Goal: Task Accomplishment & Management: Complete application form

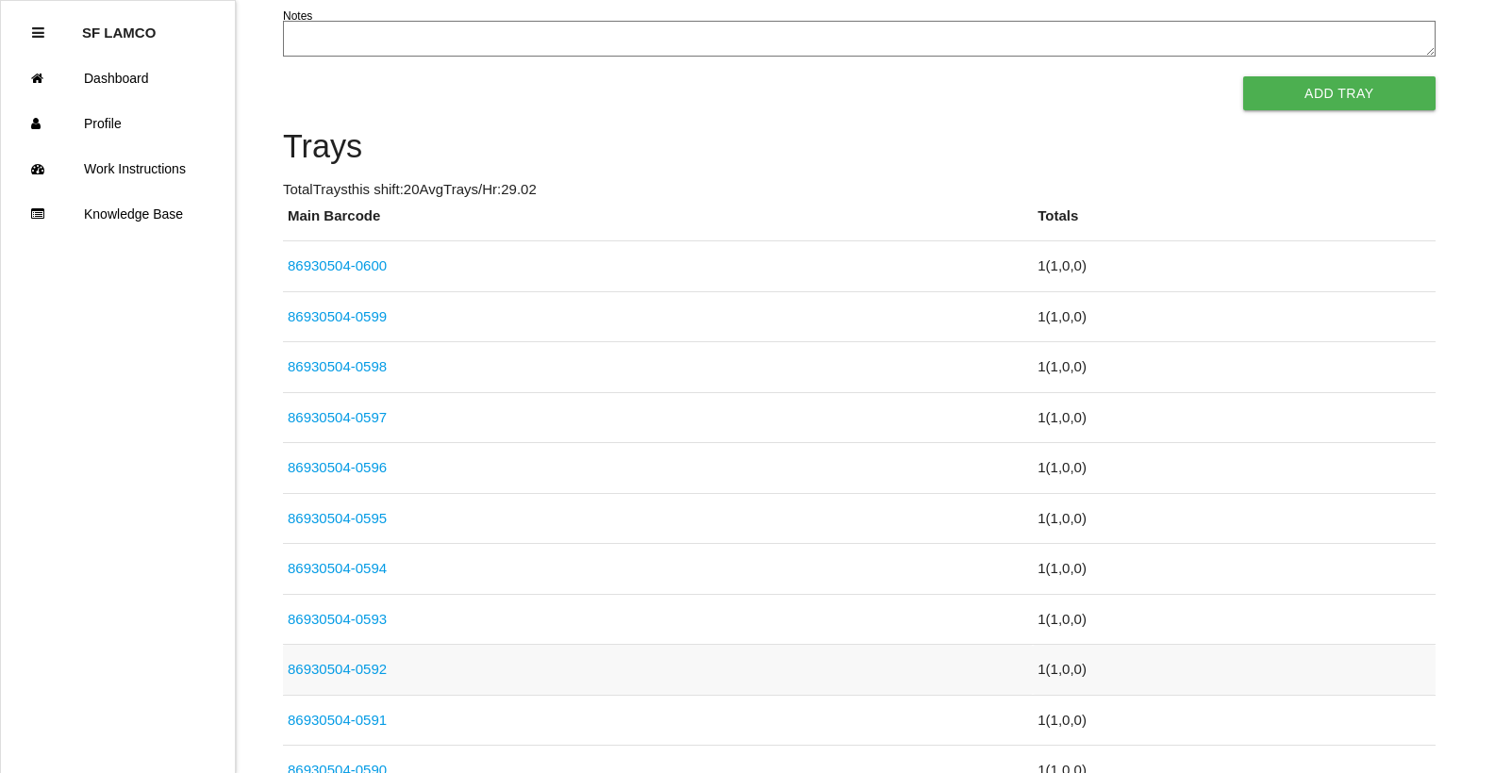
scroll to position [377, 0]
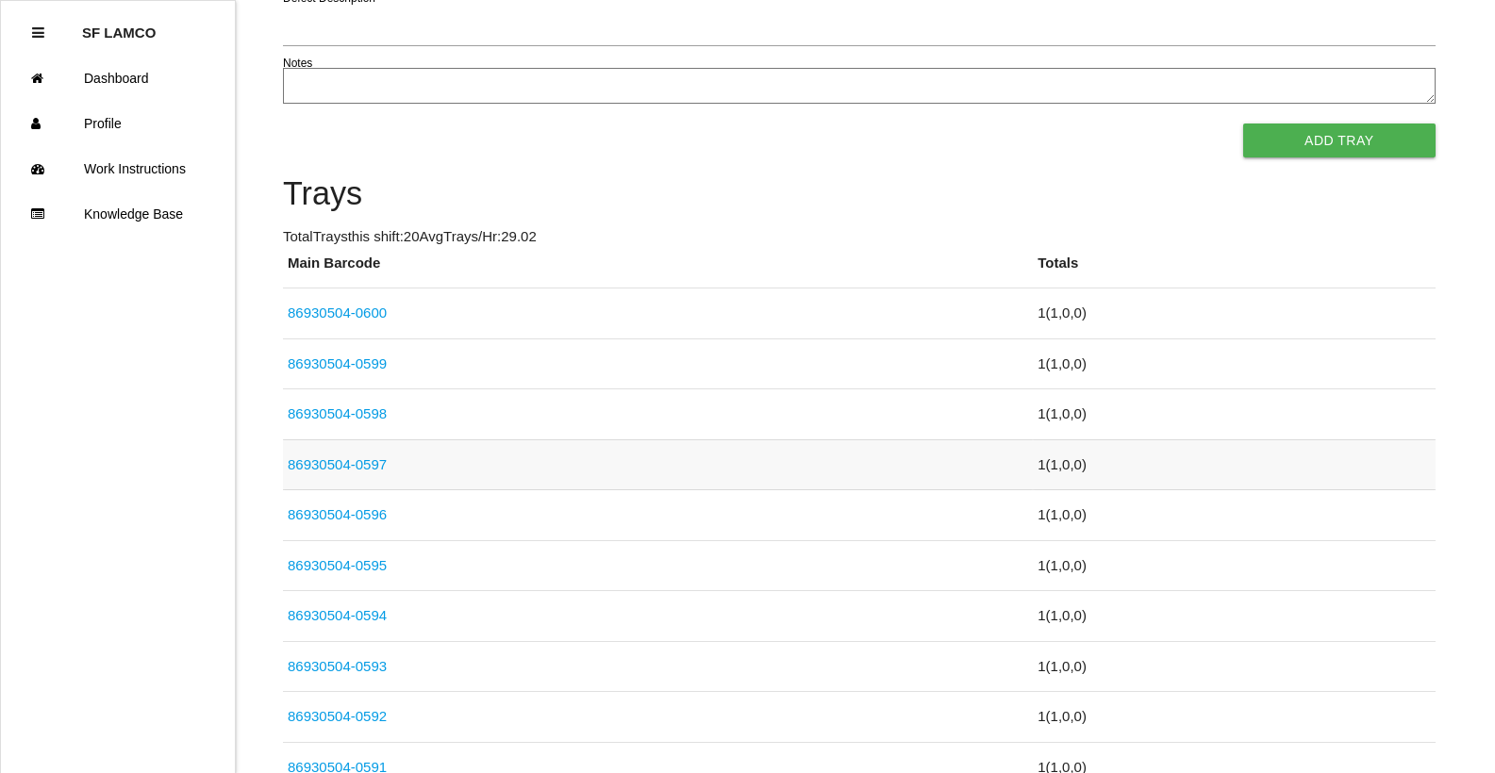
click at [363, 463] on link "86930504-0597" at bounding box center [337, 464] width 99 height 16
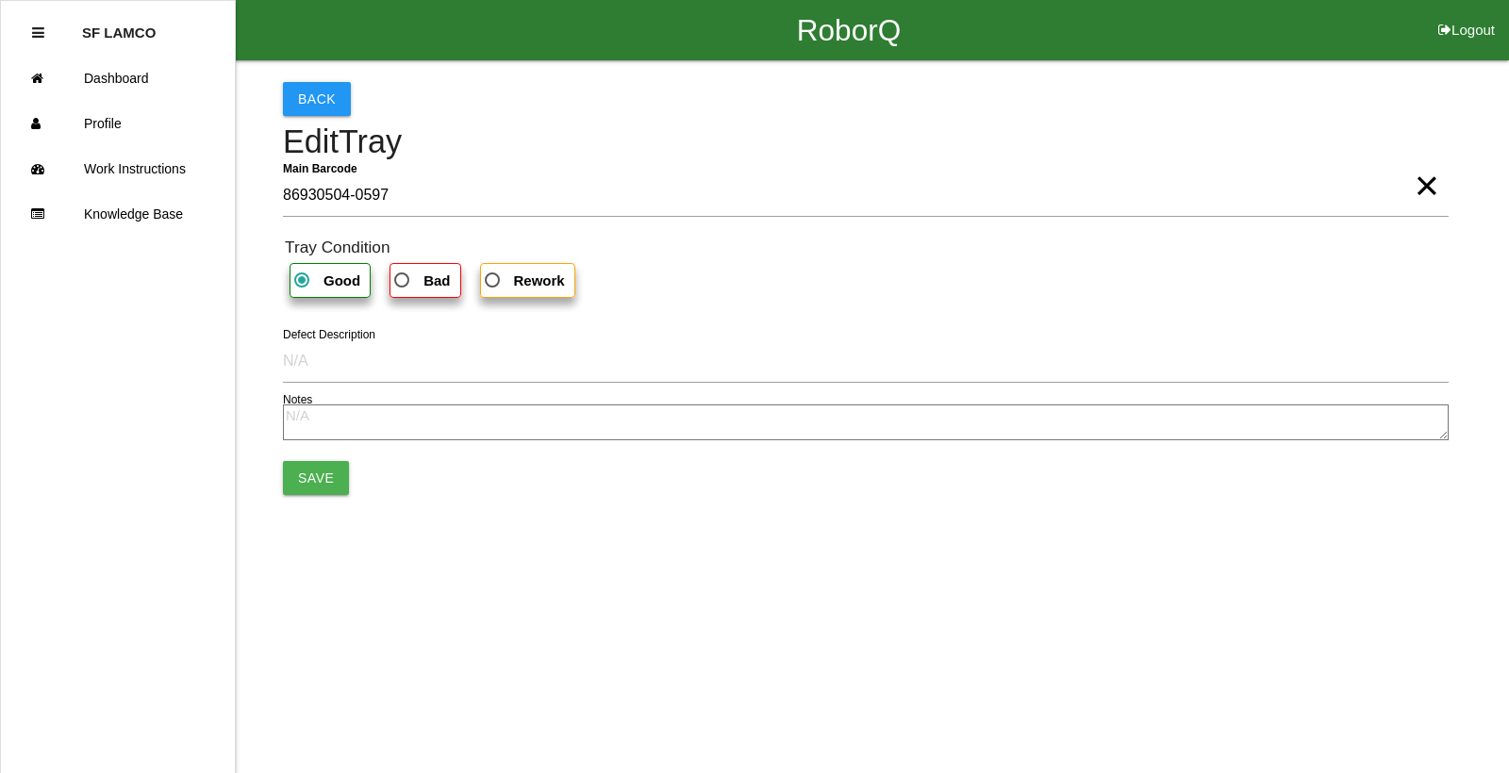
click at [409, 283] on span "Bad" at bounding box center [419, 281] width 59 height 24
click at [403, 281] on input "Bad" at bounding box center [396, 275] width 12 height 12
radio input "true"
click at [337, 473] on button "Save" at bounding box center [316, 478] width 66 height 34
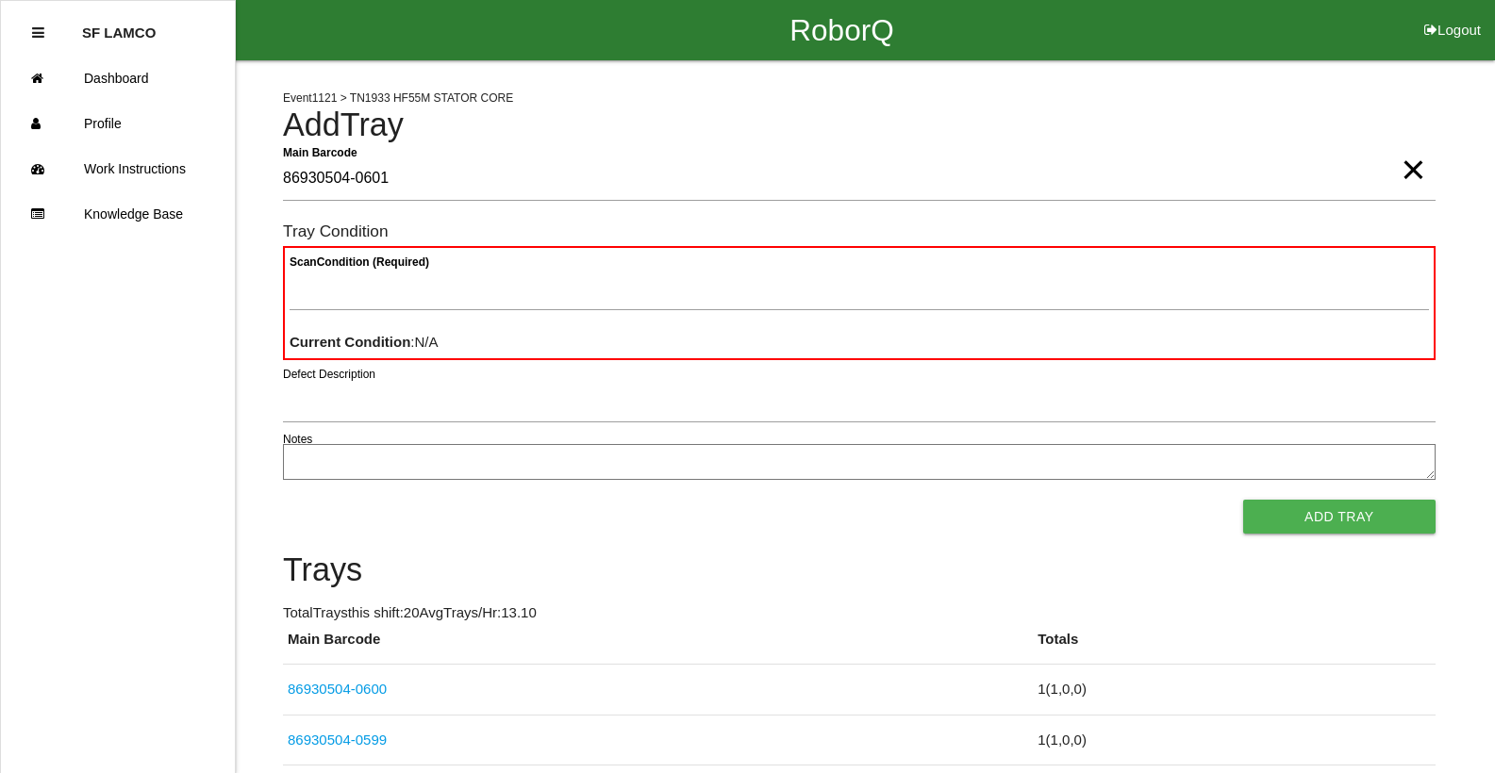
type Barcode "86930504-0601"
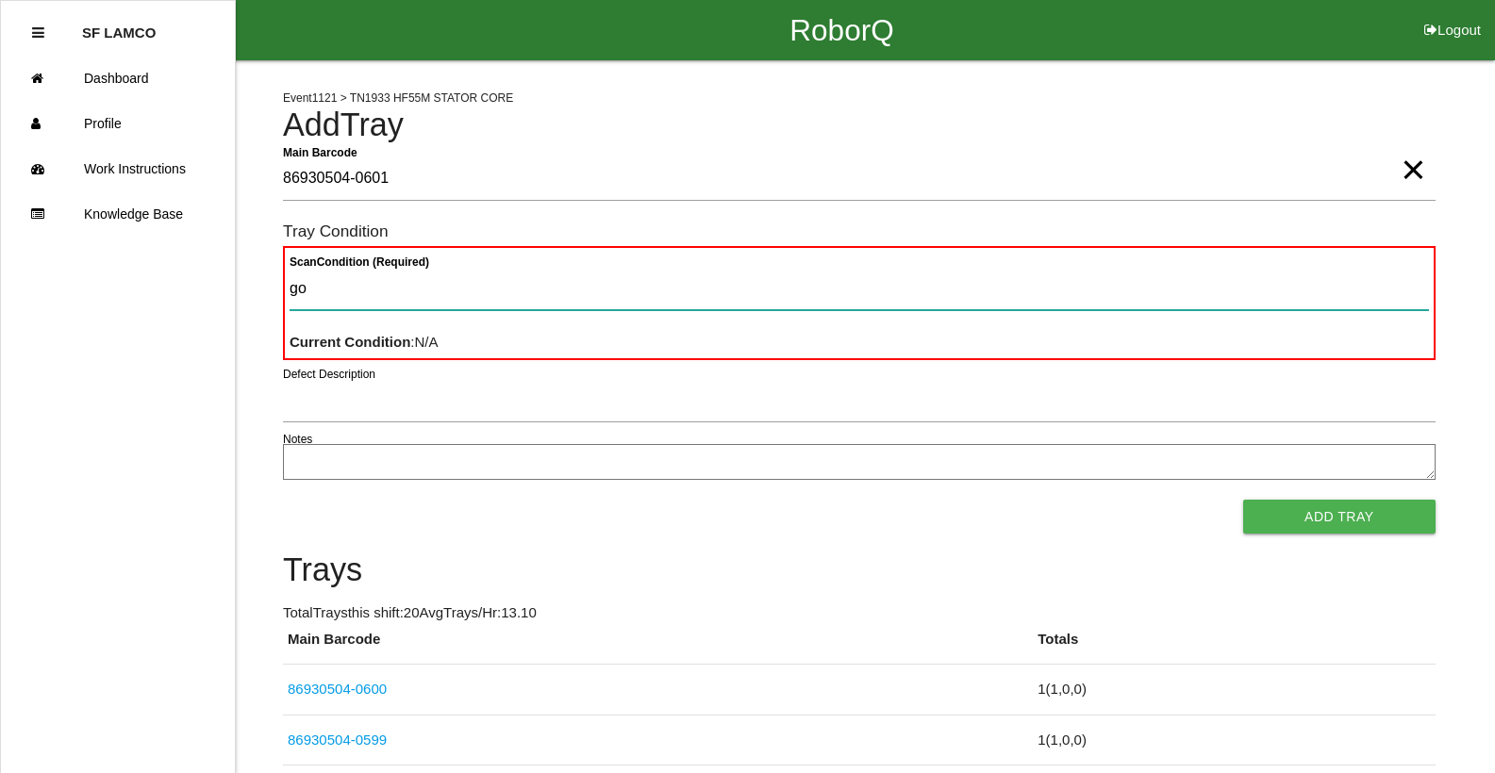
type Condition "goo"
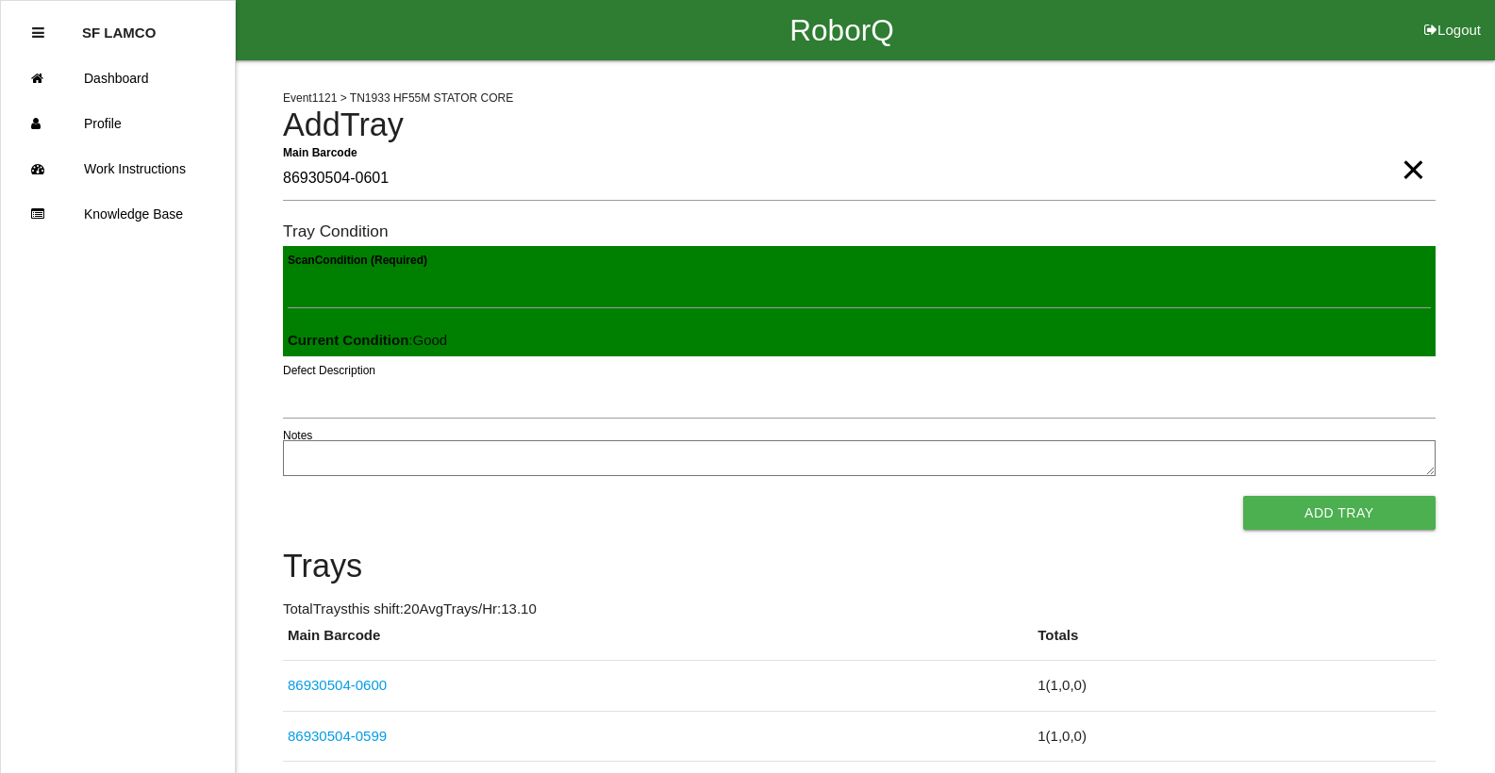
click at [1243, 496] on button "Add Tray" at bounding box center [1339, 513] width 192 height 34
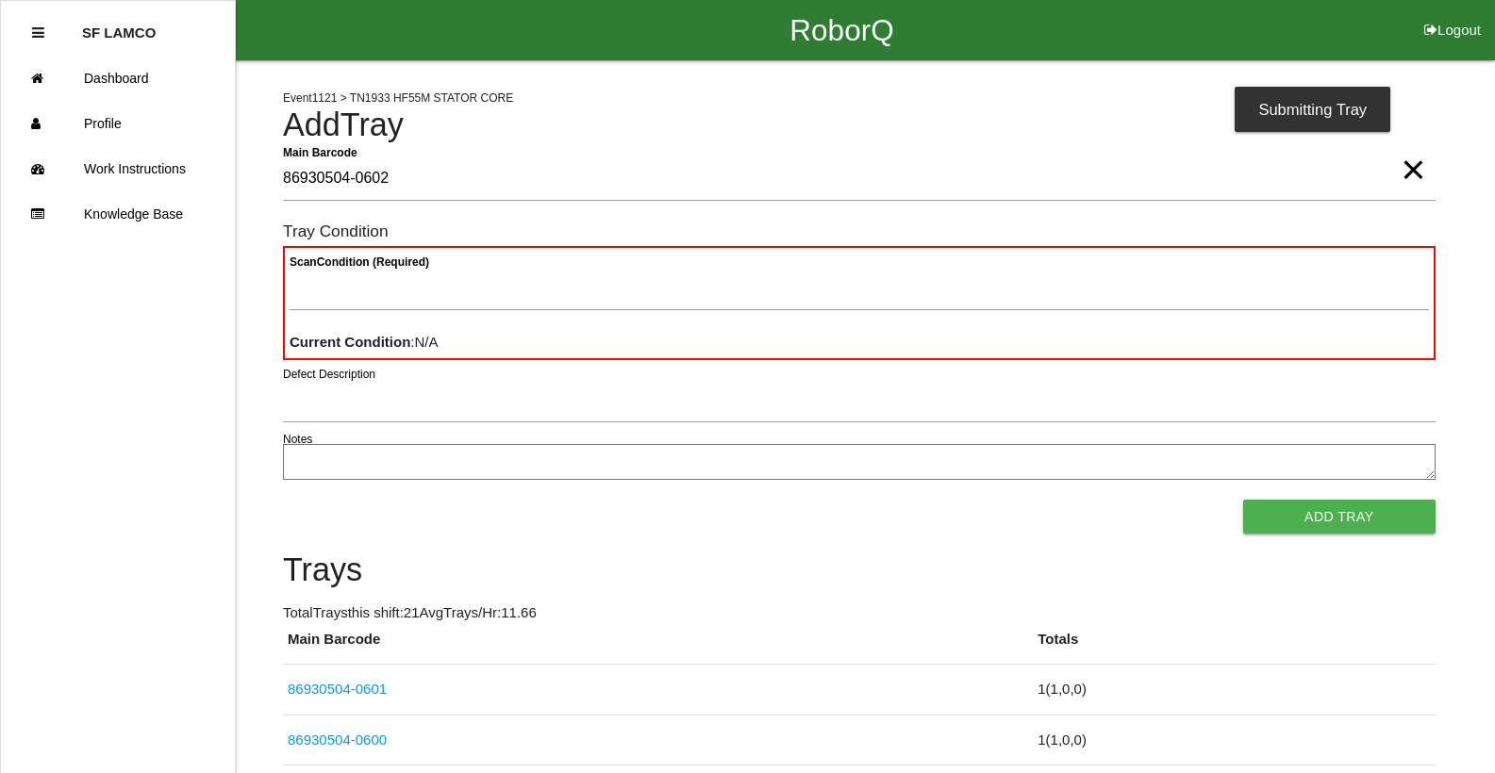
type Barcode "86930504-0602"
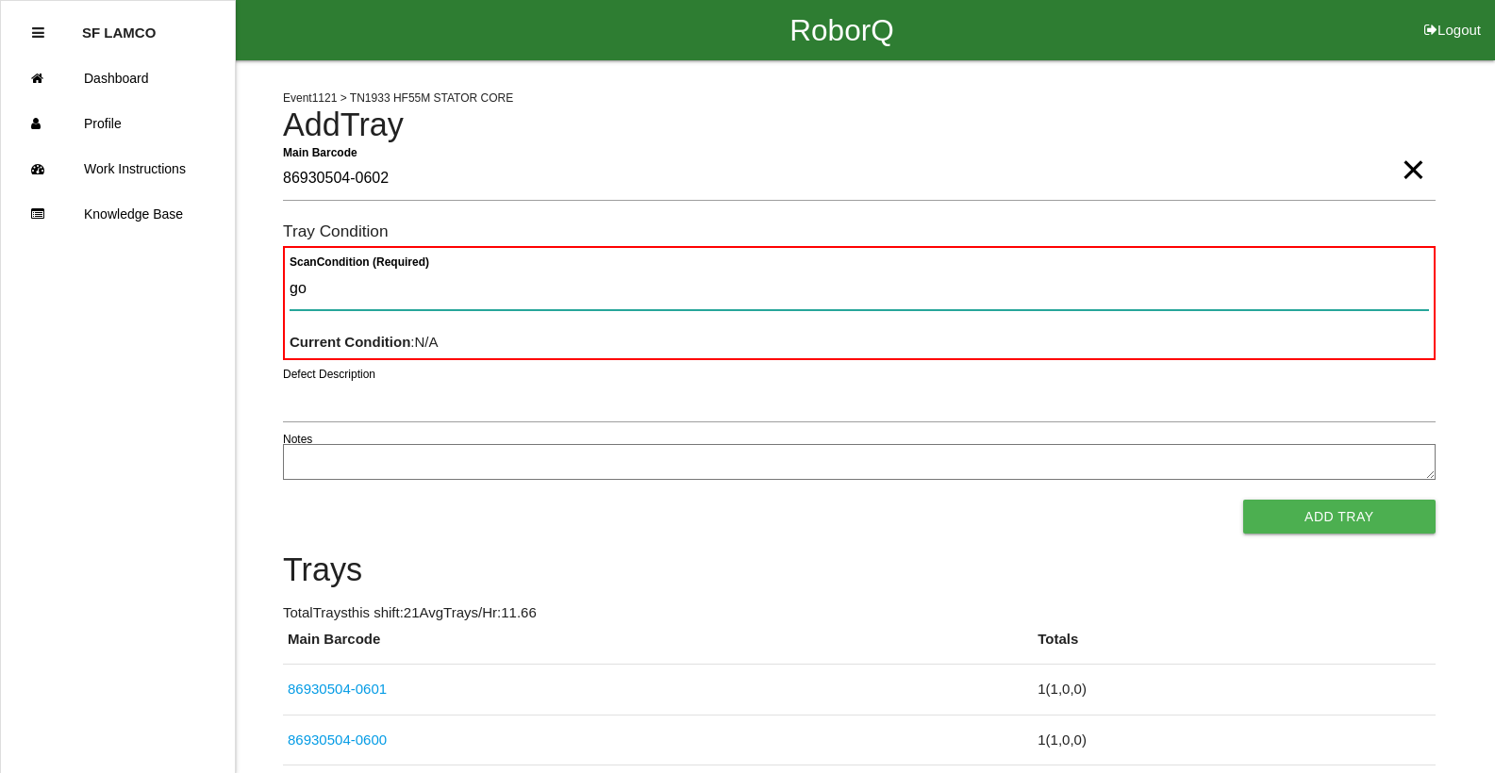
type Condition "goo"
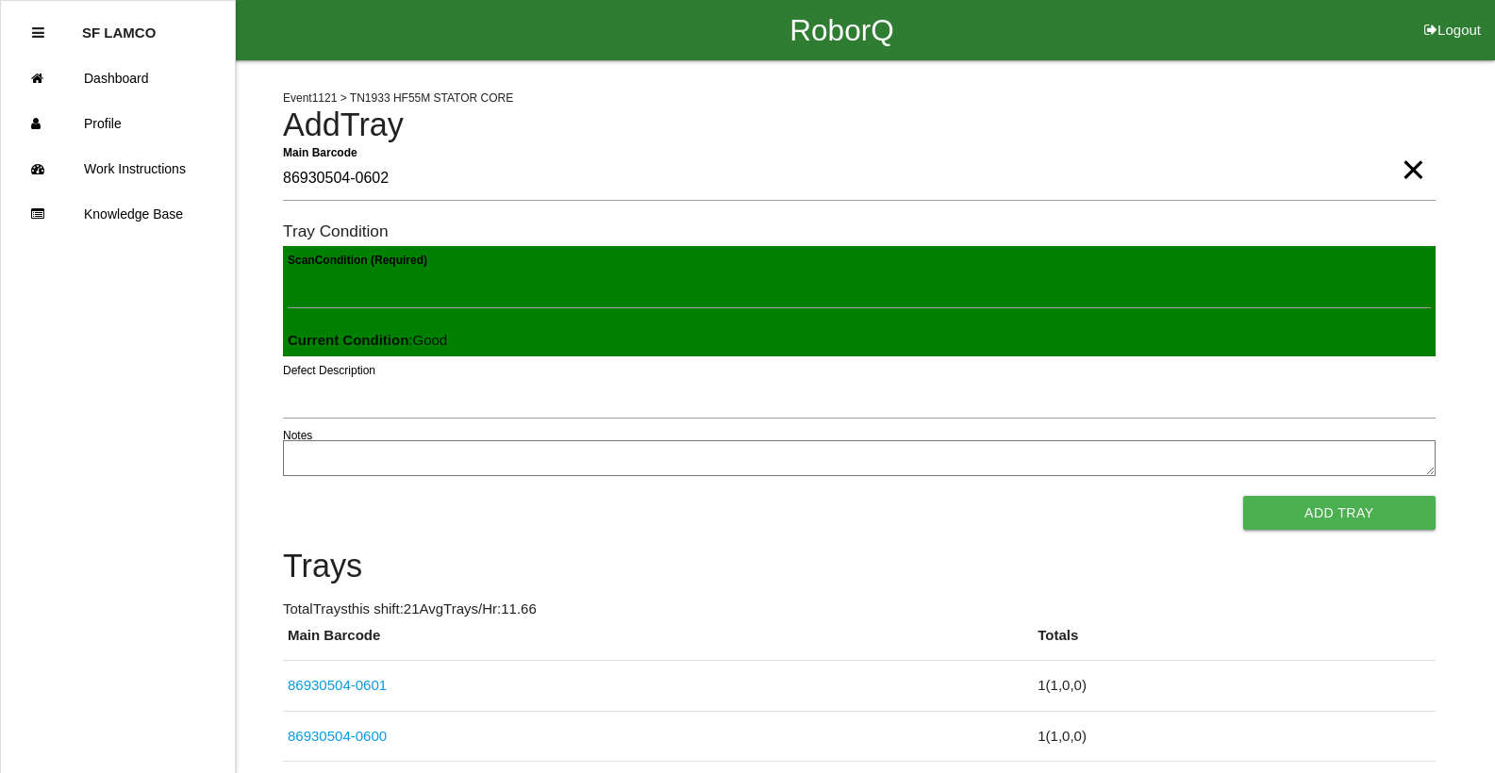
click button "Add Tray" at bounding box center [1339, 513] width 192 height 34
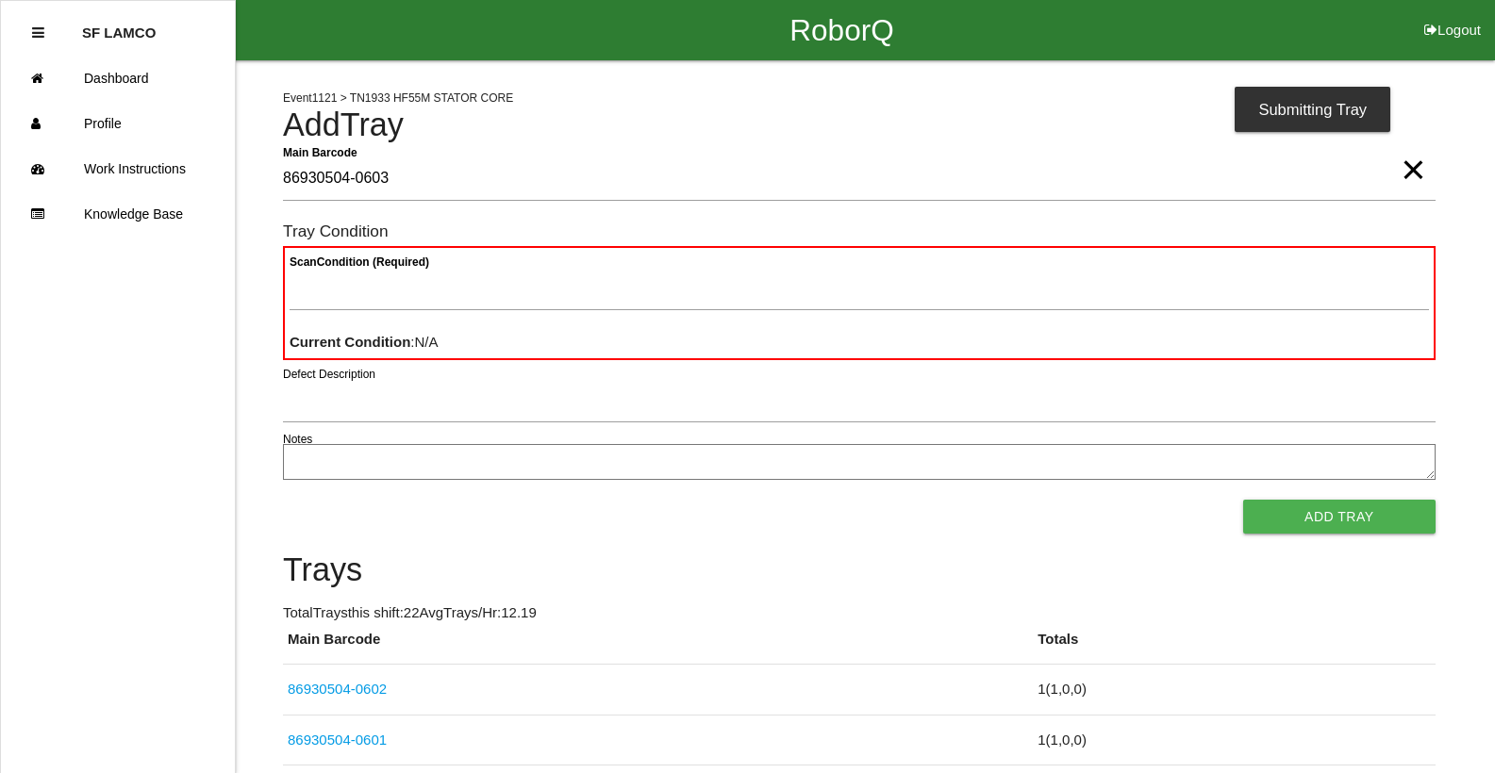
type Barcode "86930504-0603"
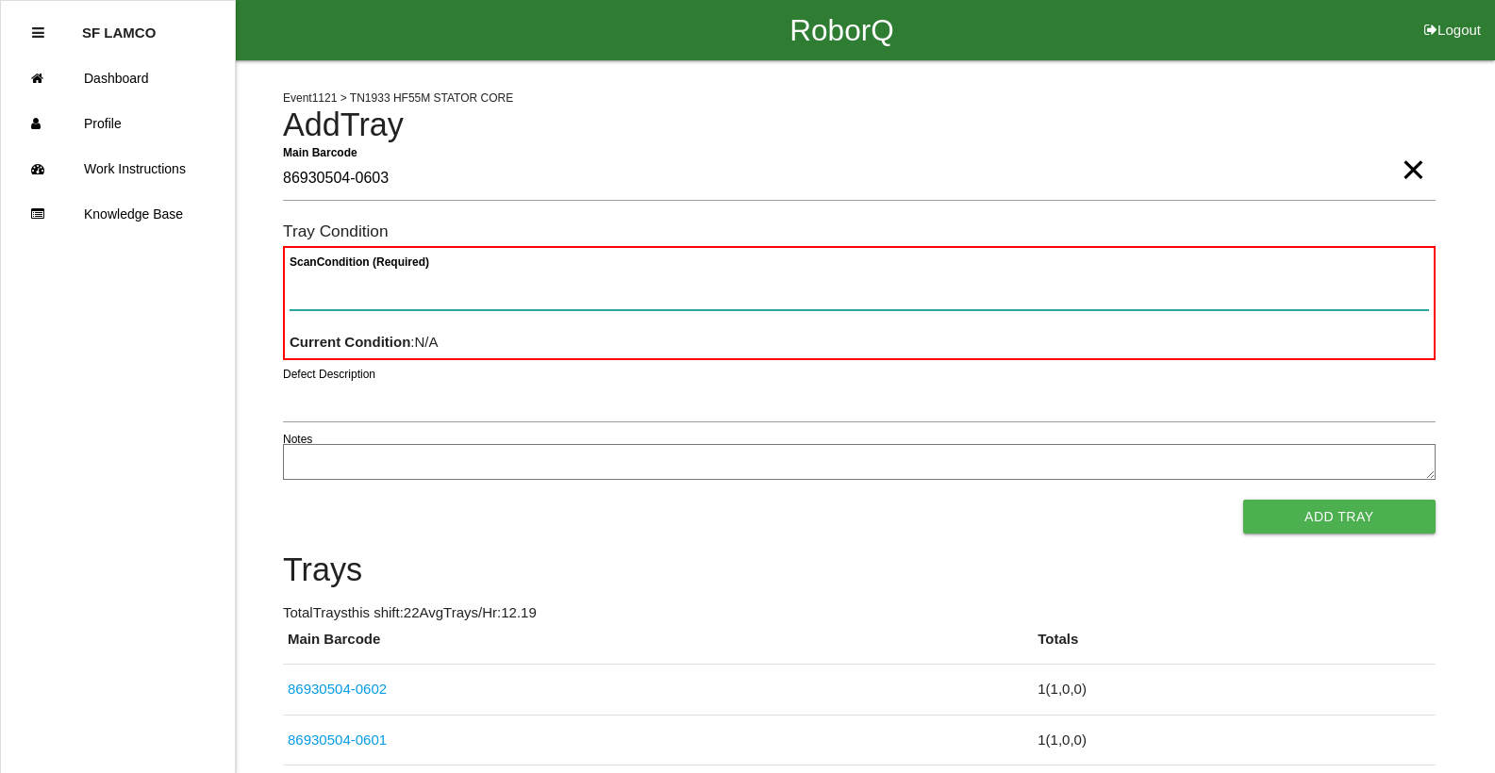
click at [424, 294] on Condition "Scan Condition (Required)" at bounding box center [859, 288] width 1139 height 43
type Condition "goo"
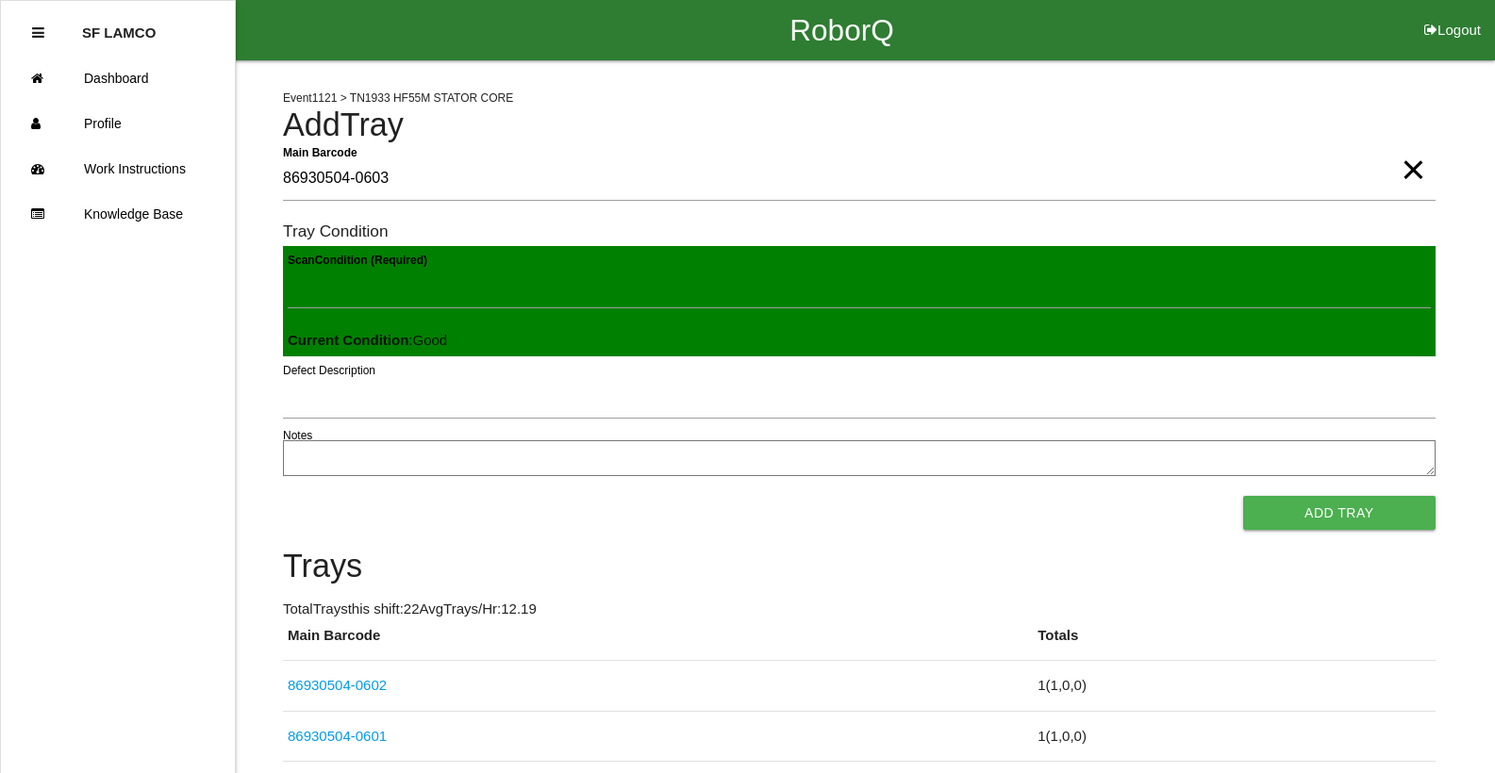
click at [1243, 496] on button "Add Tray" at bounding box center [1339, 513] width 192 height 34
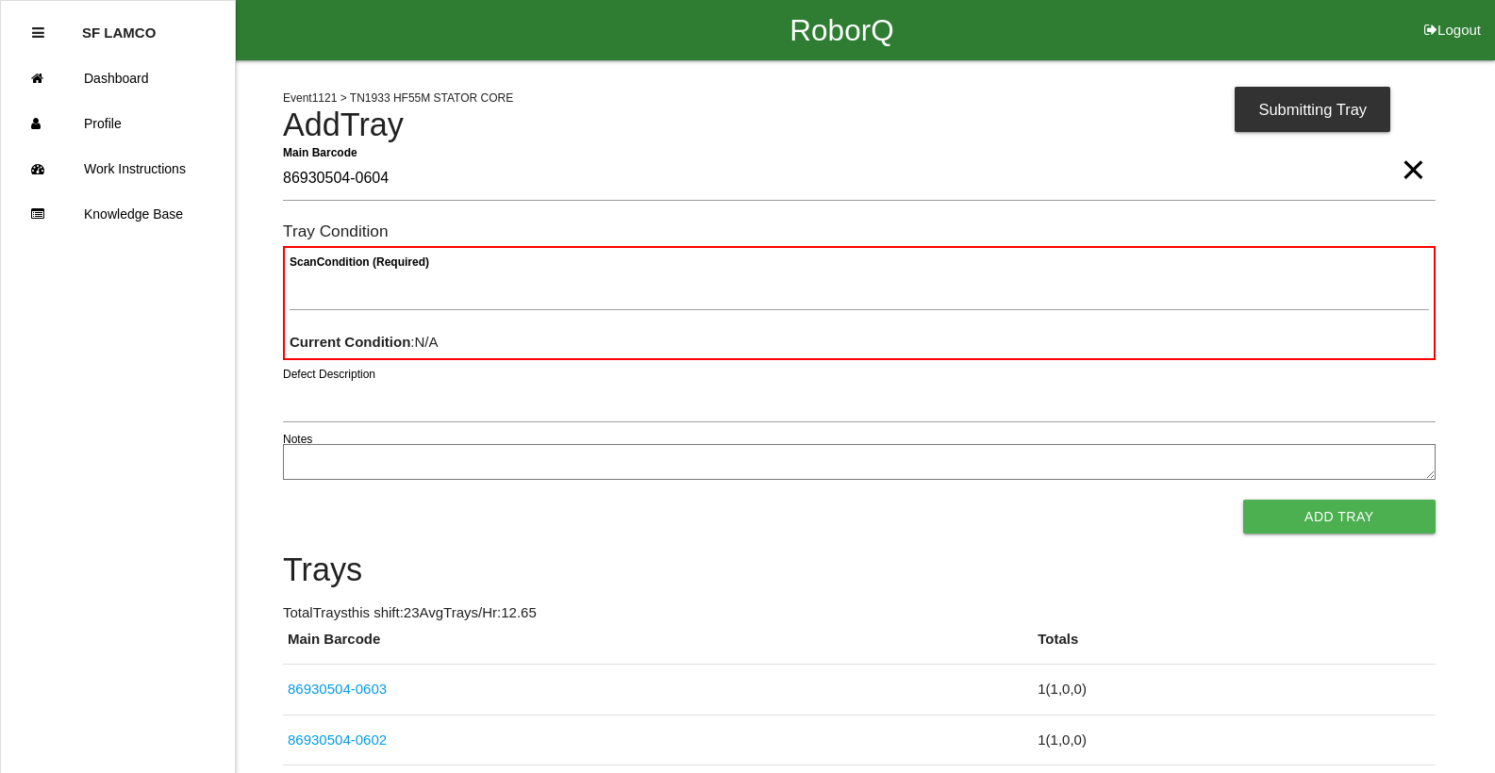
type Barcode "86930504-0604"
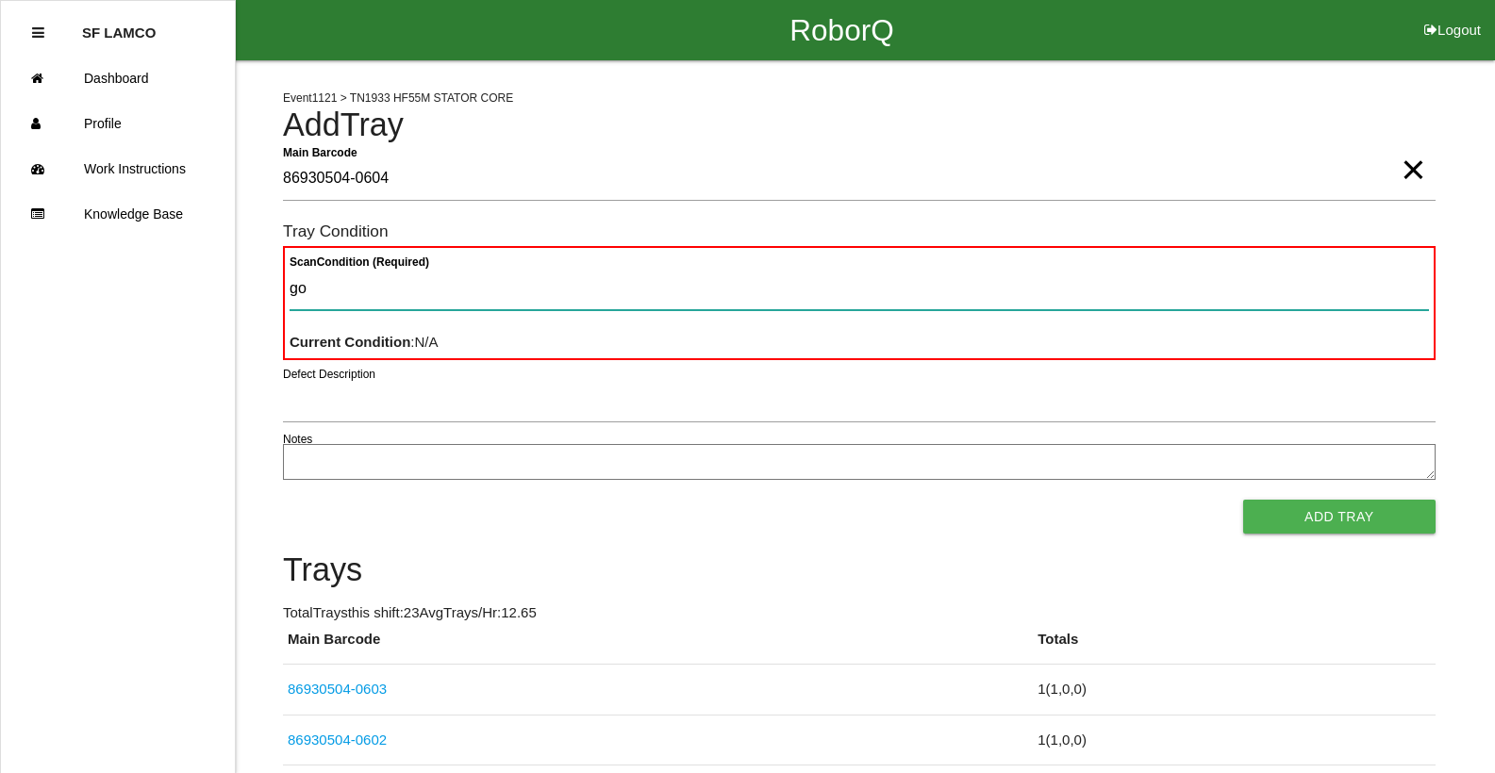
type Condition "goo"
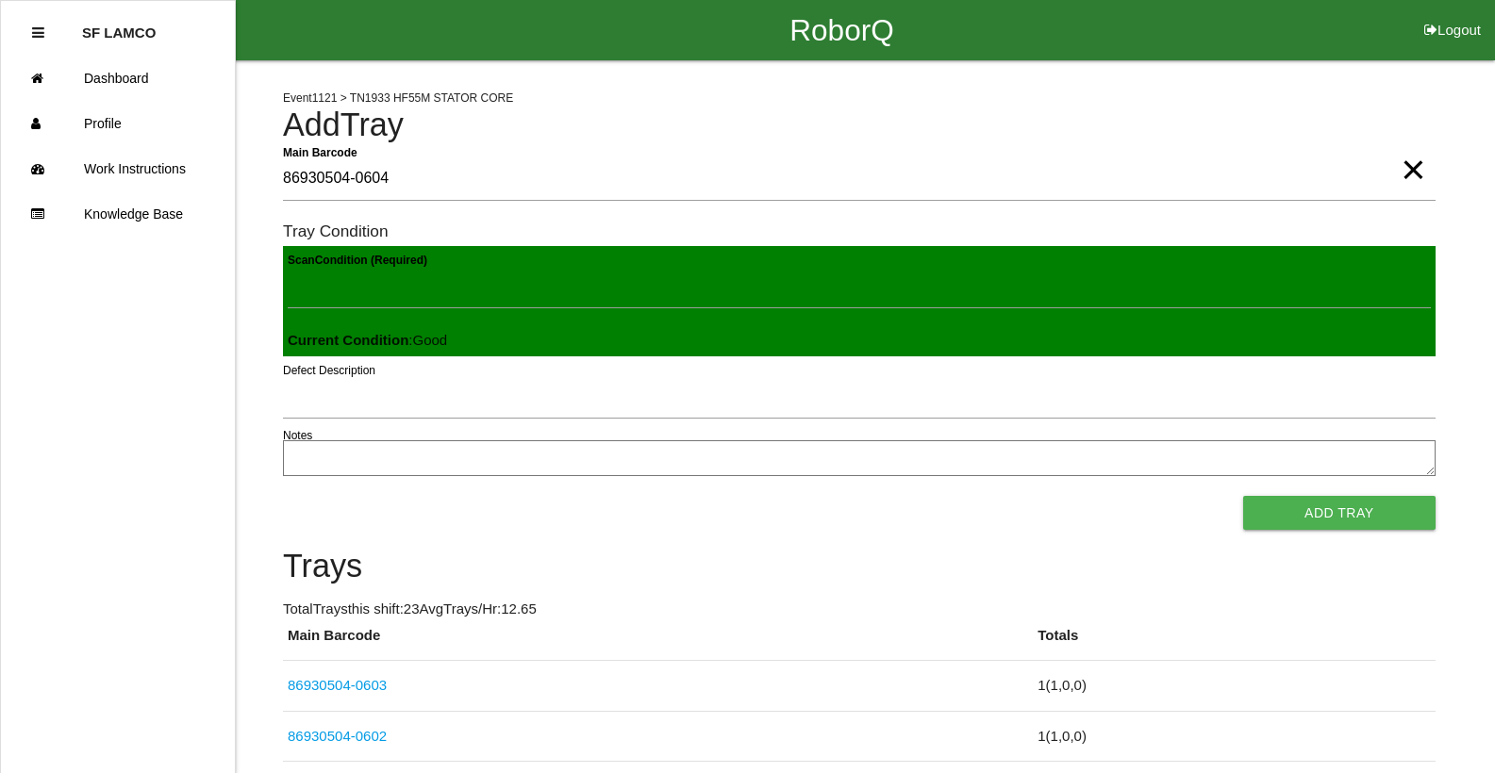
click at [1243, 496] on button "Add Tray" at bounding box center [1339, 513] width 192 height 34
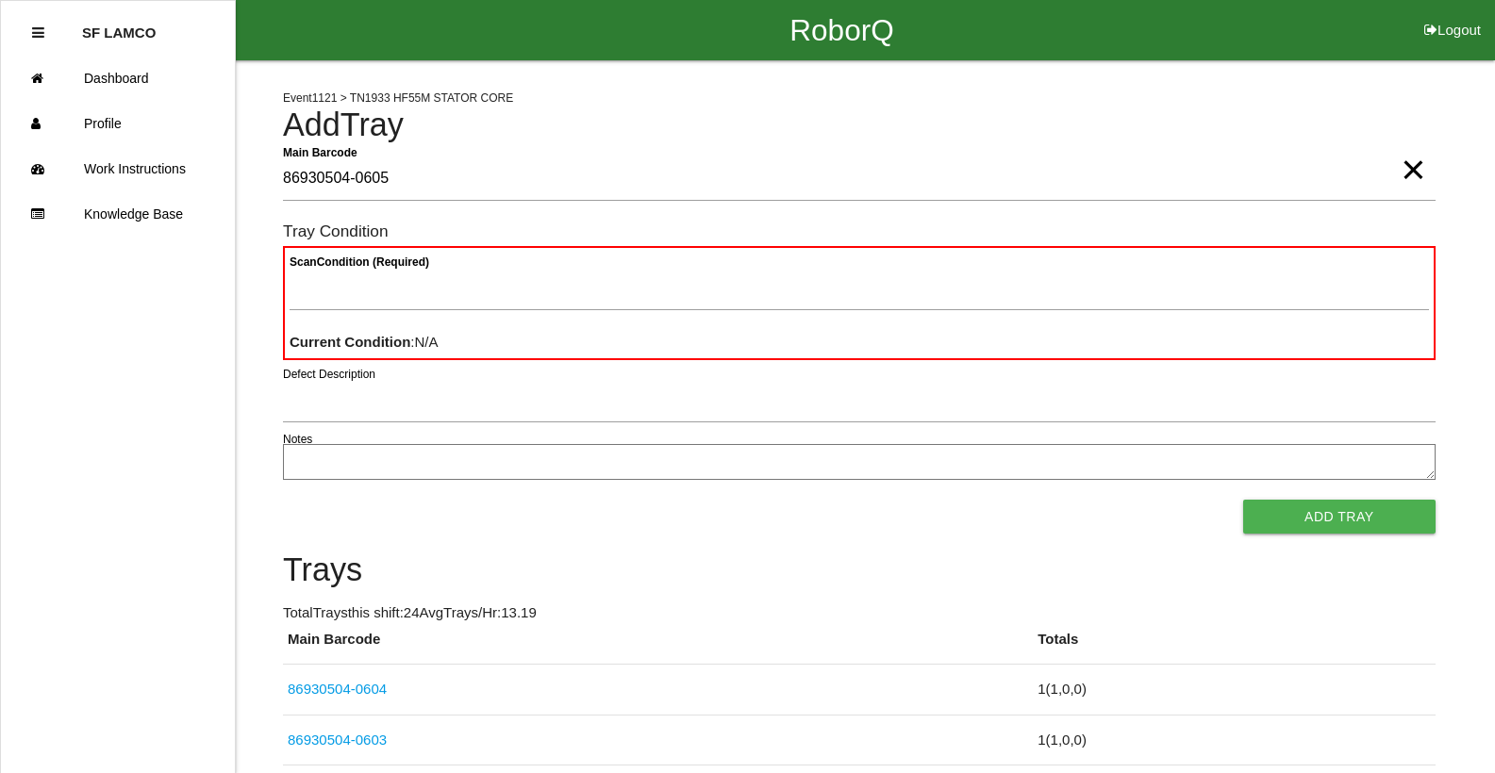
type Barcode "86930504-0605"
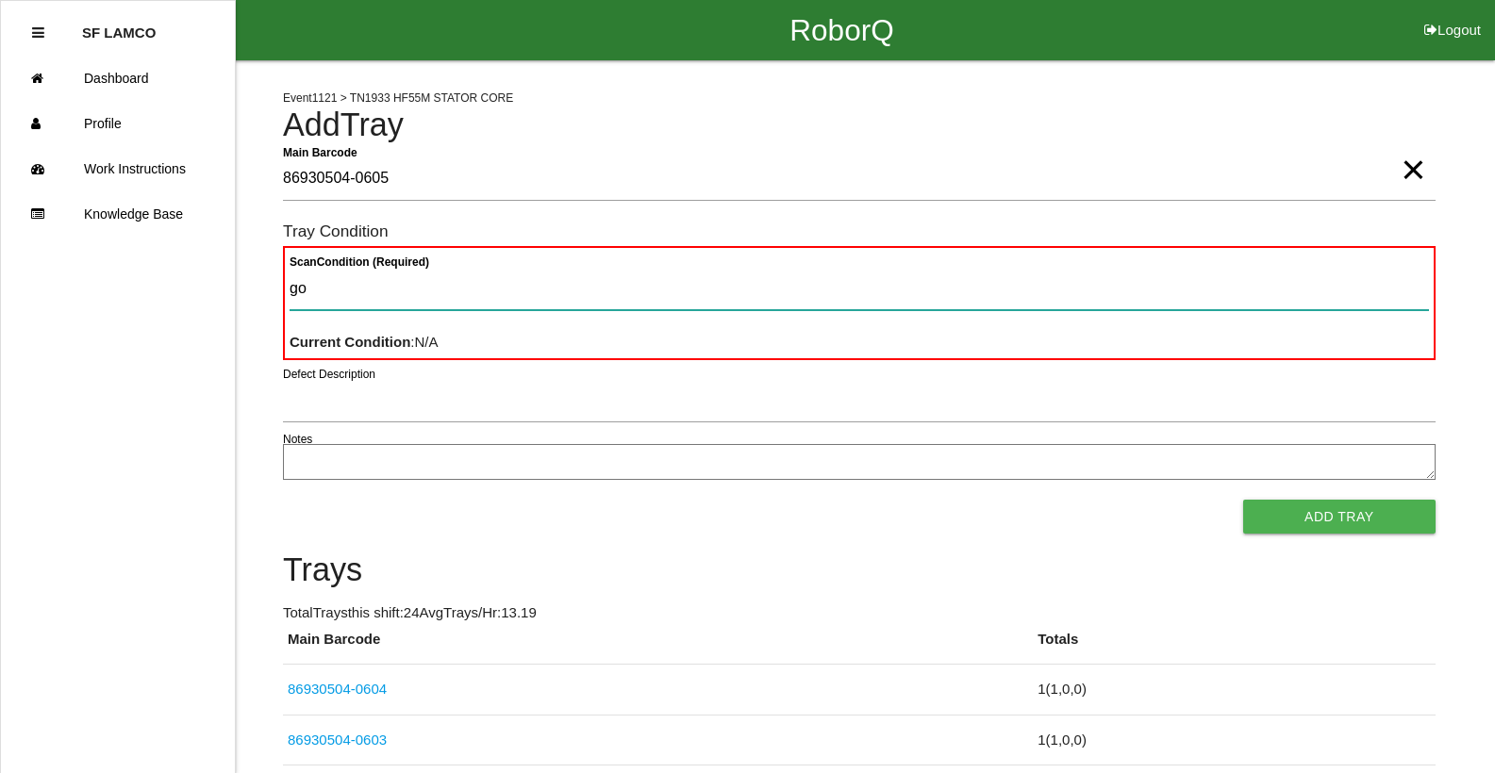
type Condition "goo"
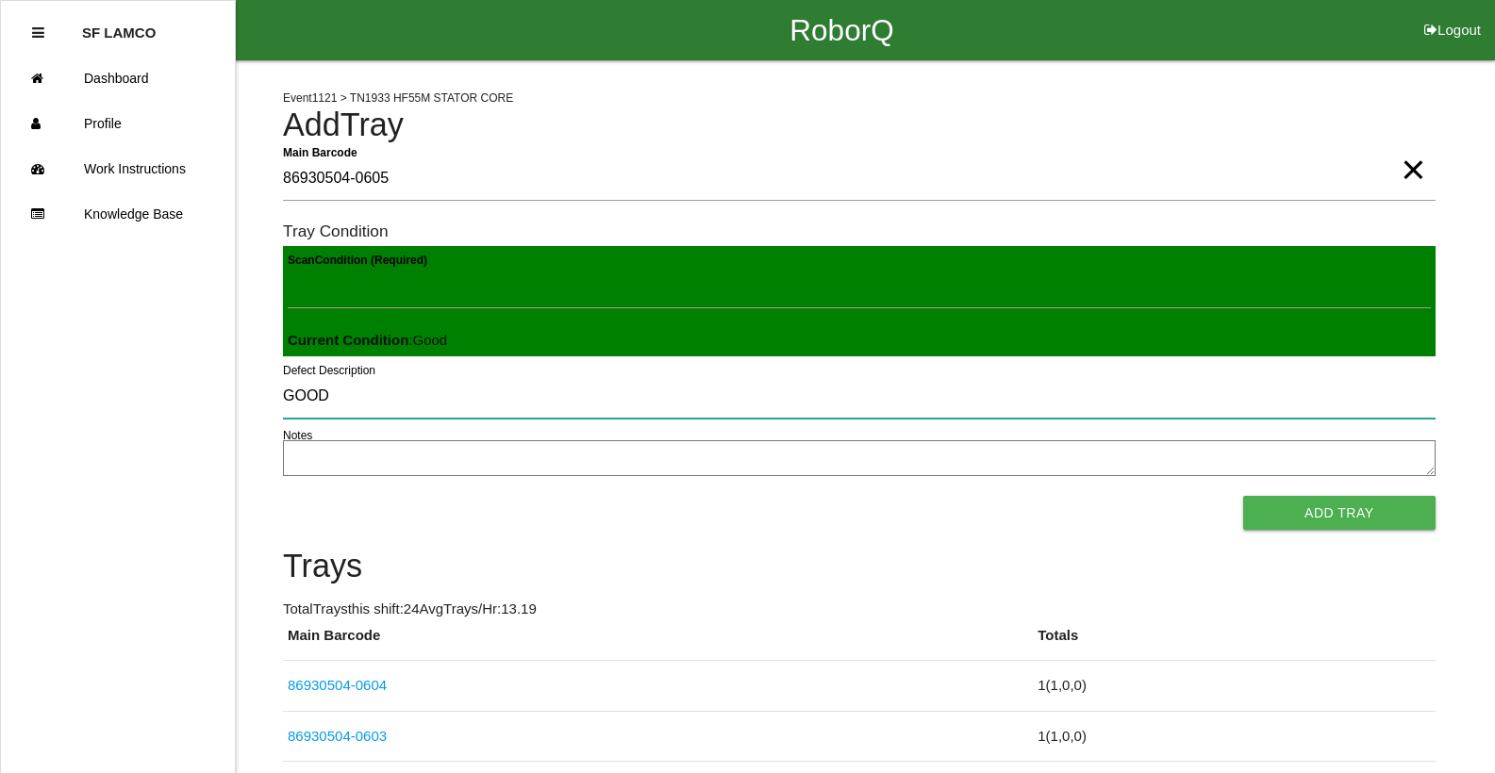
type input "GOOD"
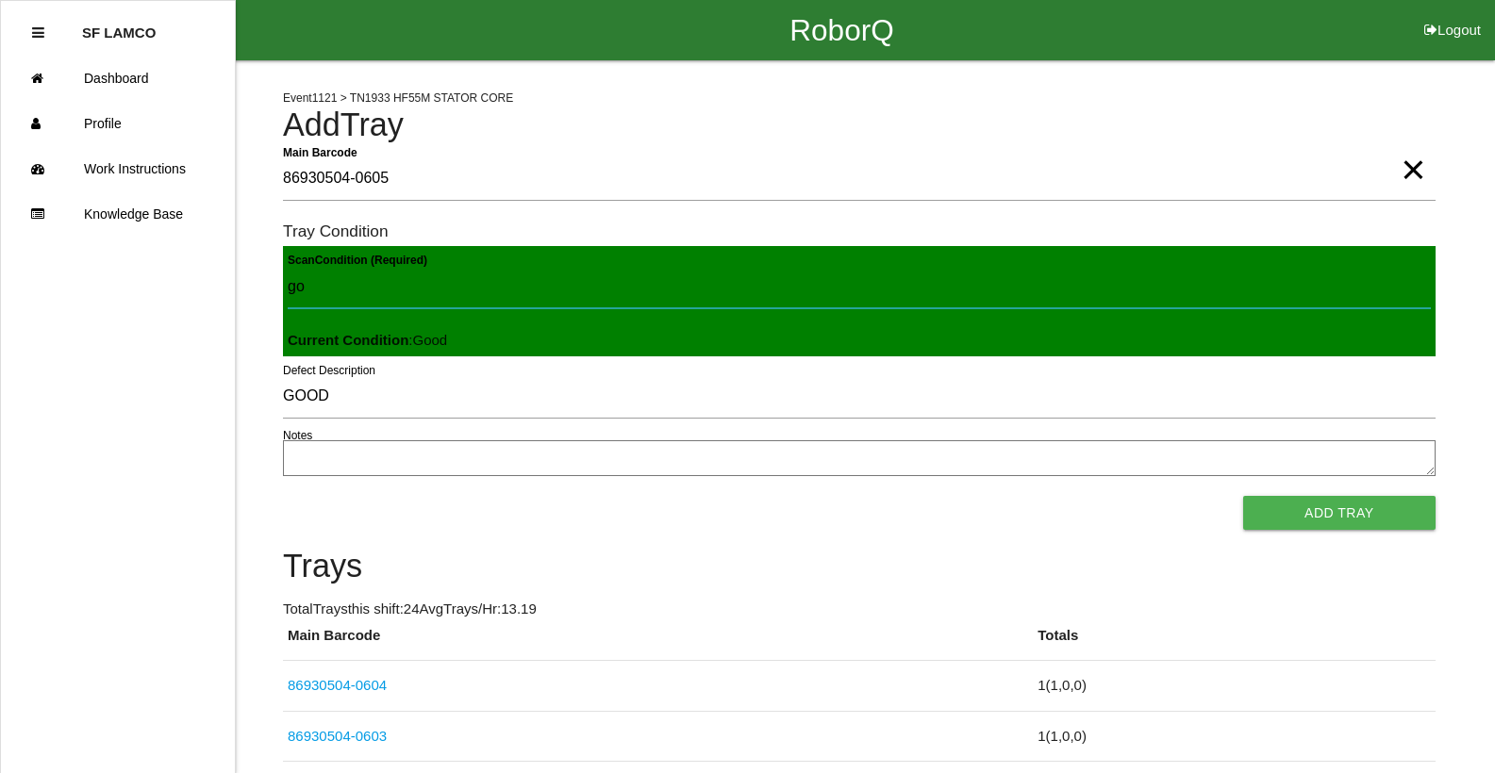
type Condition "goo"
click at [1243, 496] on button "Add Tray" at bounding box center [1339, 513] width 192 height 34
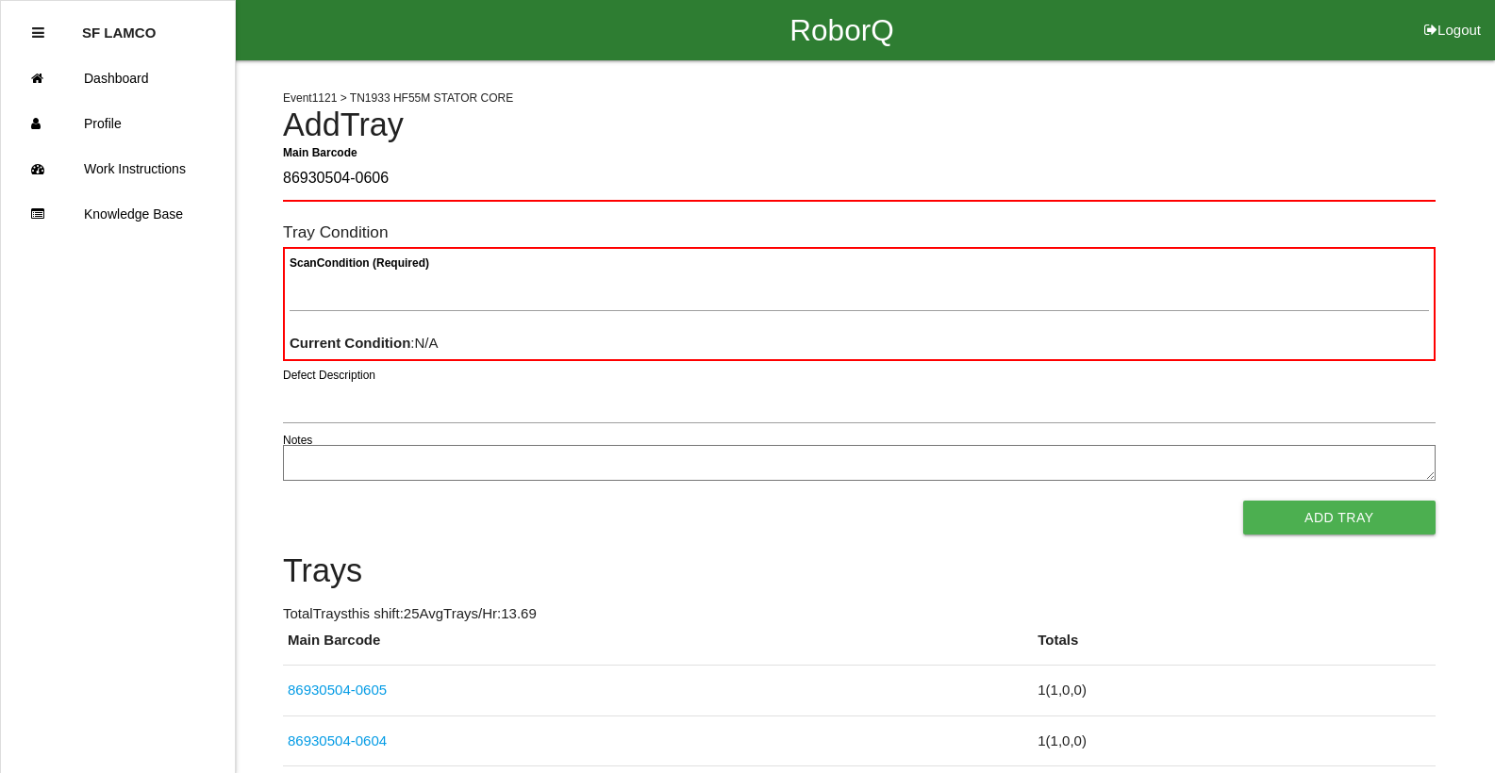
type Barcode "86930504-0606"
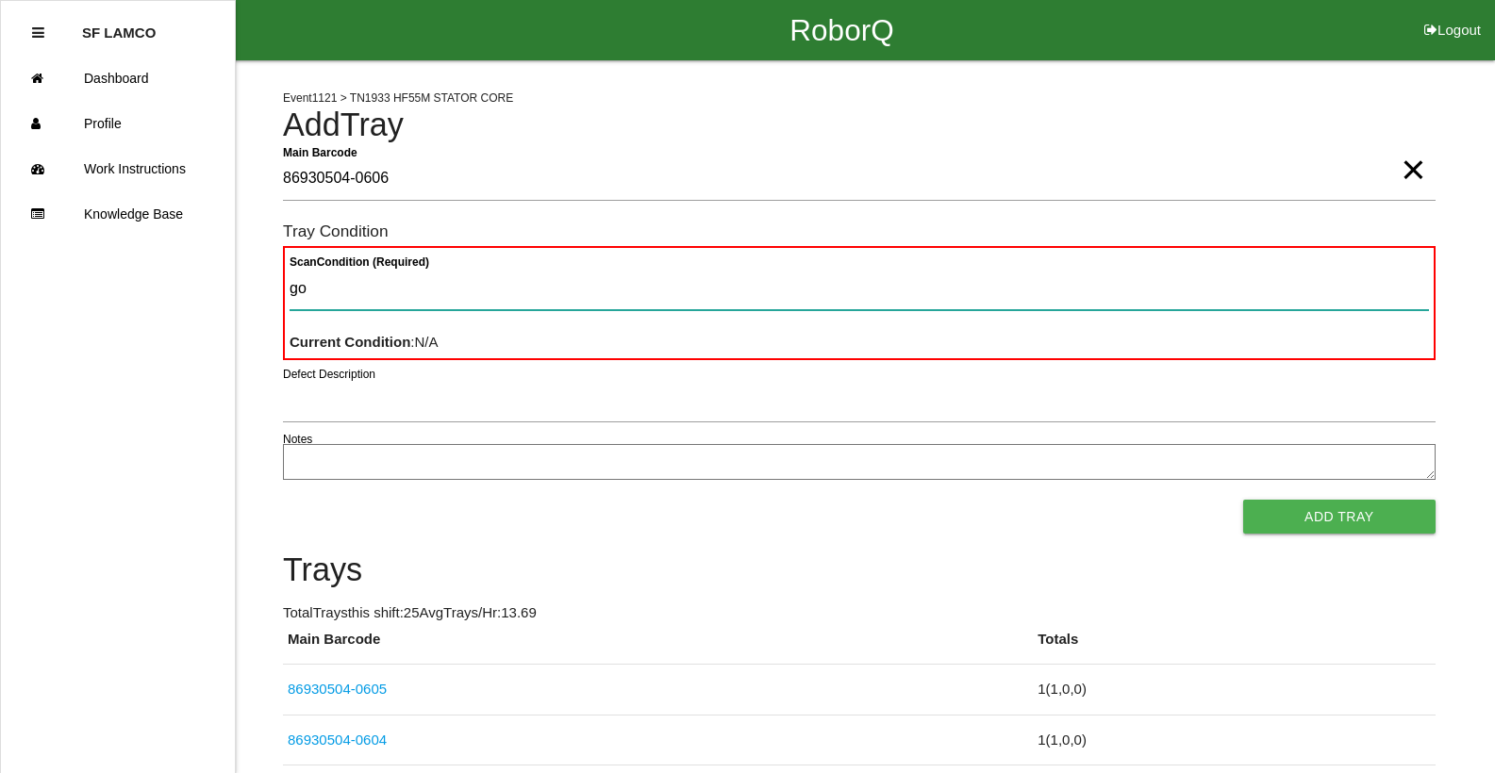
type Condition "goo"
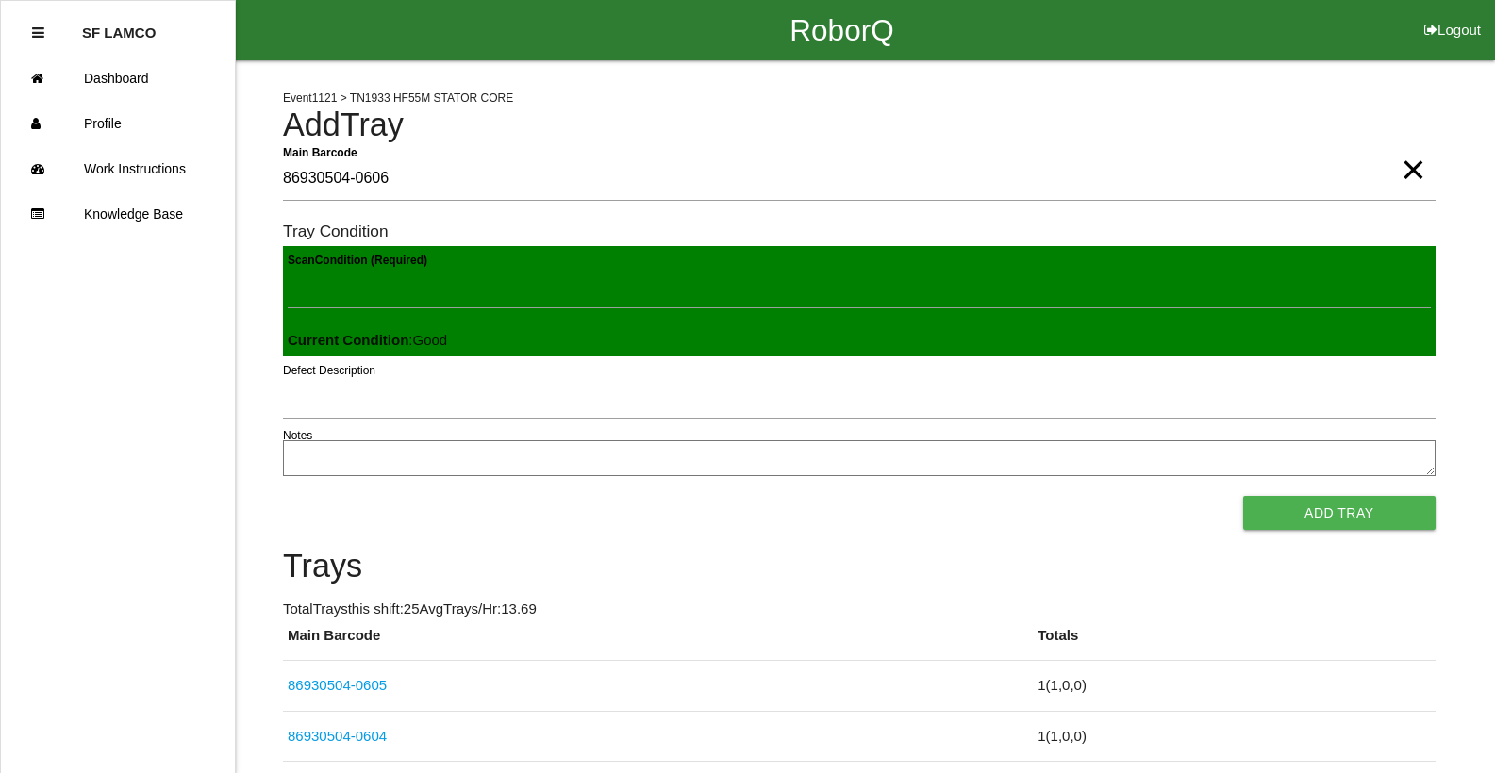
click at [1243, 496] on button "Add Tray" at bounding box center [1339, 513] width 192 height 34
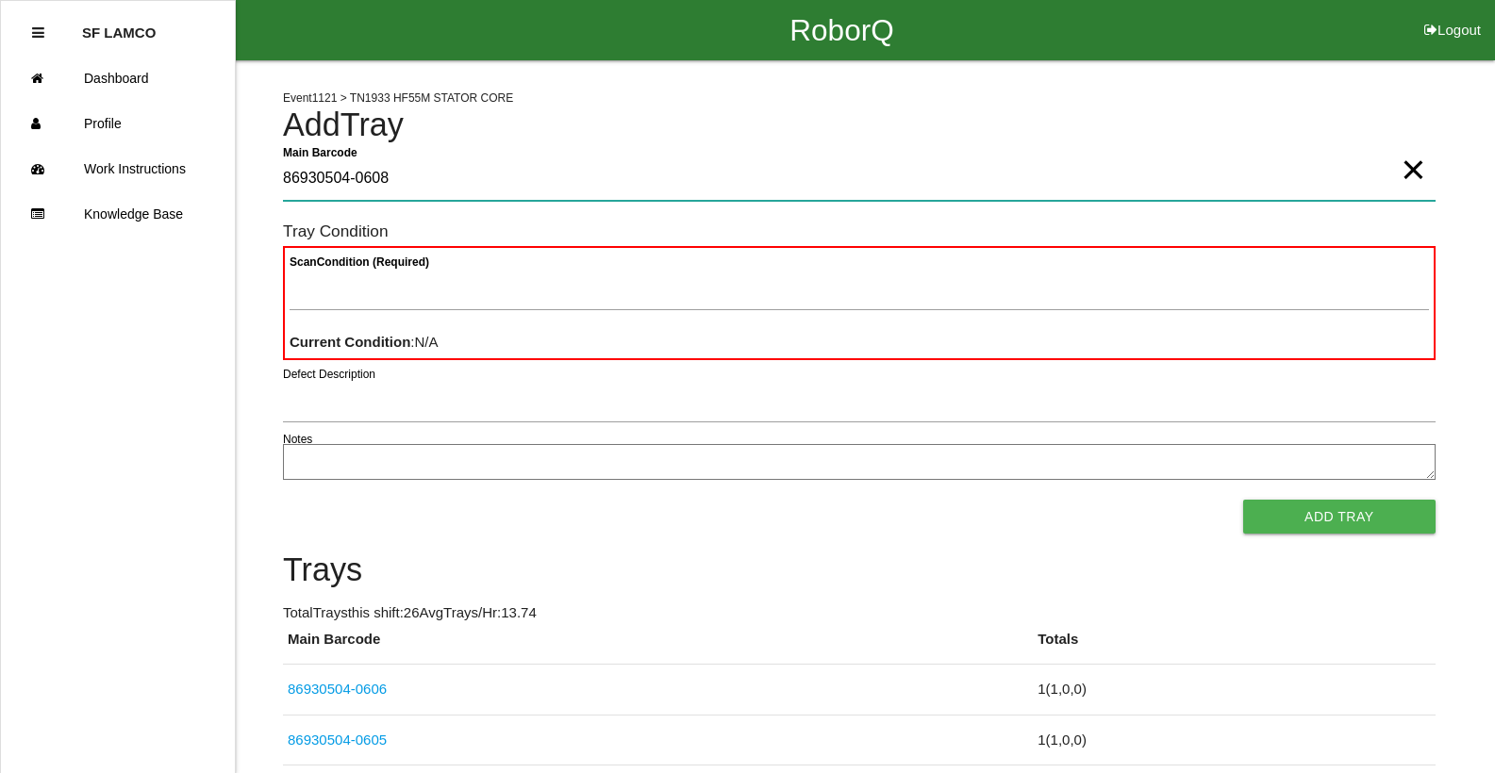
click at [402, 180] on Barcode "86930504-0608" at bounding box center [859, 178] width 1152 height 43
type Barcode "86930504-0607GOOD"
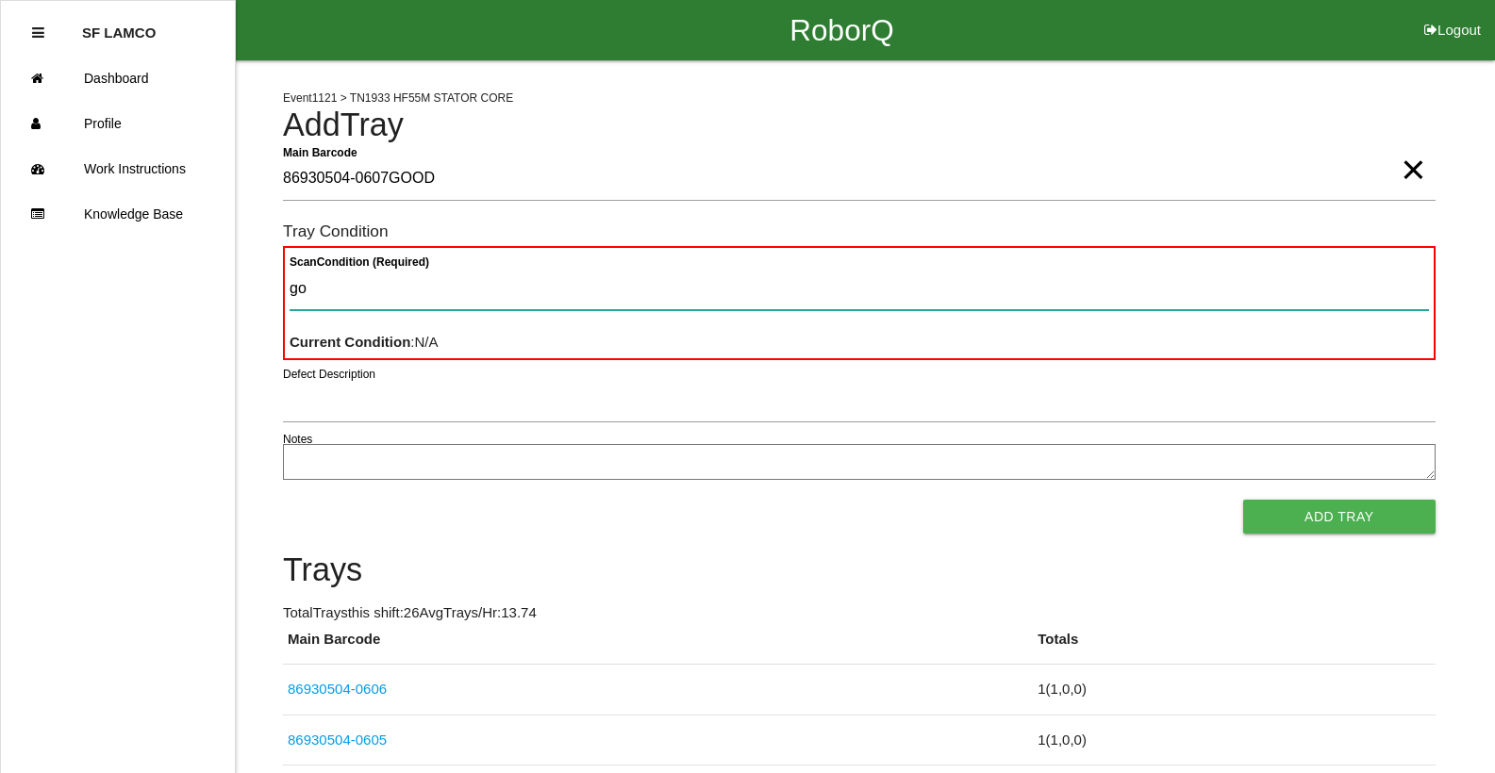
type Condition "goo"
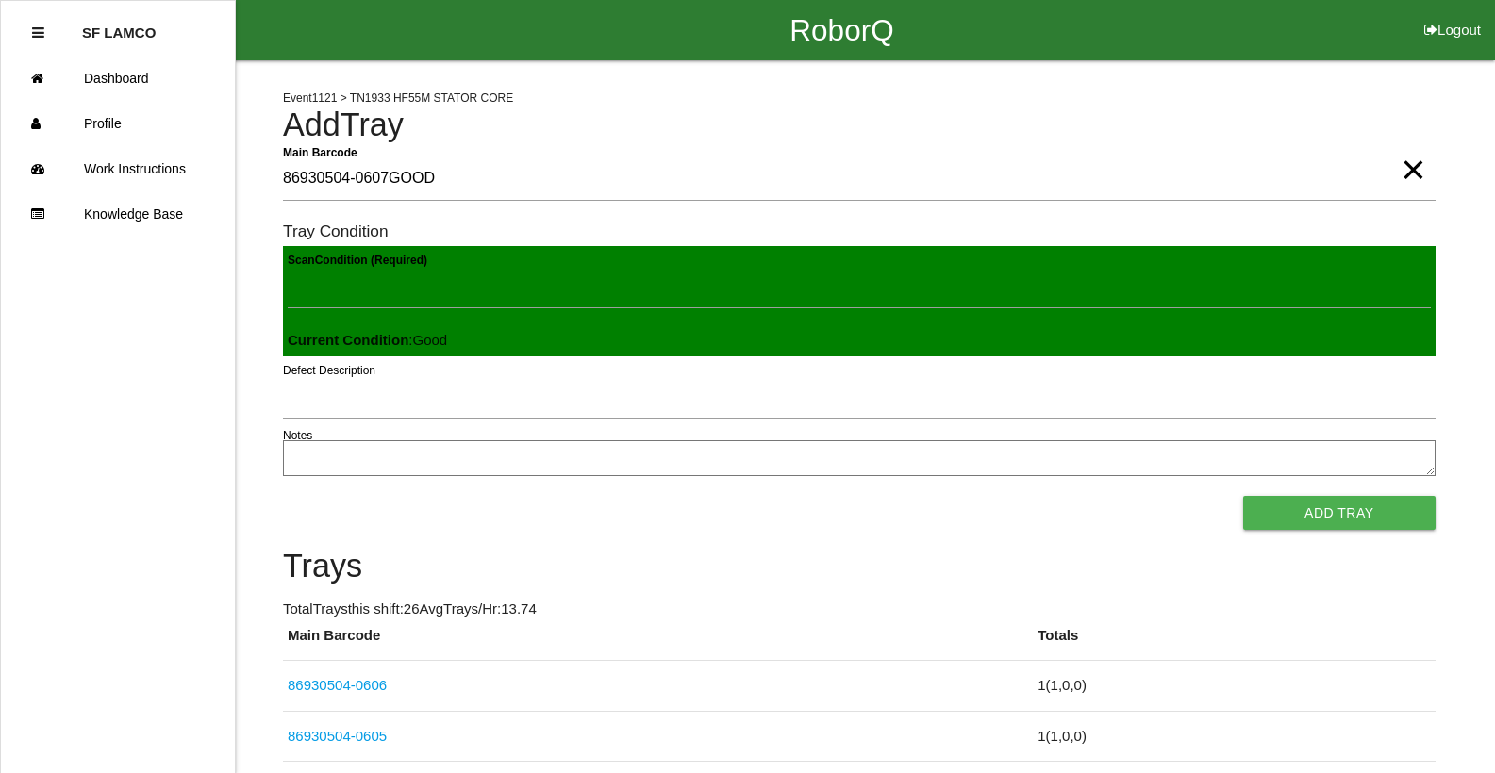
click at [1243, 496] on button "Add Tray" at bounding box center [1339, 513] width 192 height 34
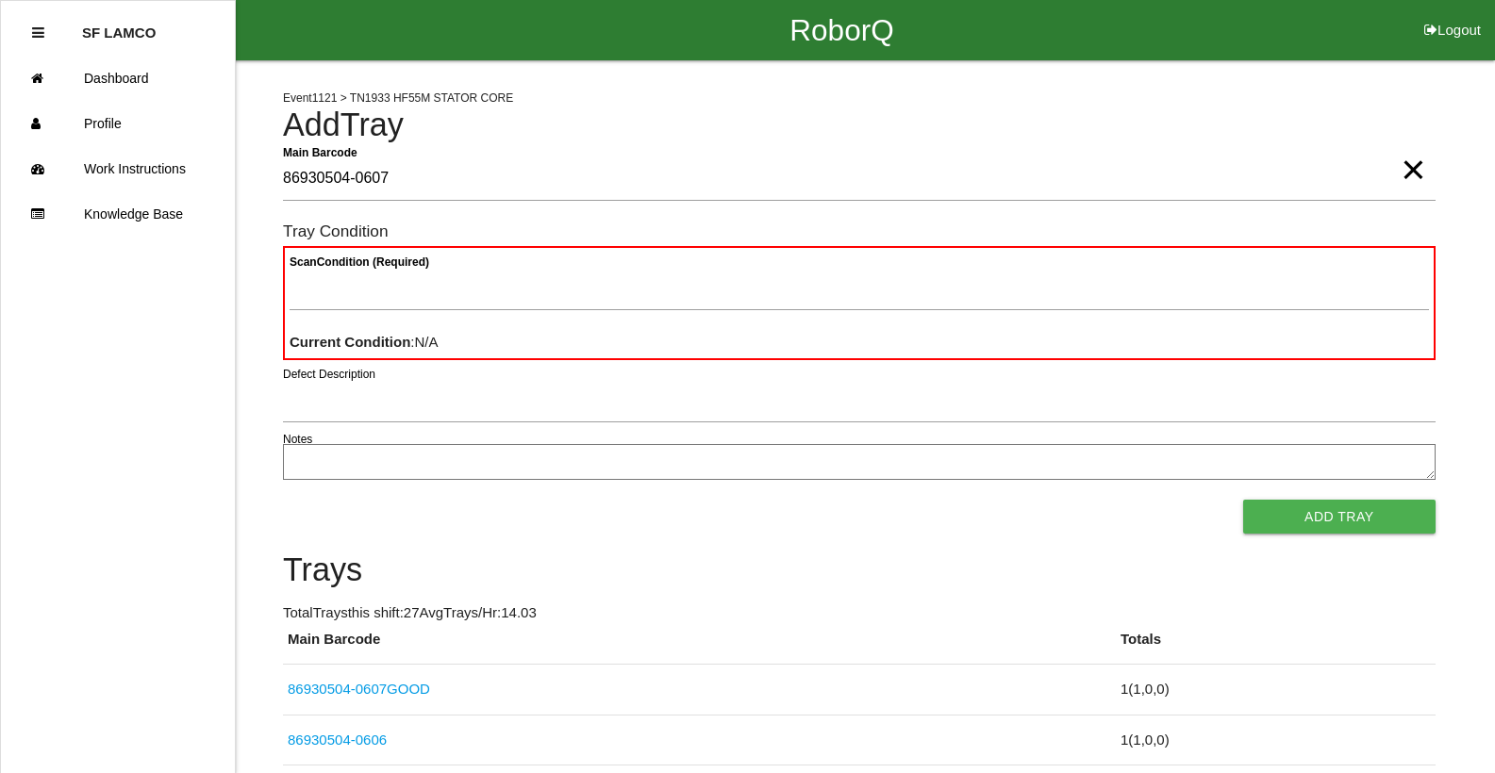
type Barcode "86930504-0607"
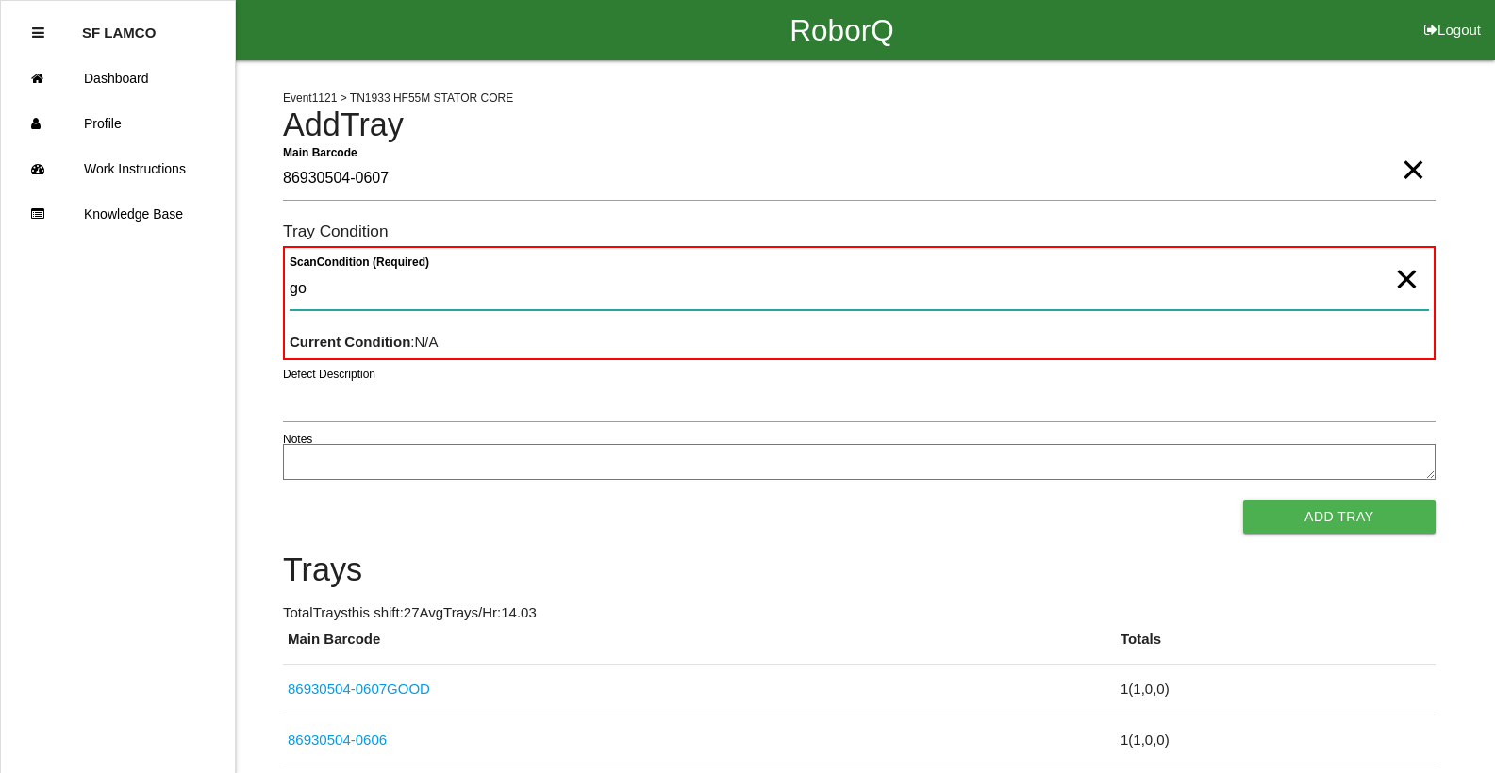
type Condition "goo"
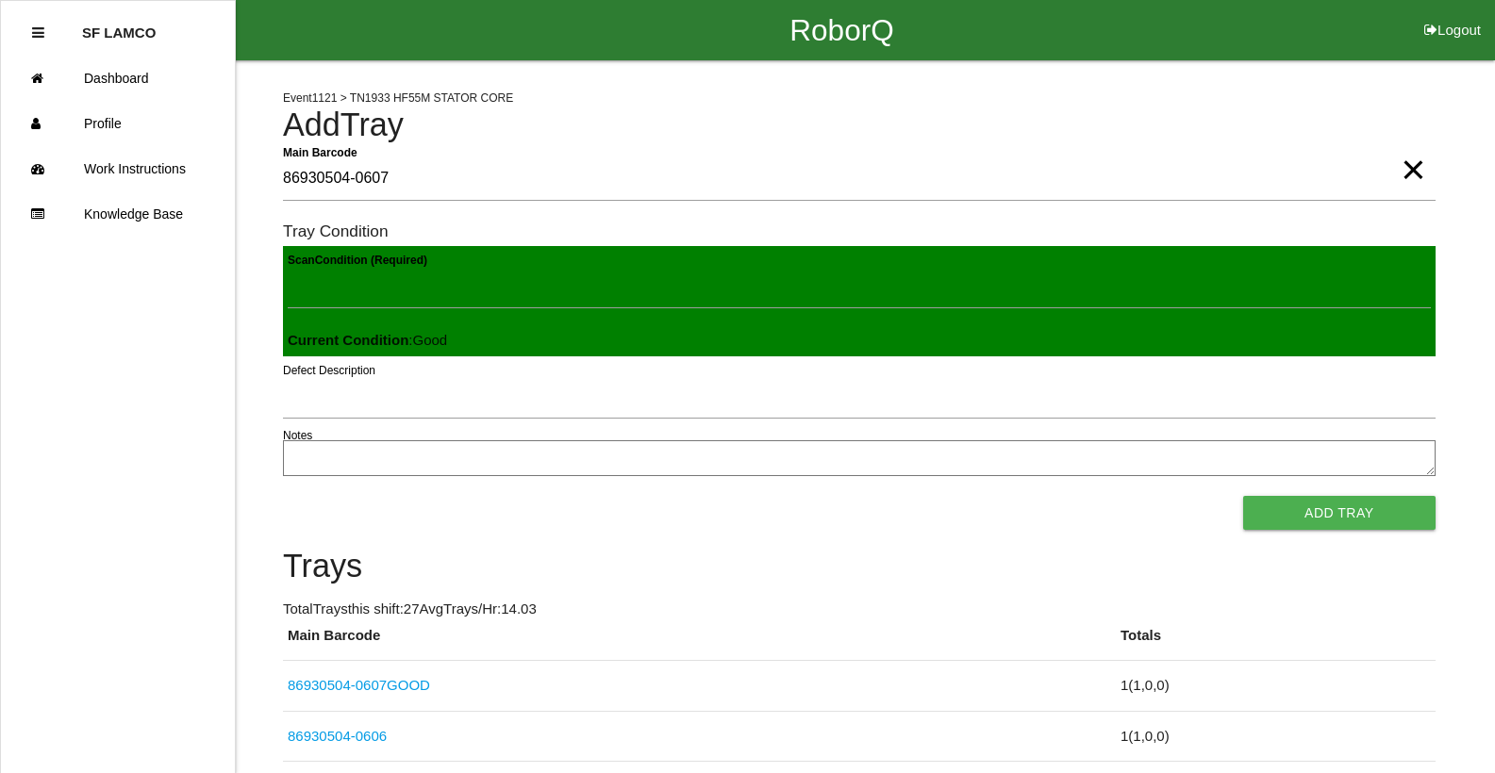
click button "Add Tray" at bounding box center [1339, 513] width 192 height 34
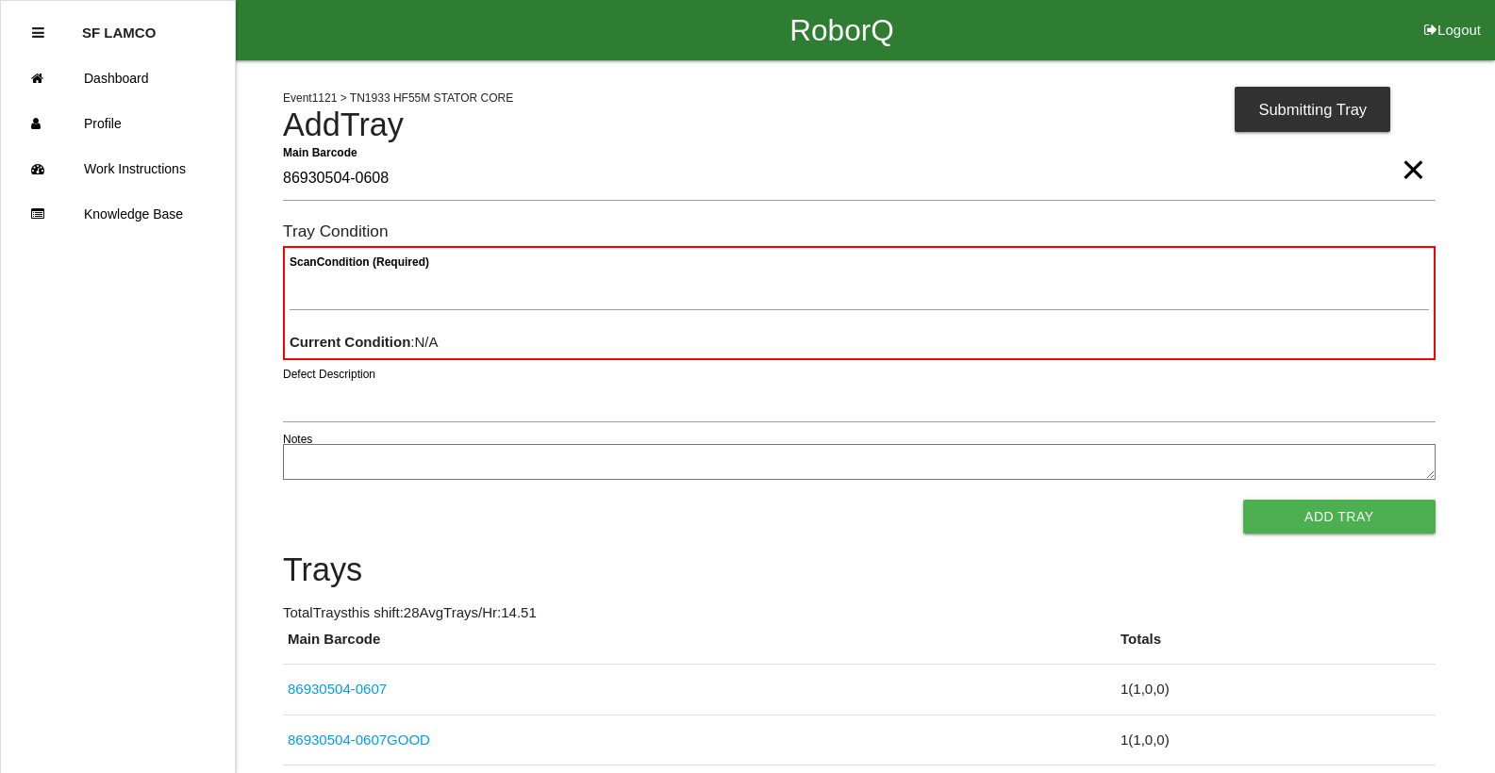
type Barcode "86930504-0608"
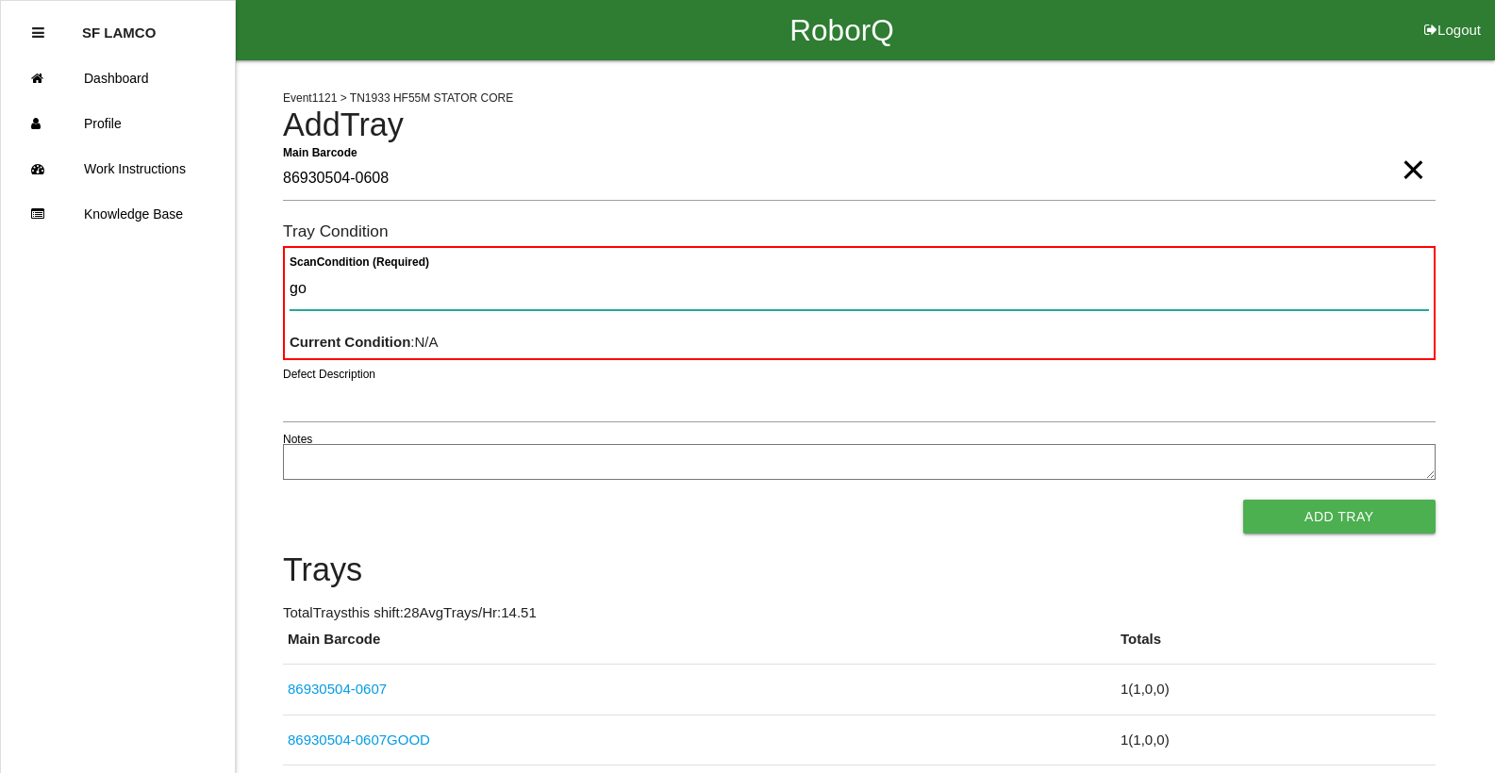
type Condition "goo"
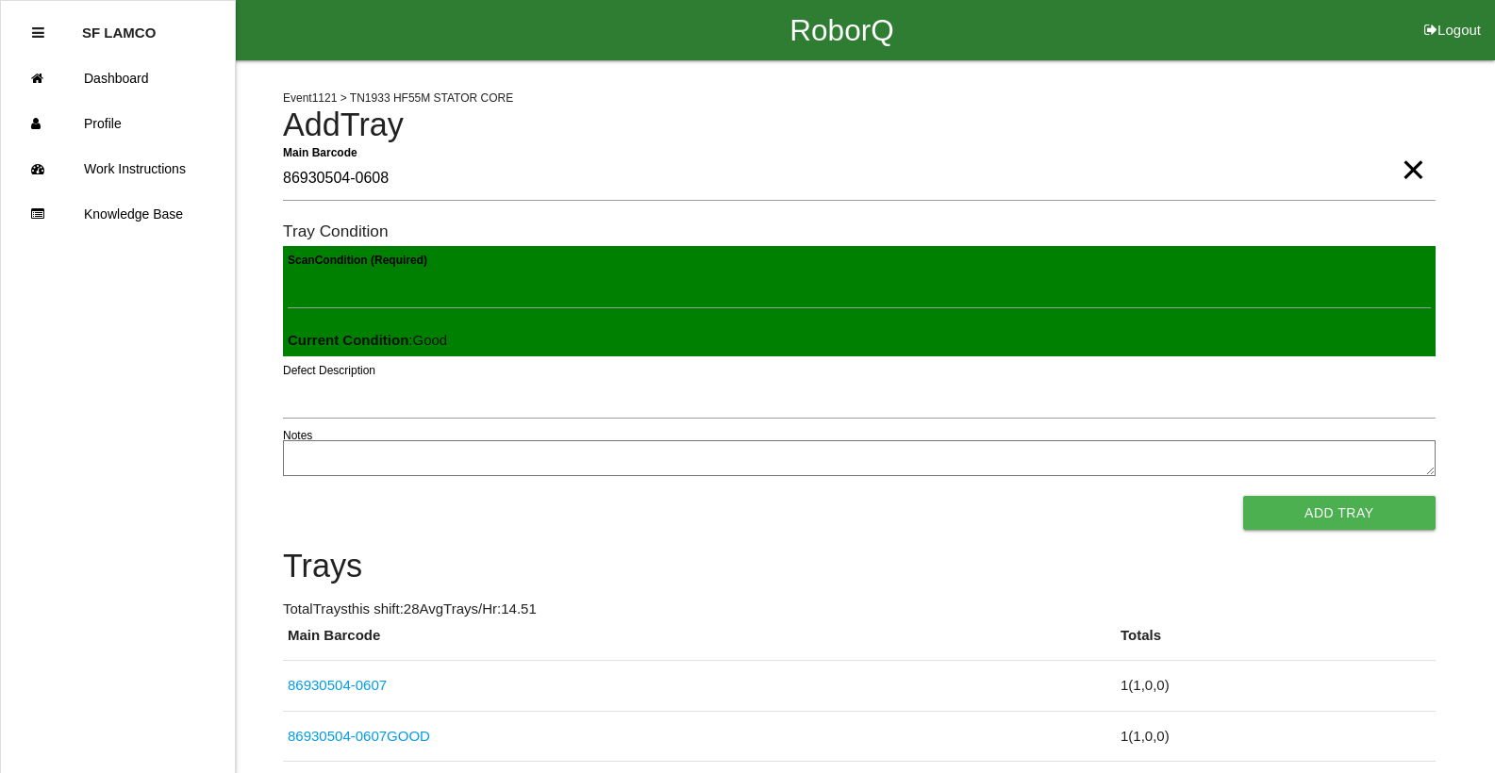
click at [1243, 496] on button "Add Tray" at bounding box center [1339, 513] width 192 height 34
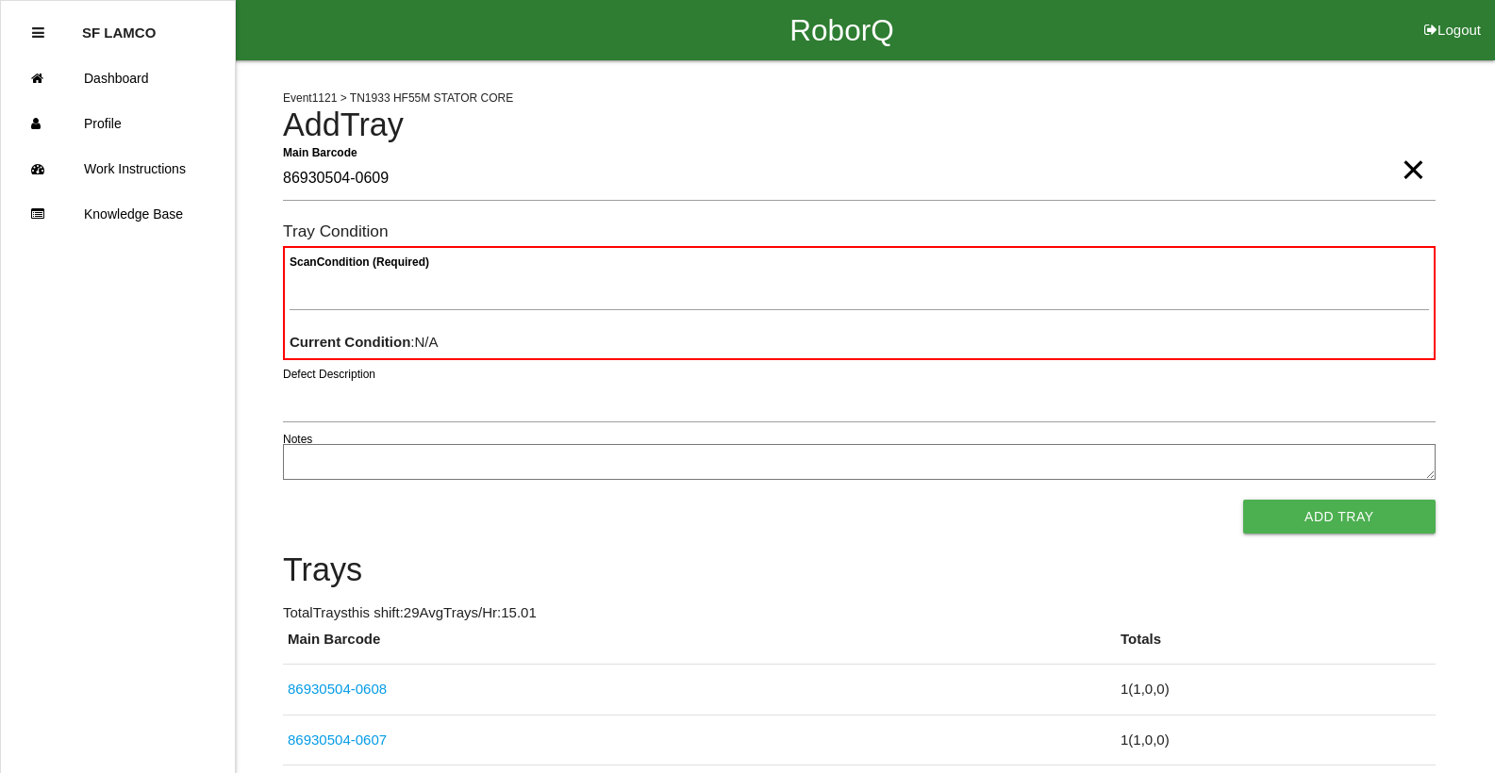
type Barcode "86930504-0609"
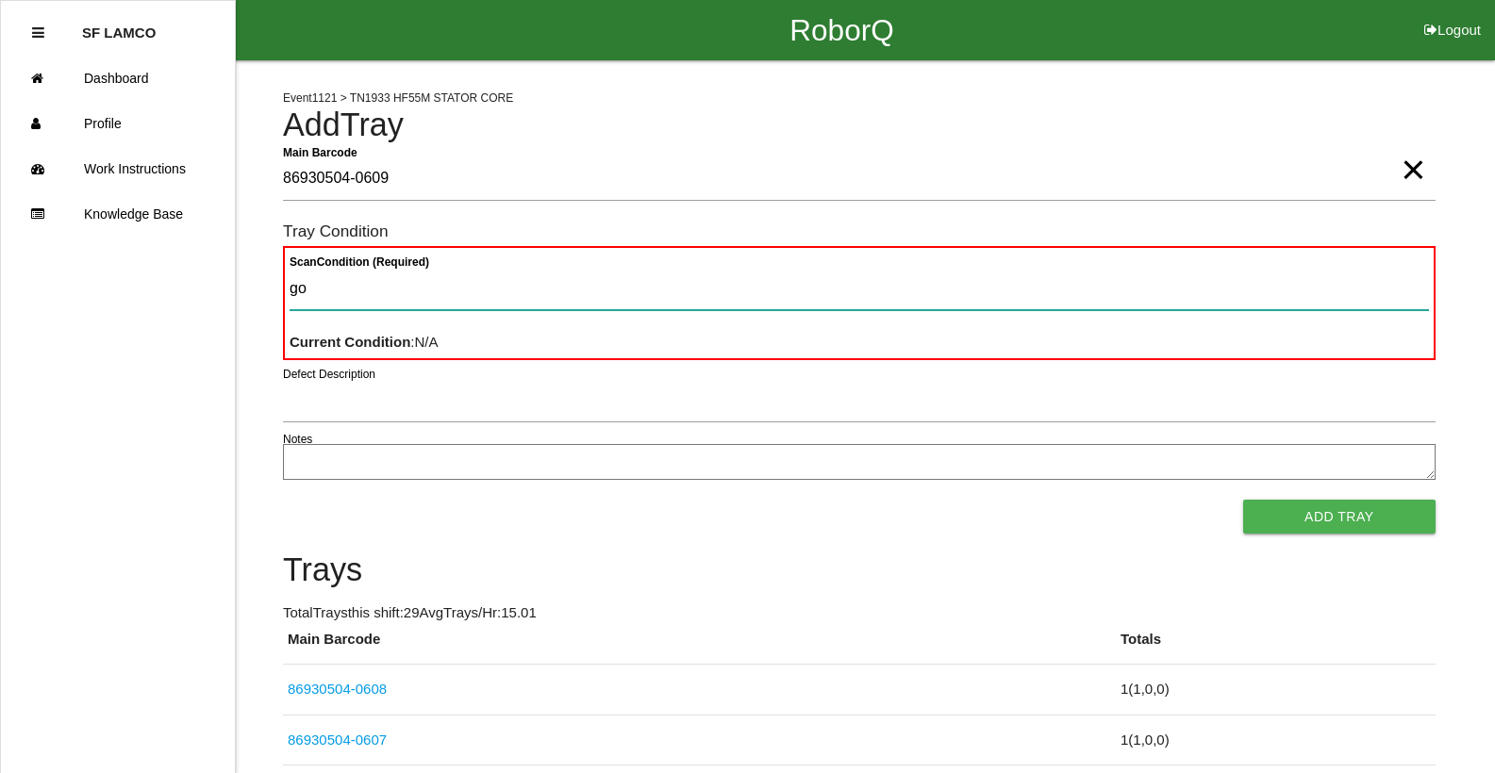
type Condition "goo"
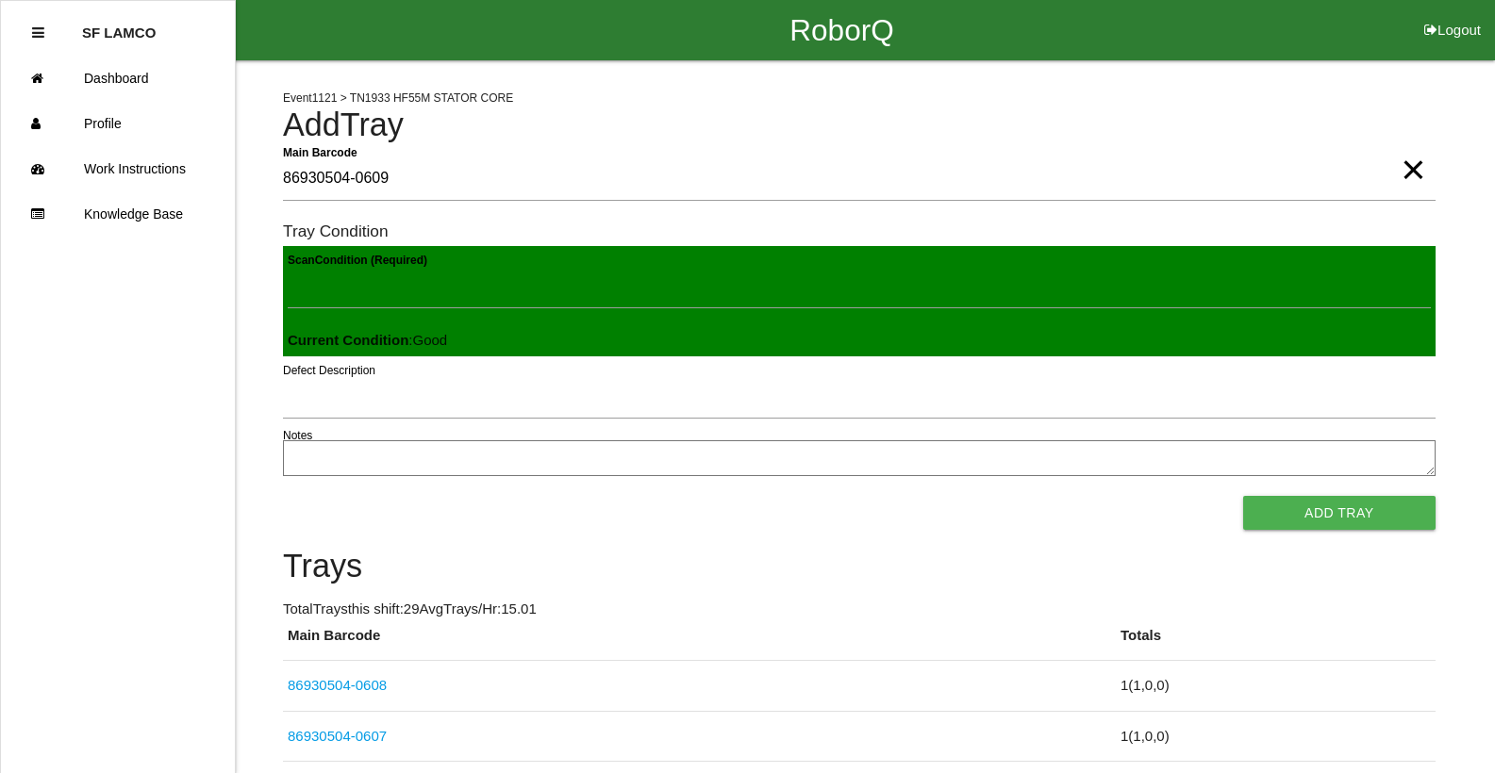
click at [1243, 496] on button "Add Tray" at bounding box center [1339, 513] width 192 height 34
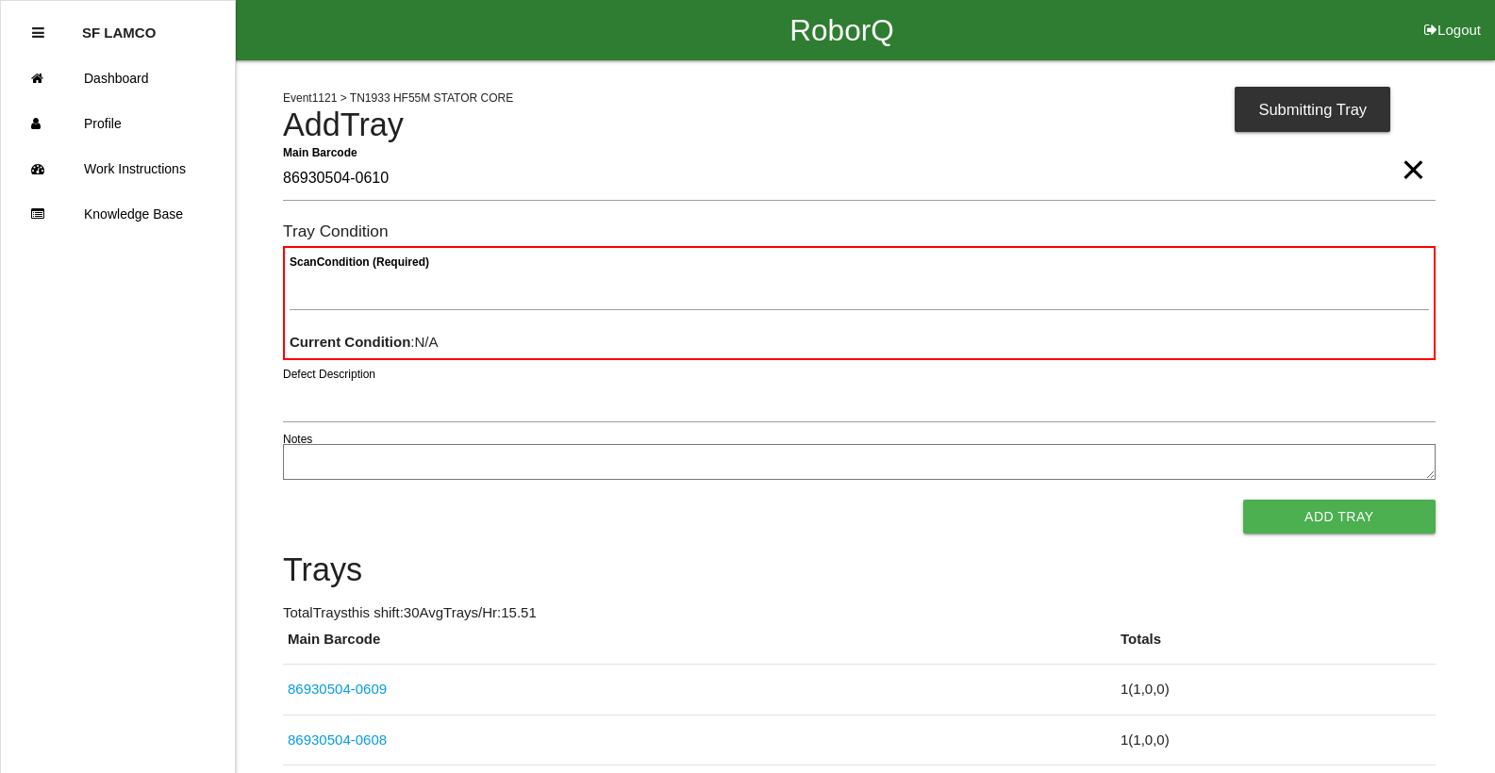
type Barcode "86930504-0610"
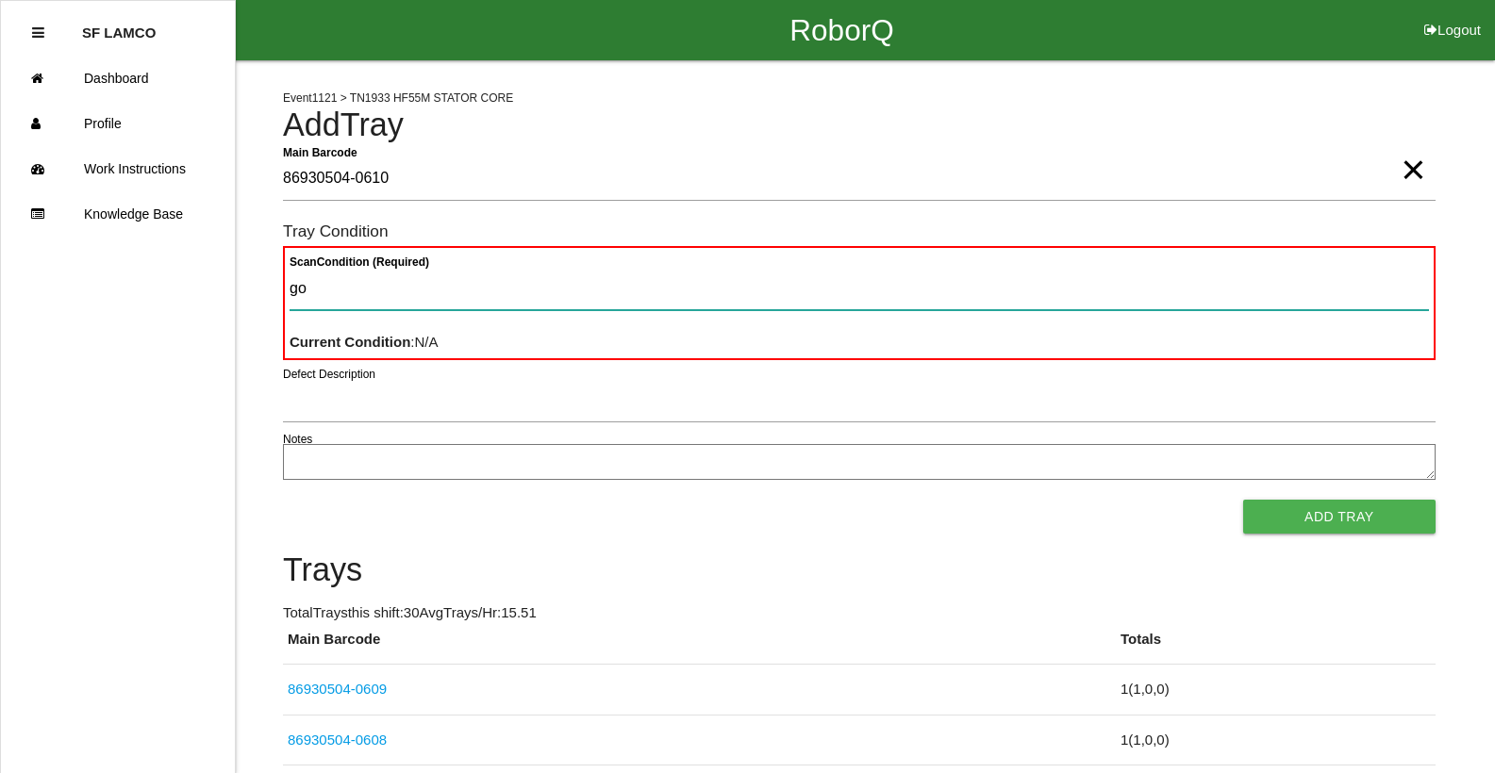
type Condition "goo"
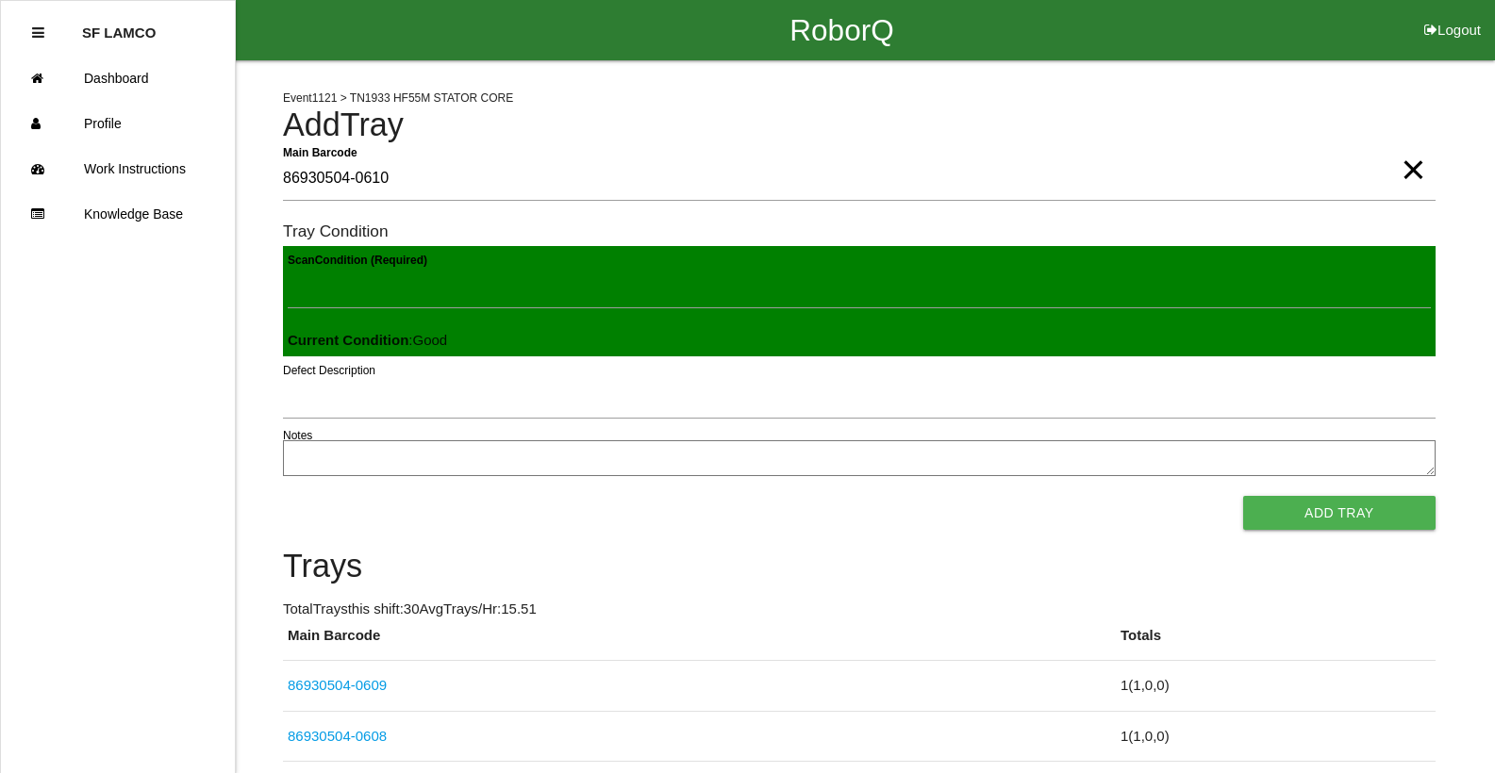
click button "Add Tray" at bounding box center [1339, 513] width 192 height 34
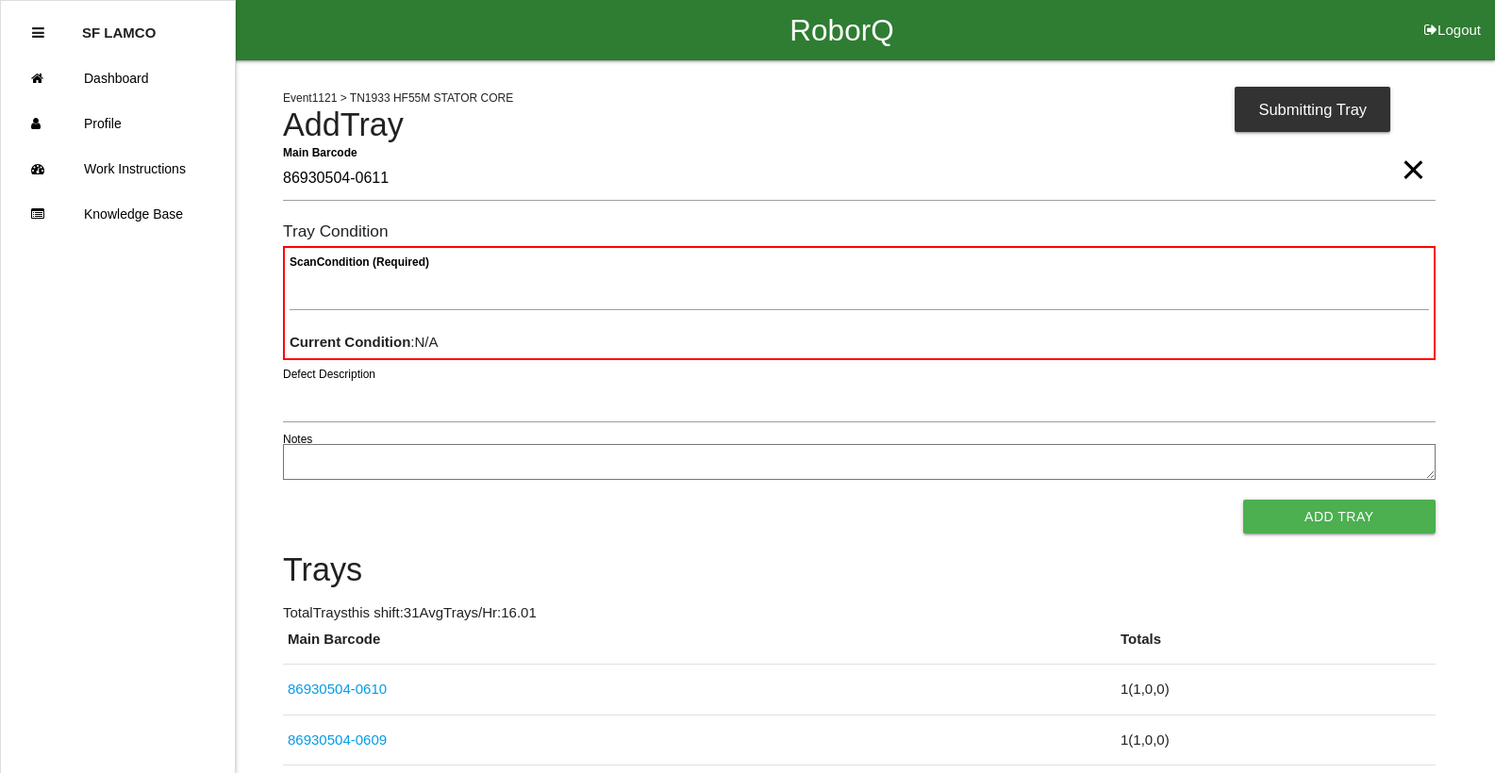
type Barcode "86930504-0611"
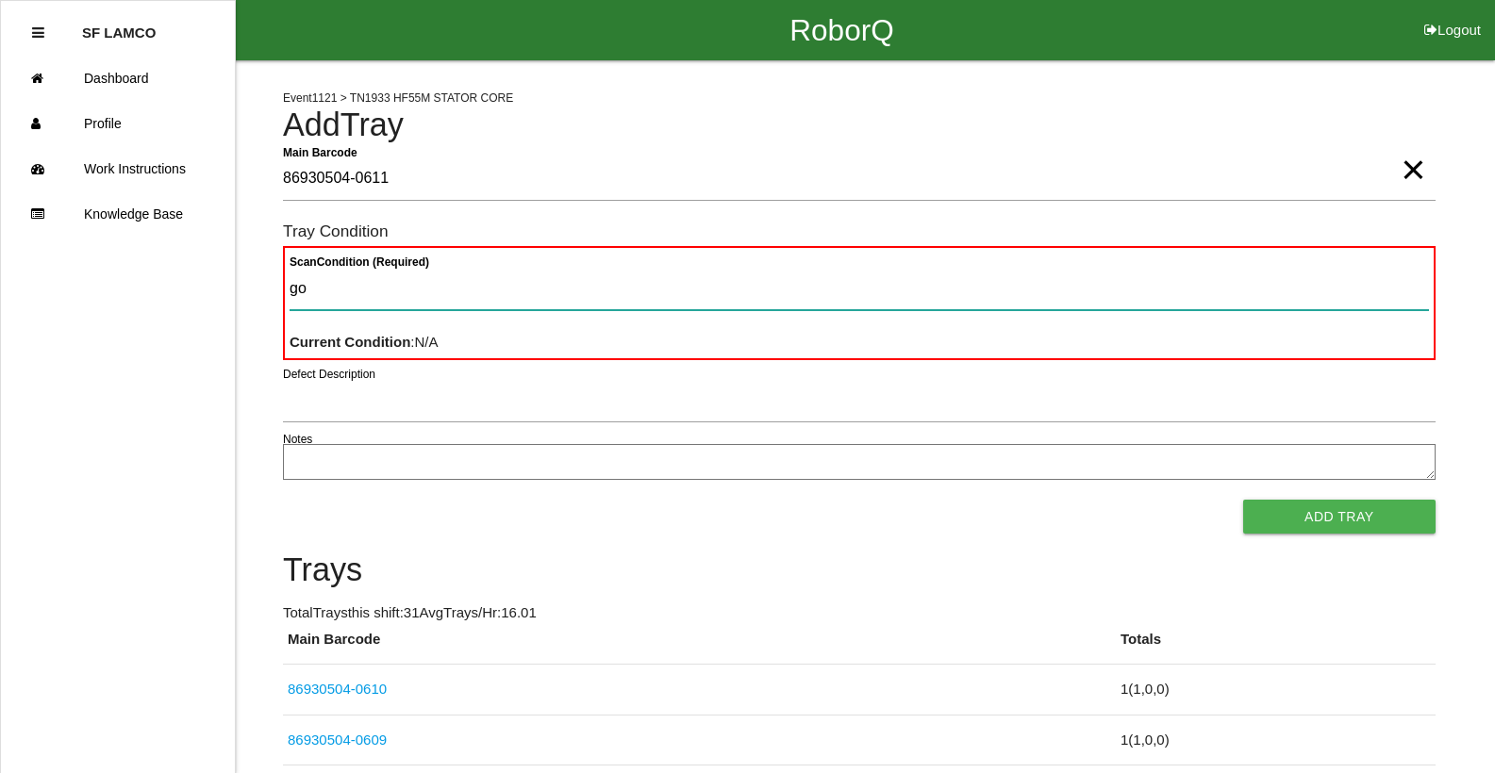
type Condition "goo"
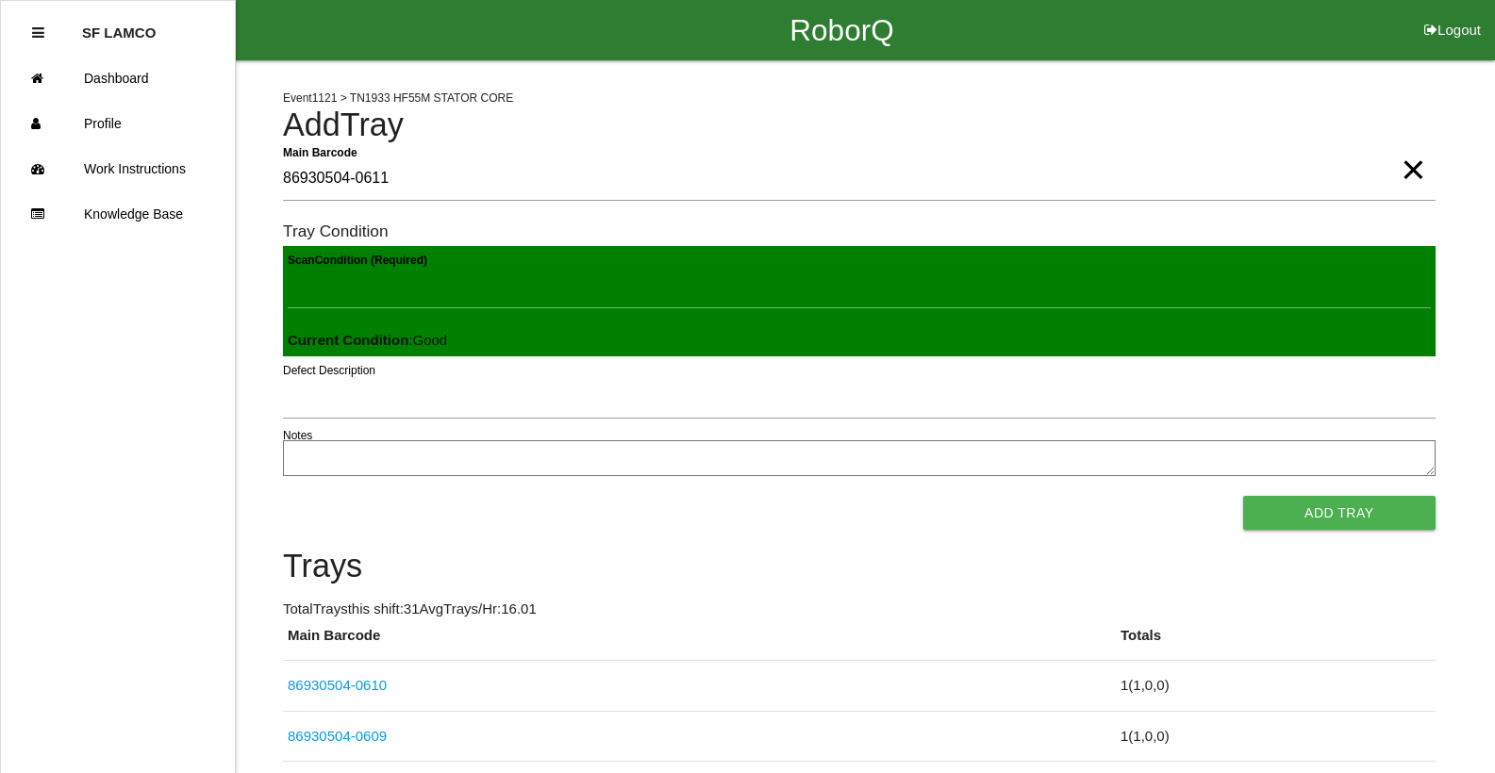
click at [1243, 496] on button "Add Tray" at bounding box center [1339, 513] width 192 height 34
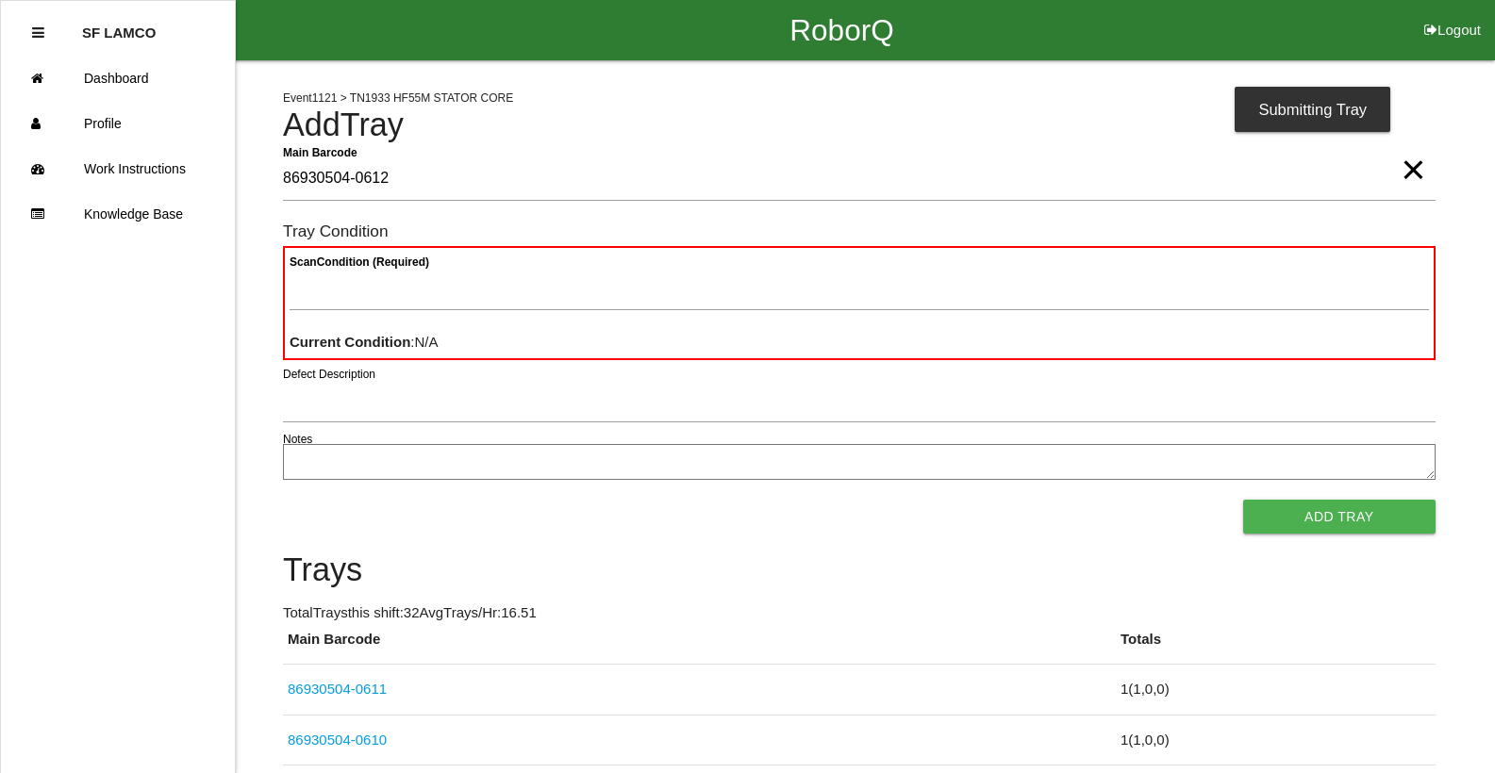
type Barcode "86930504-0612"
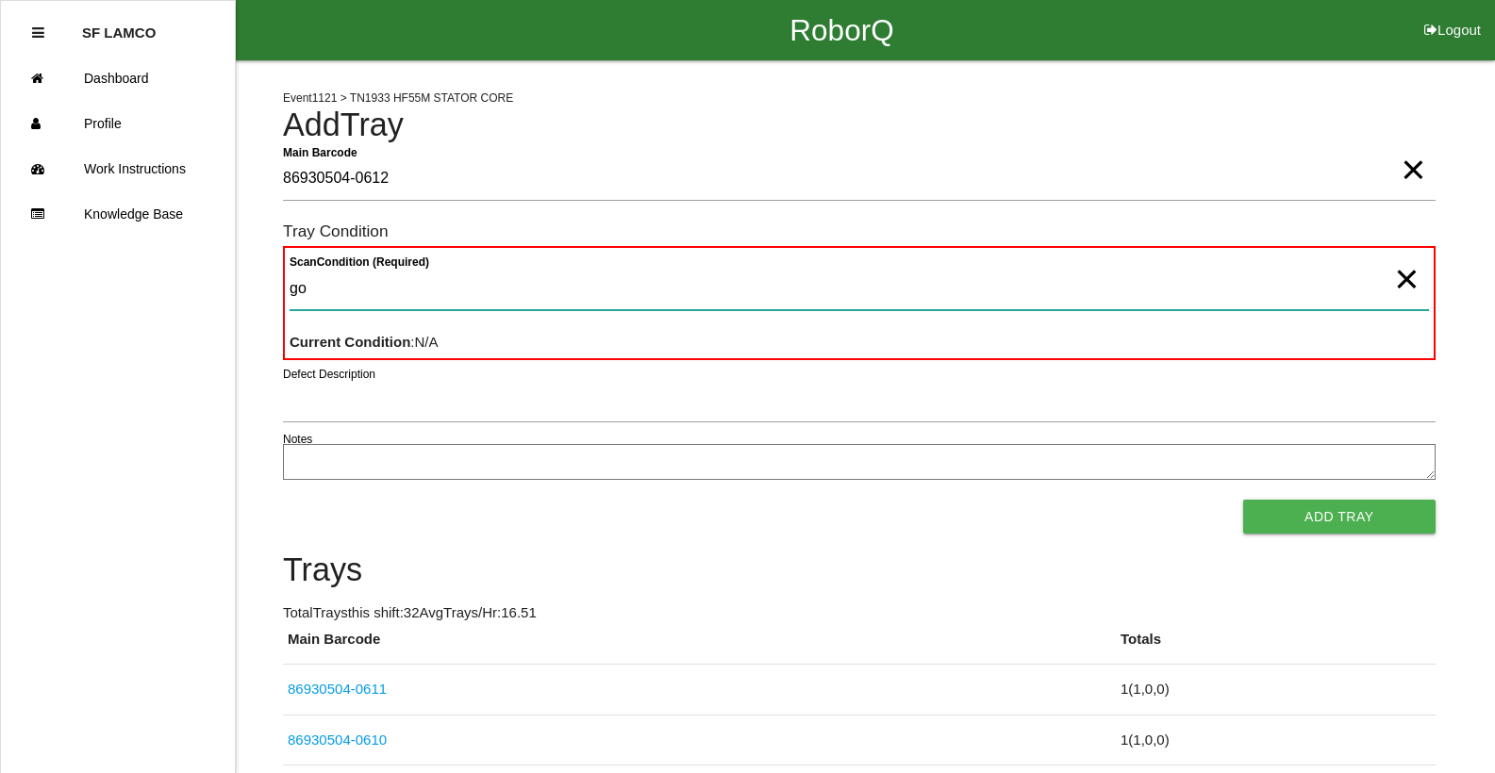
type Condition "goo"
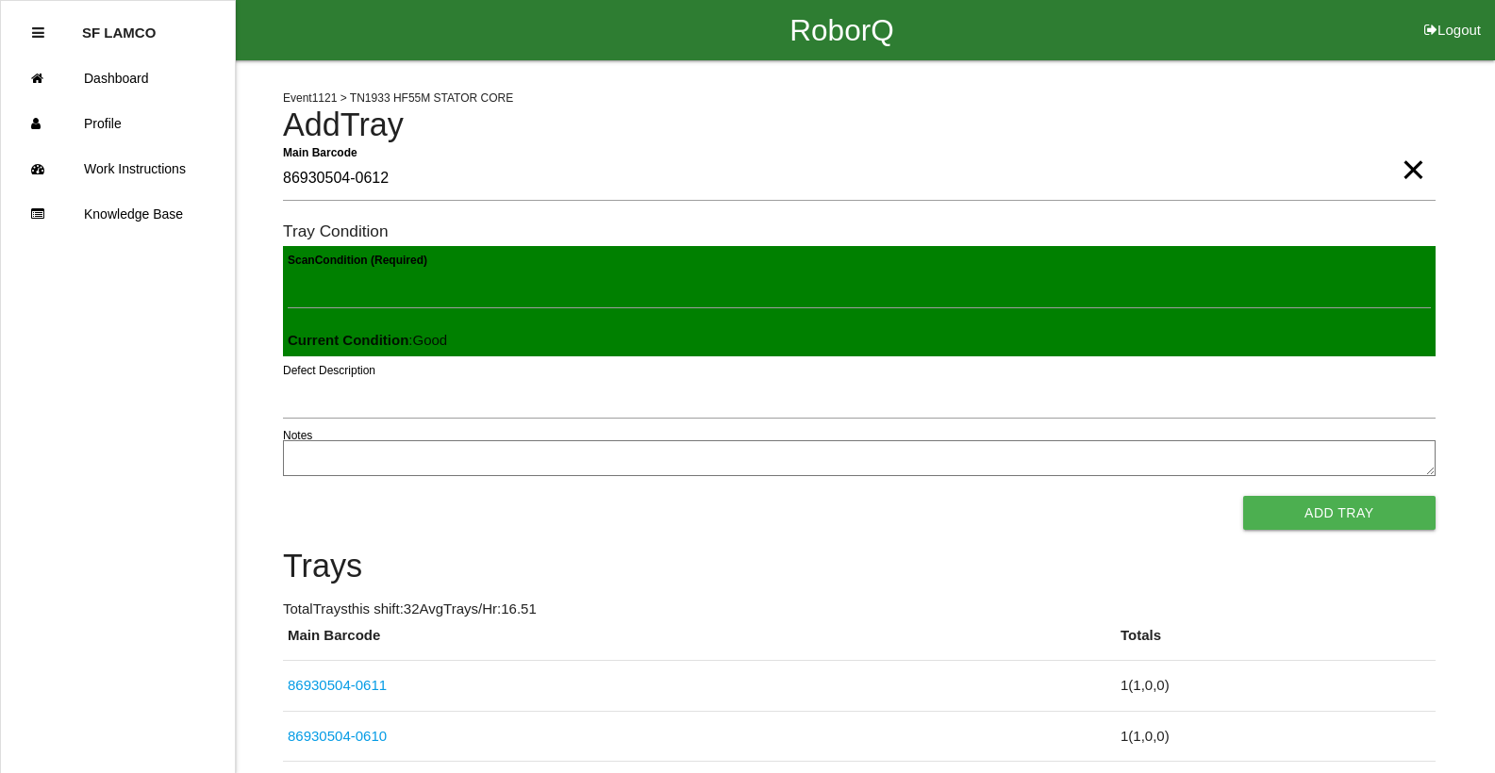
click at [1243, 496] on button "Add Tray" at bounding box center [1339, 513] width 192 height 34
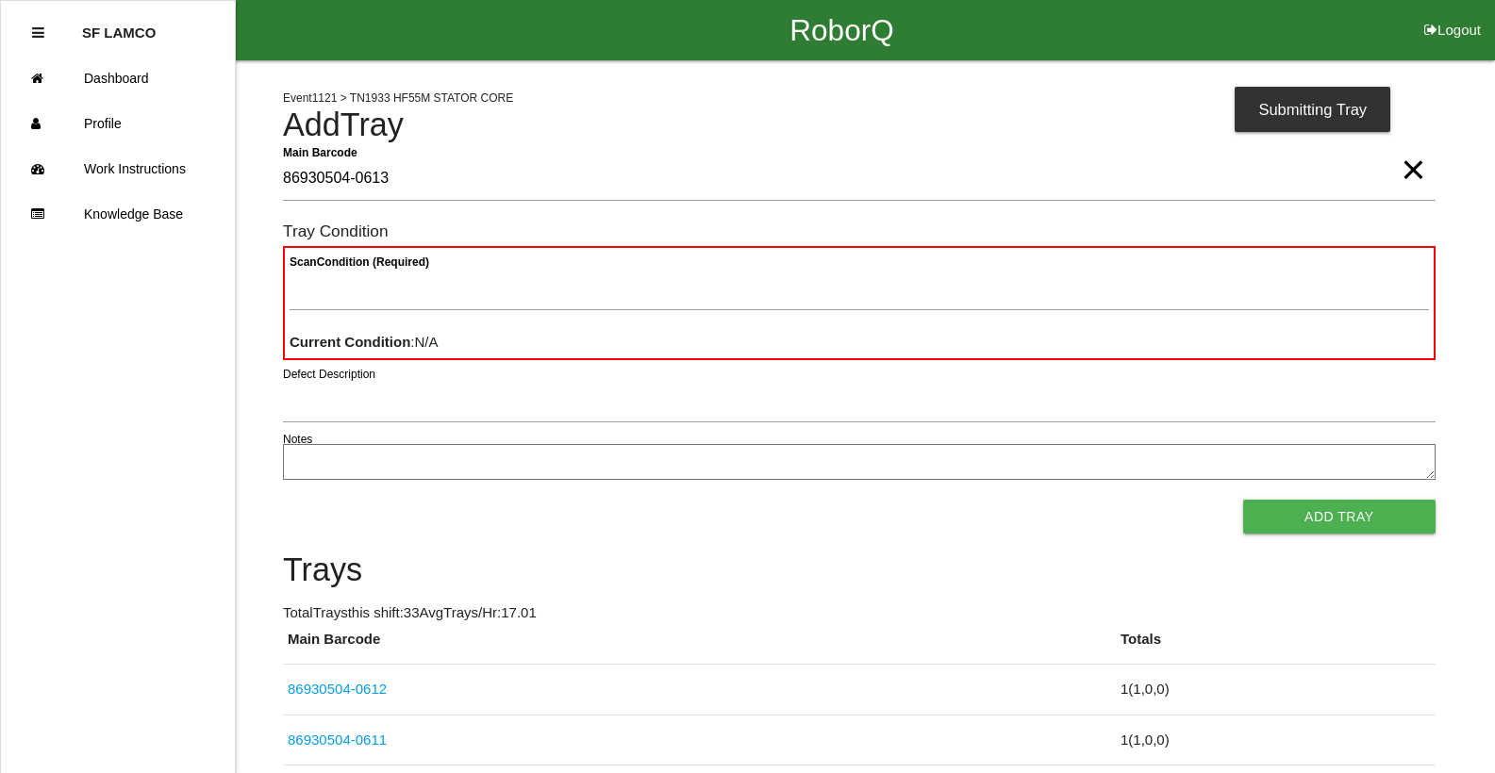
type Barcode "86930504-0613"
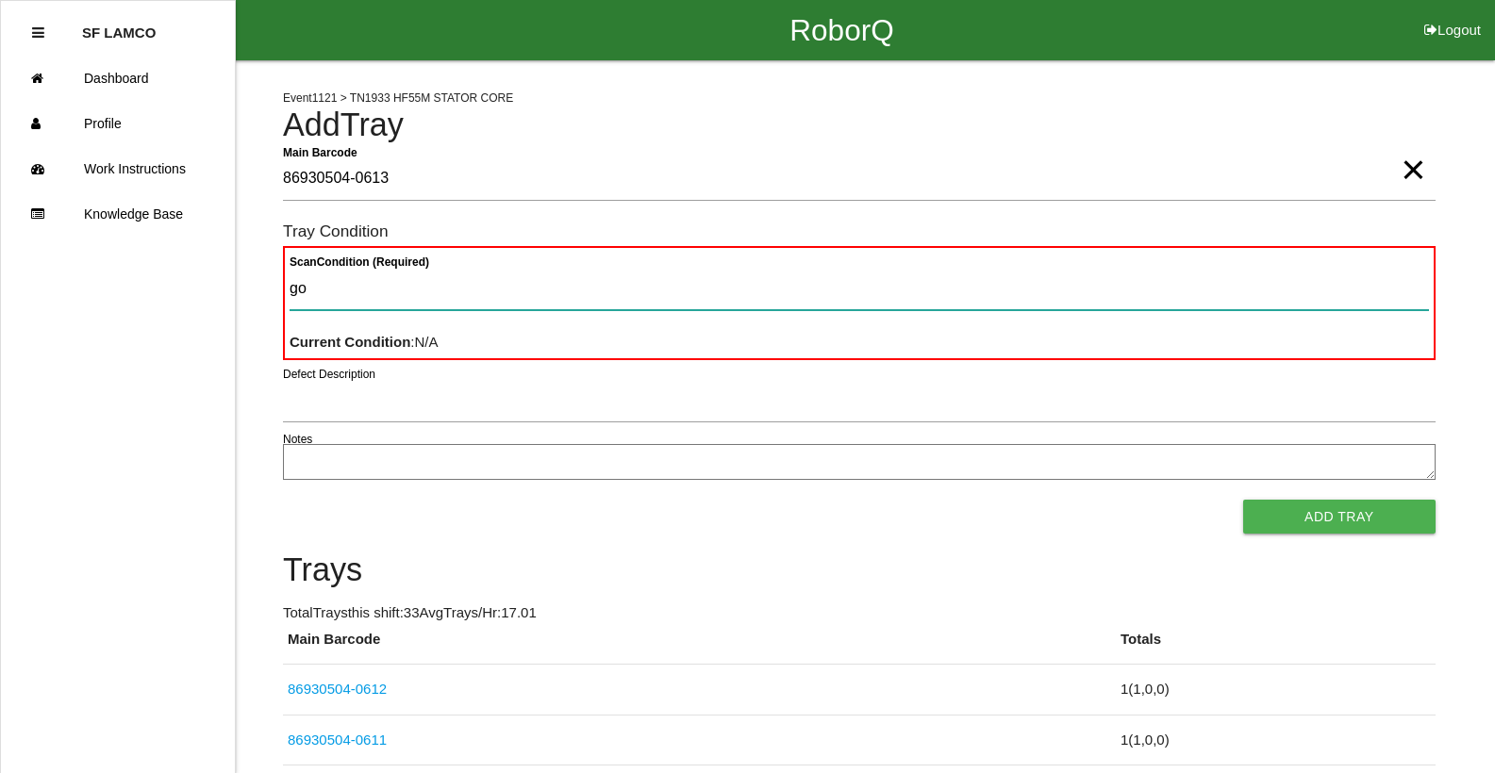
type Condition "goo"
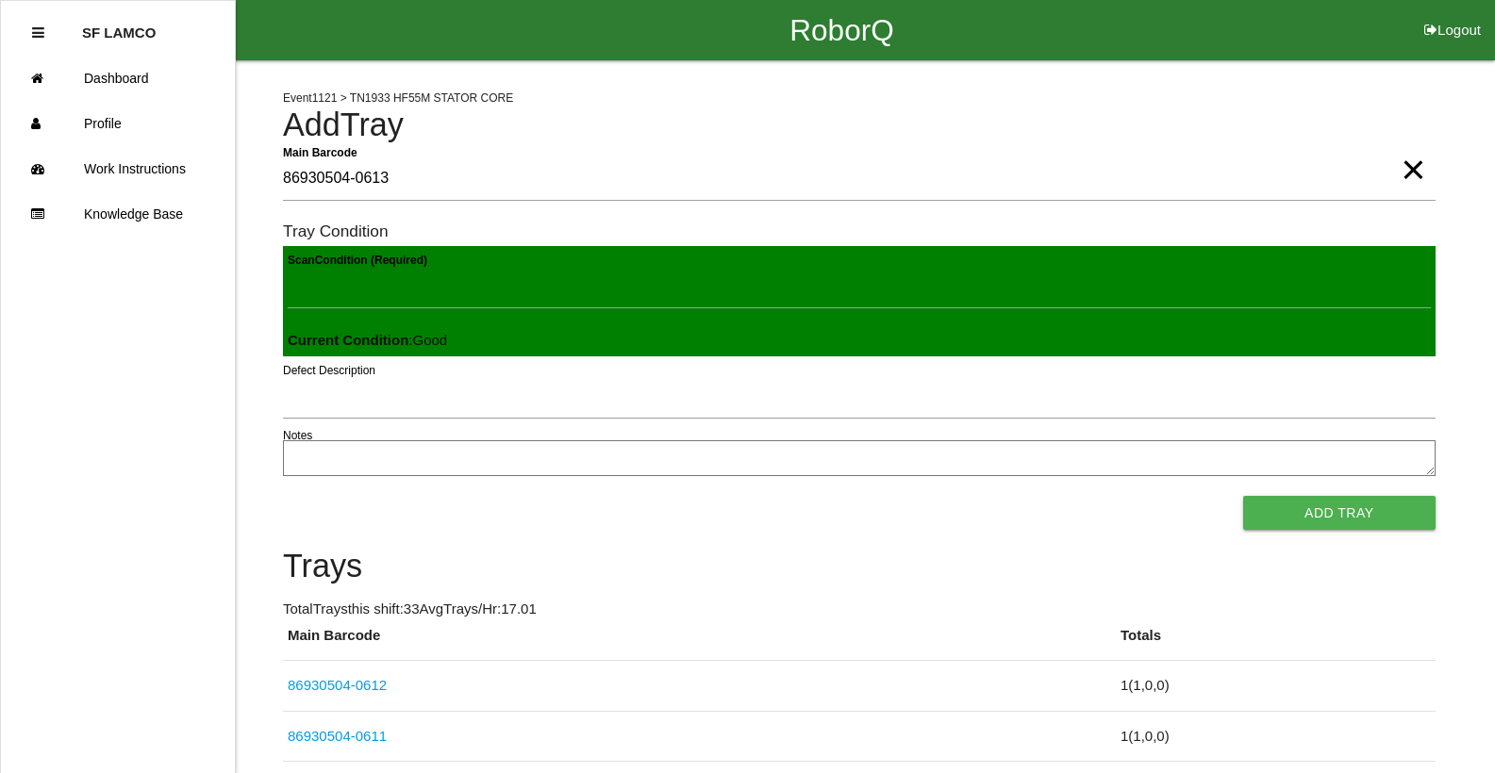
click at [1243, 496] on button "Add Tray" at bounding box center [1339, 513] width 192 height 34
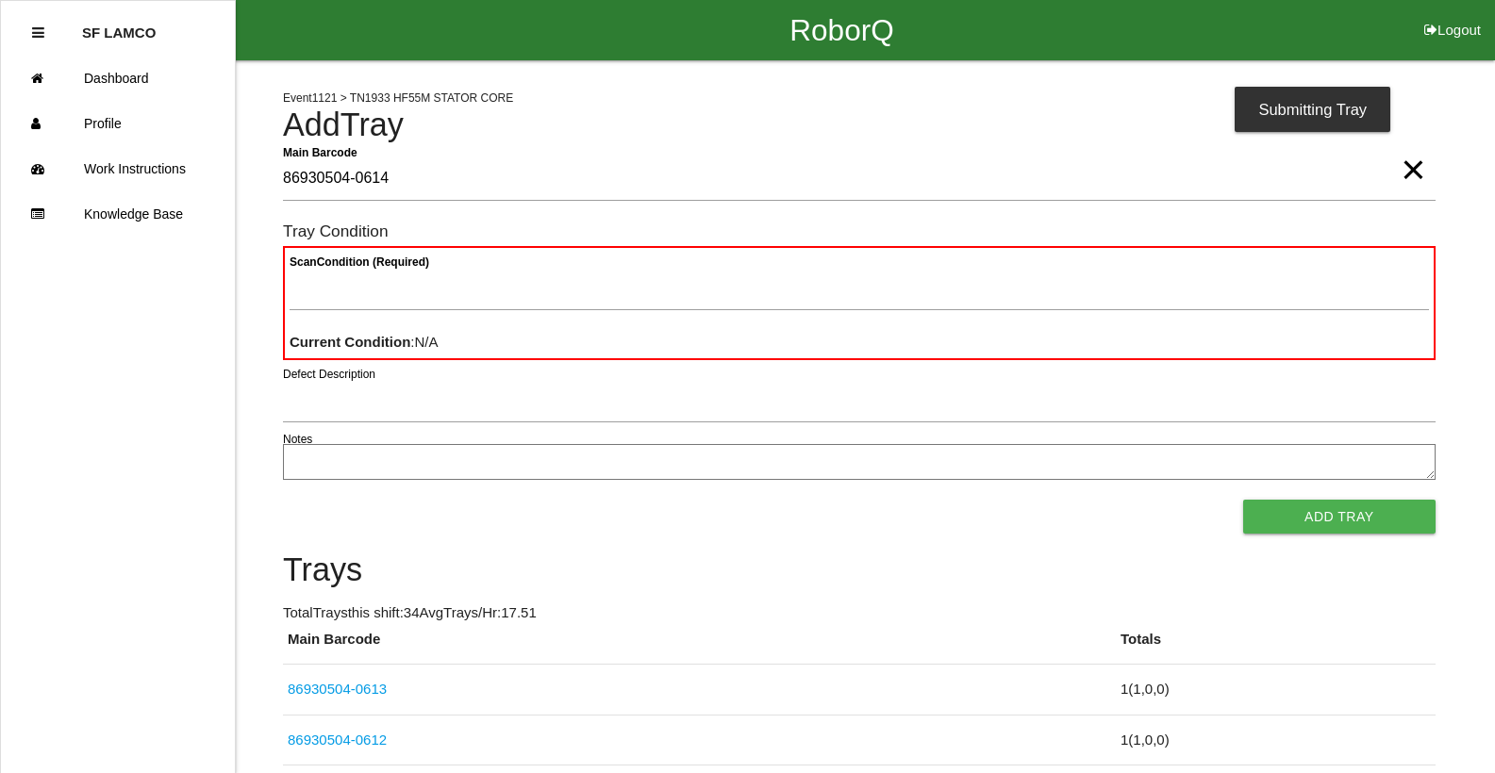
type Barcode "86930504-0614"
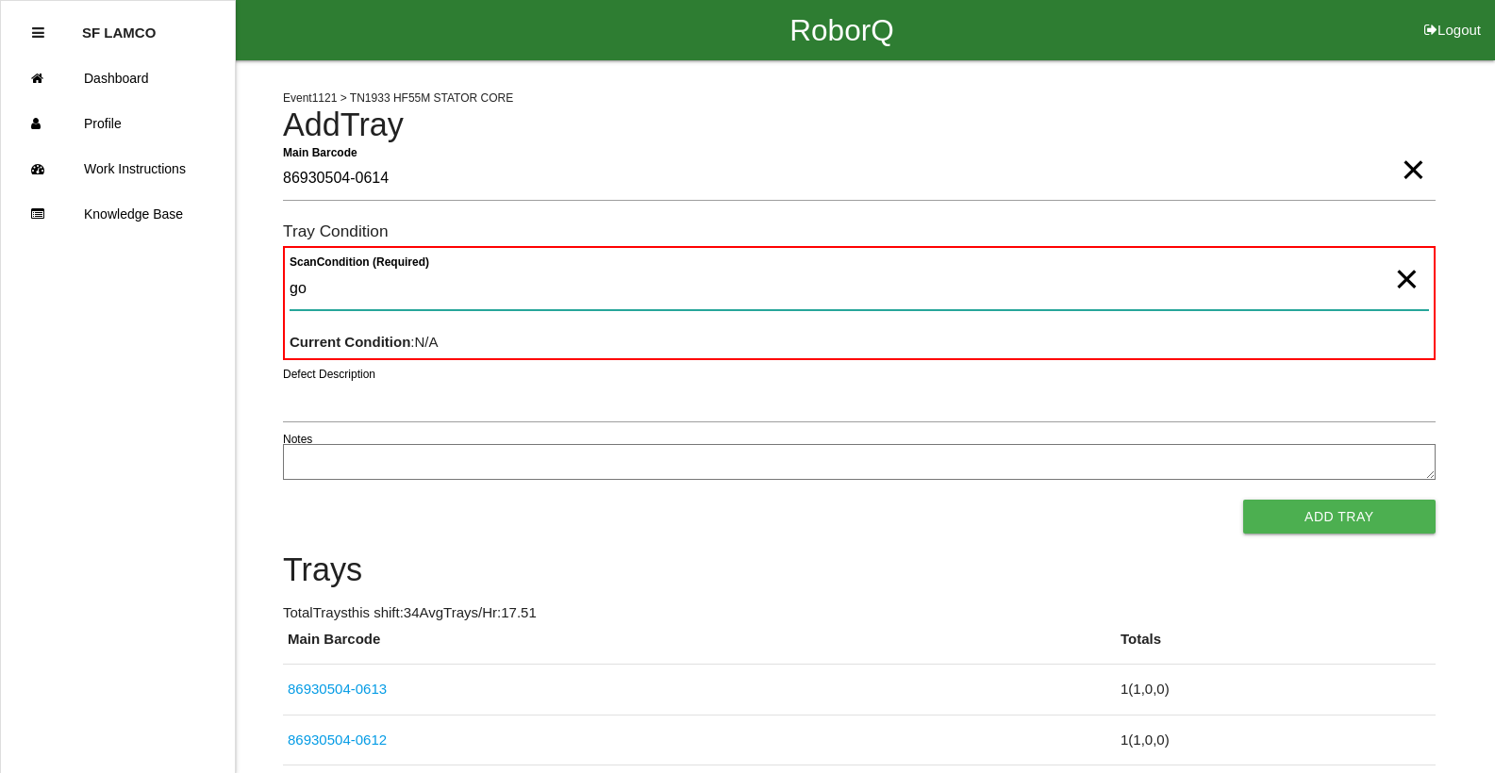
type Condition "goo"
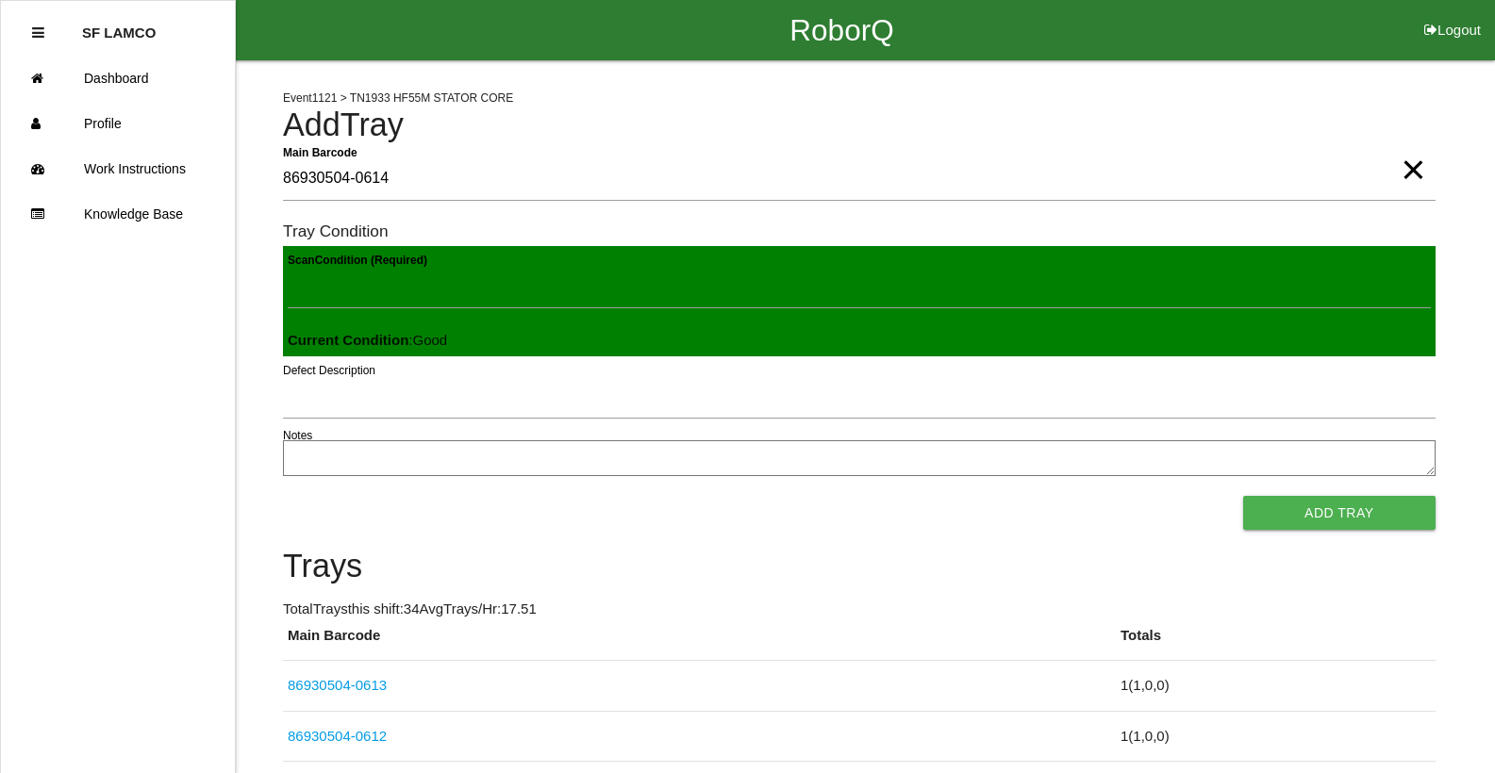
click at [1243, 496] on button "Add Tray" at bounding box center [1339, 513] width 192 height 34
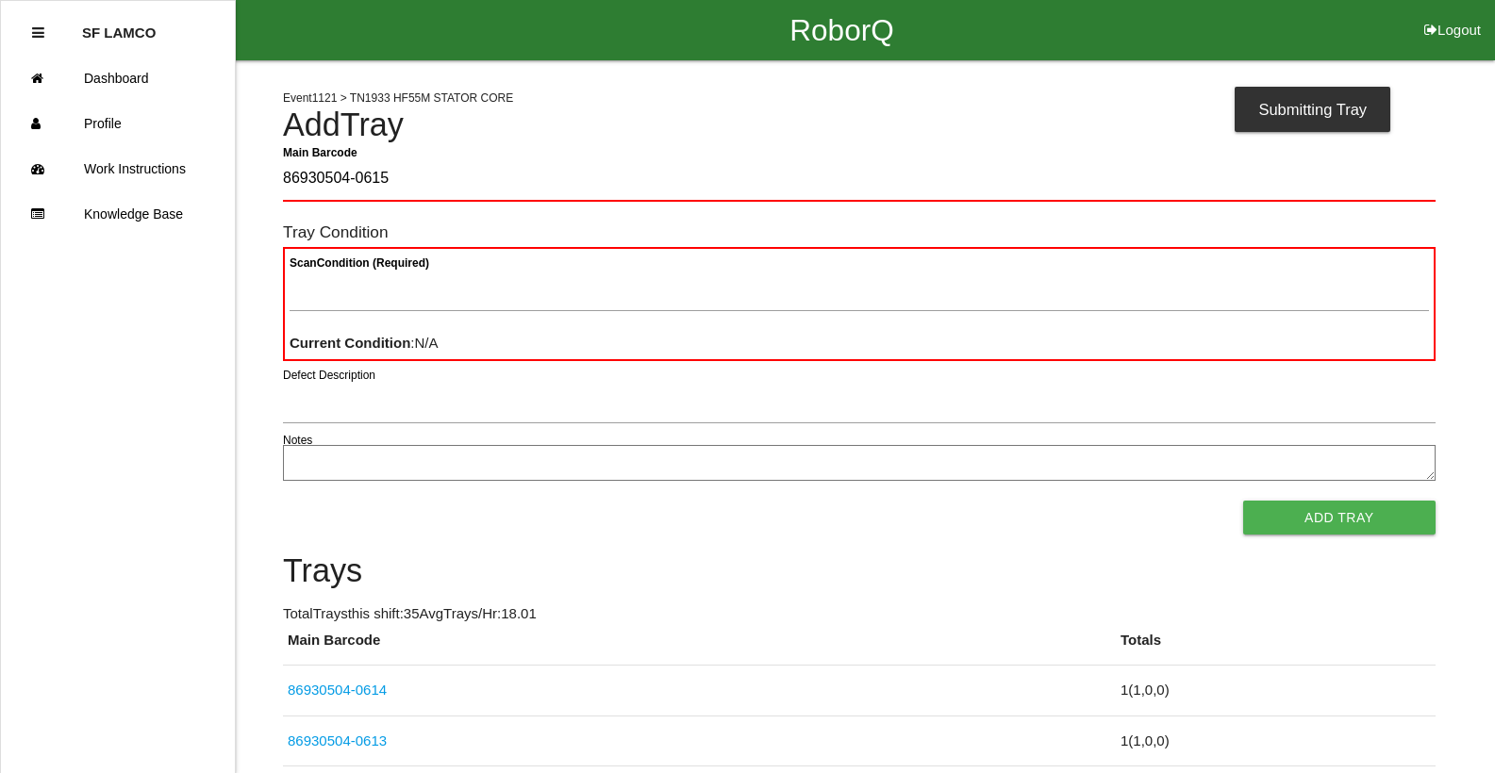
type Barcode "86930504-0615"
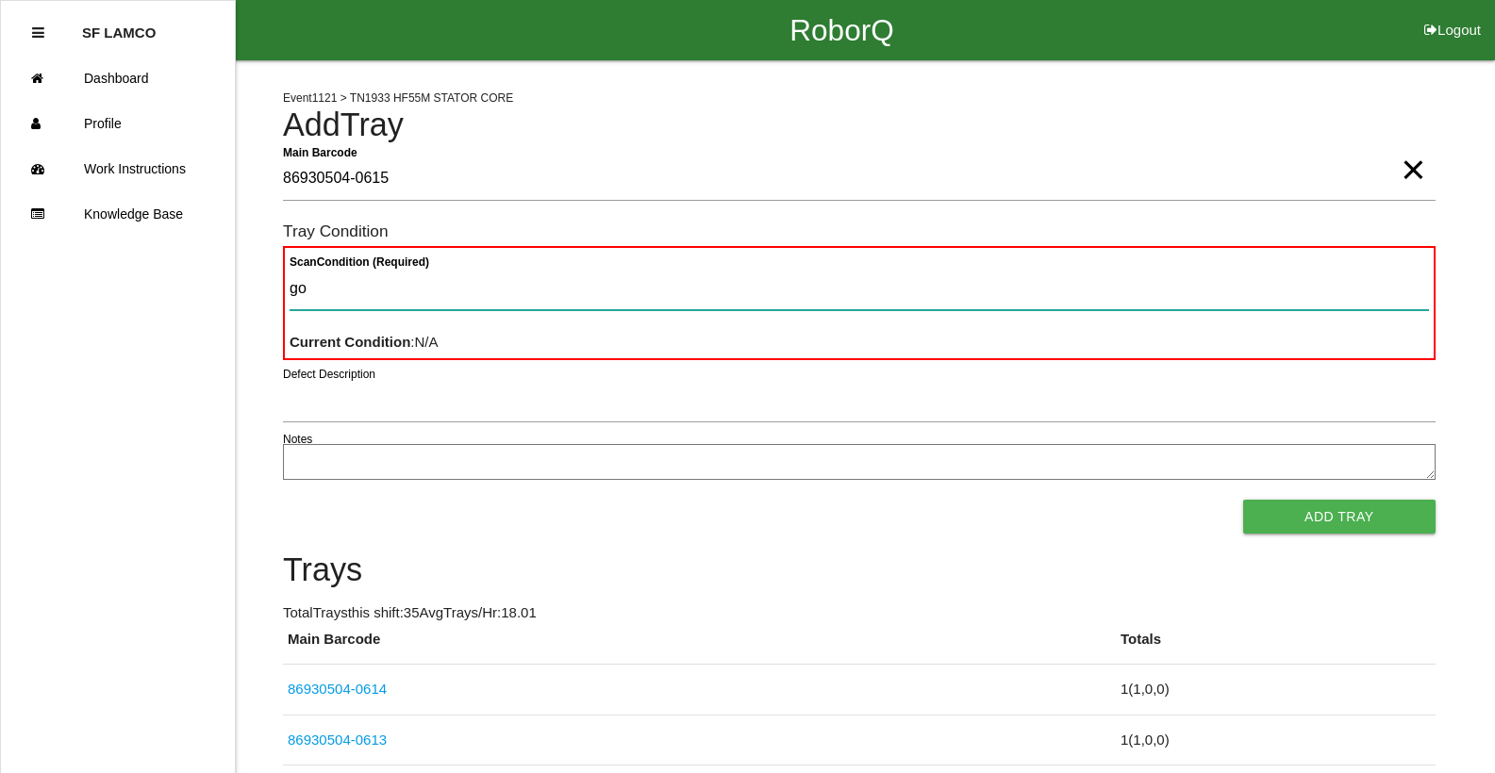
type Condition "goo"
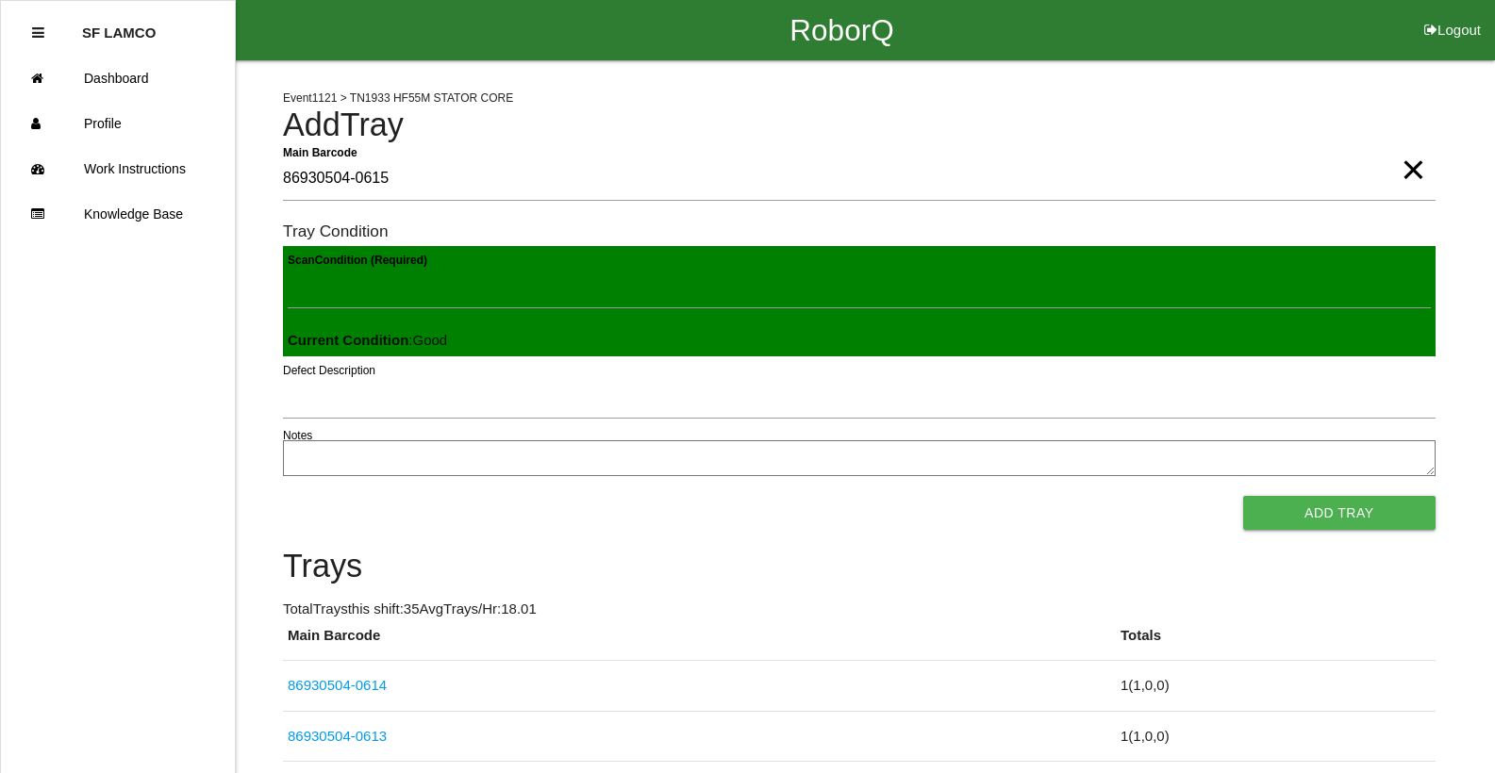
click at [1243, 496] on button "Add Tray" at bounding box center [1339, 513] width 192 height 34
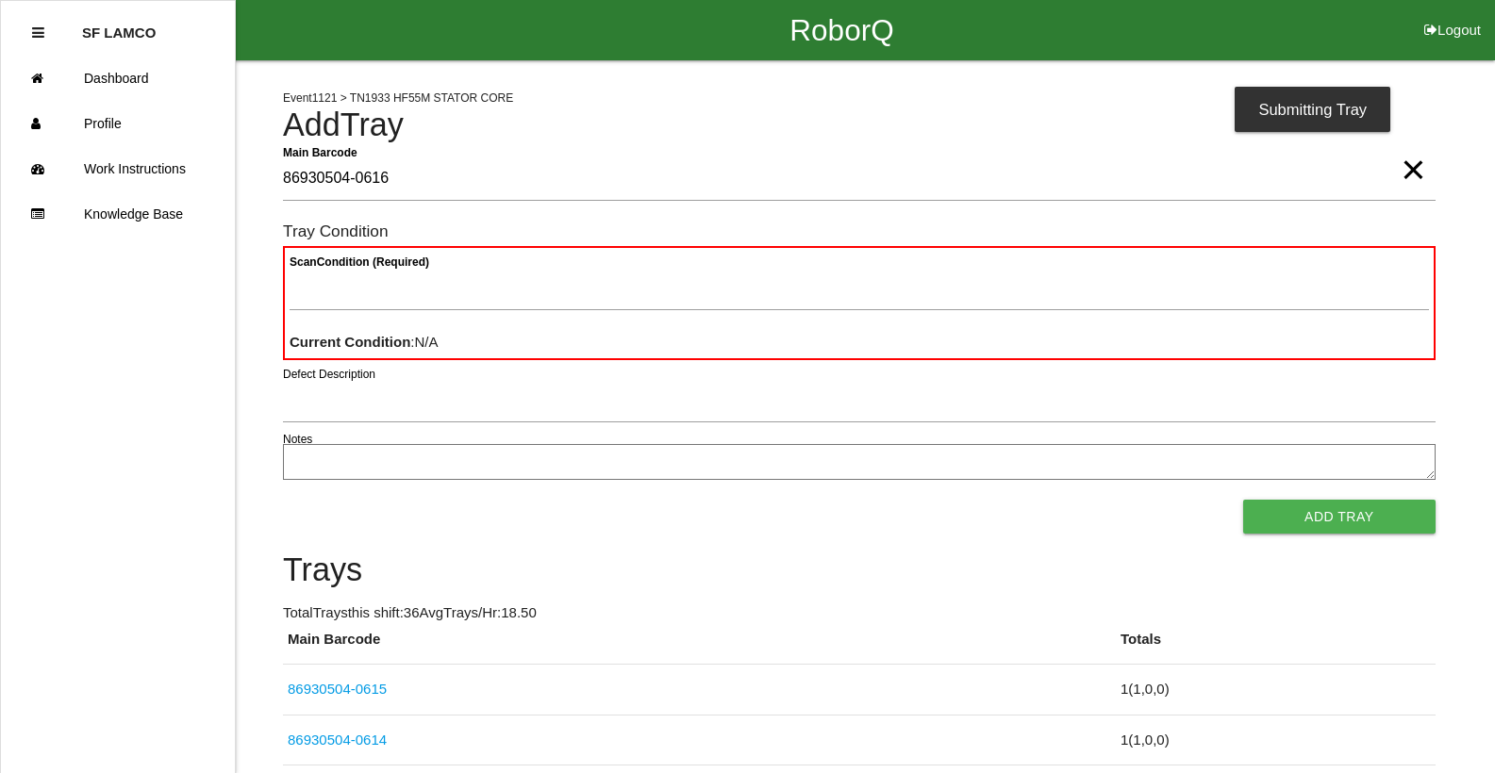
type Barcode "86930504-0616"
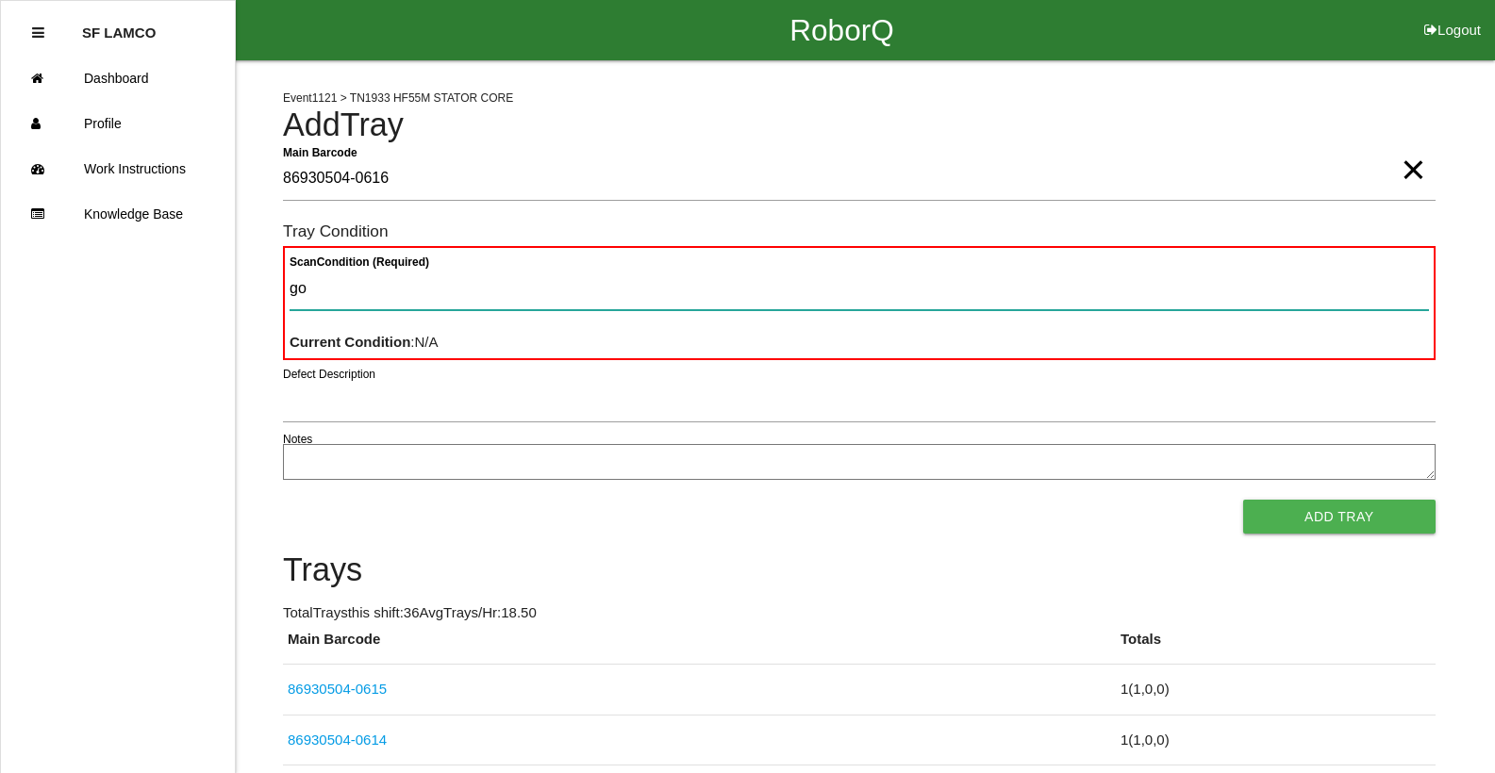
type Condition "goo"
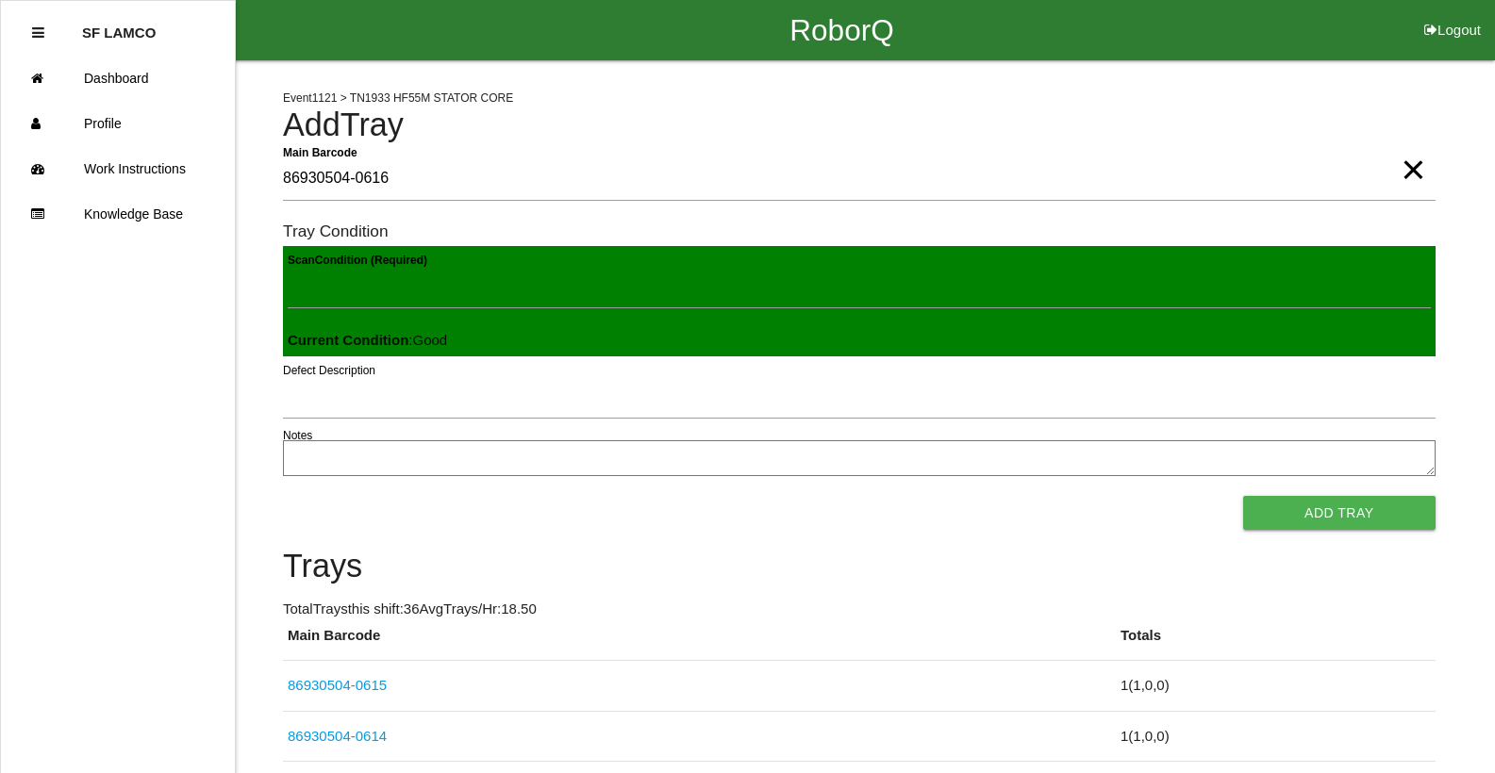
click at [1243, 496] on button "Add Tray" at bounding box center [1339, 513] width 192 height 34
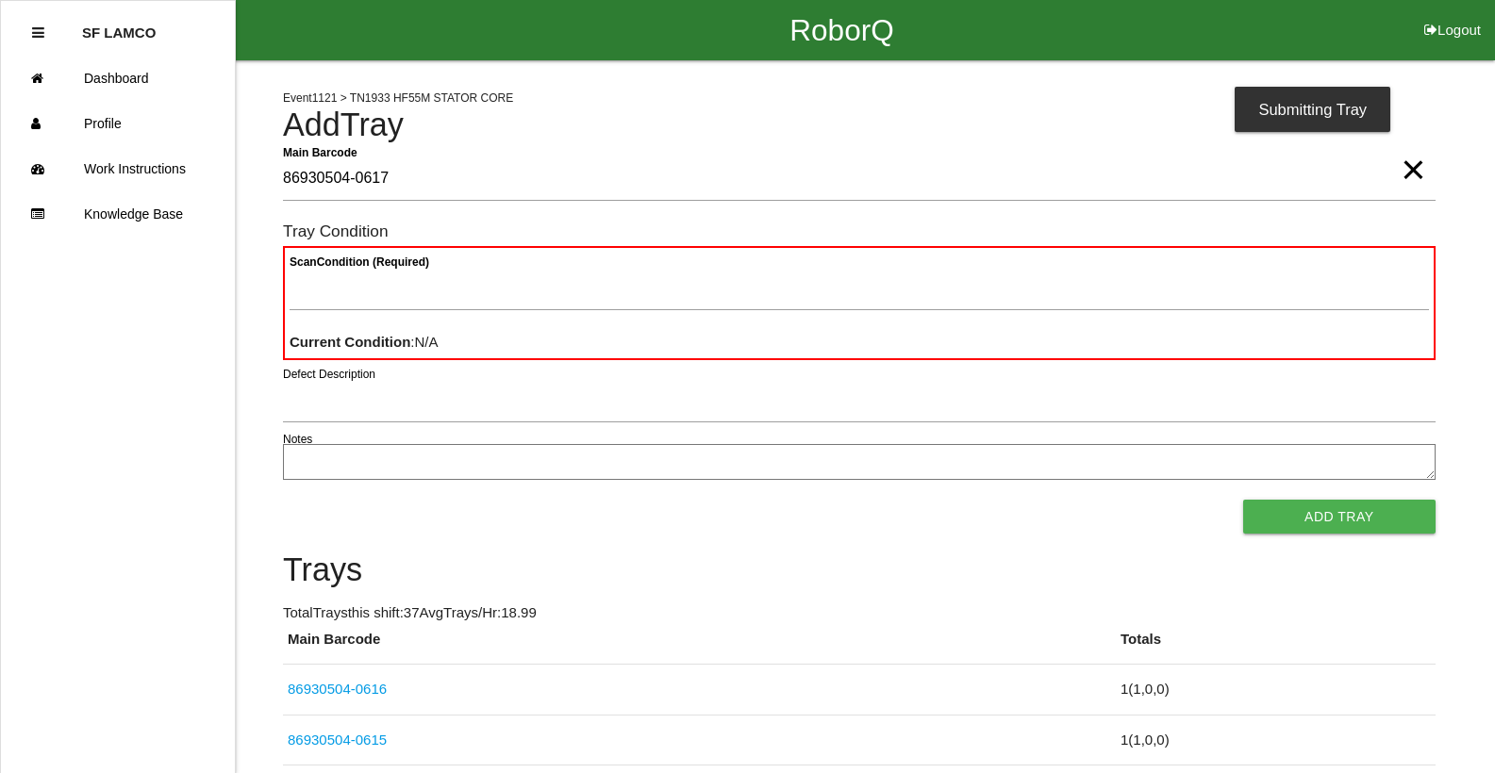
type Barcode "86930504-0617"
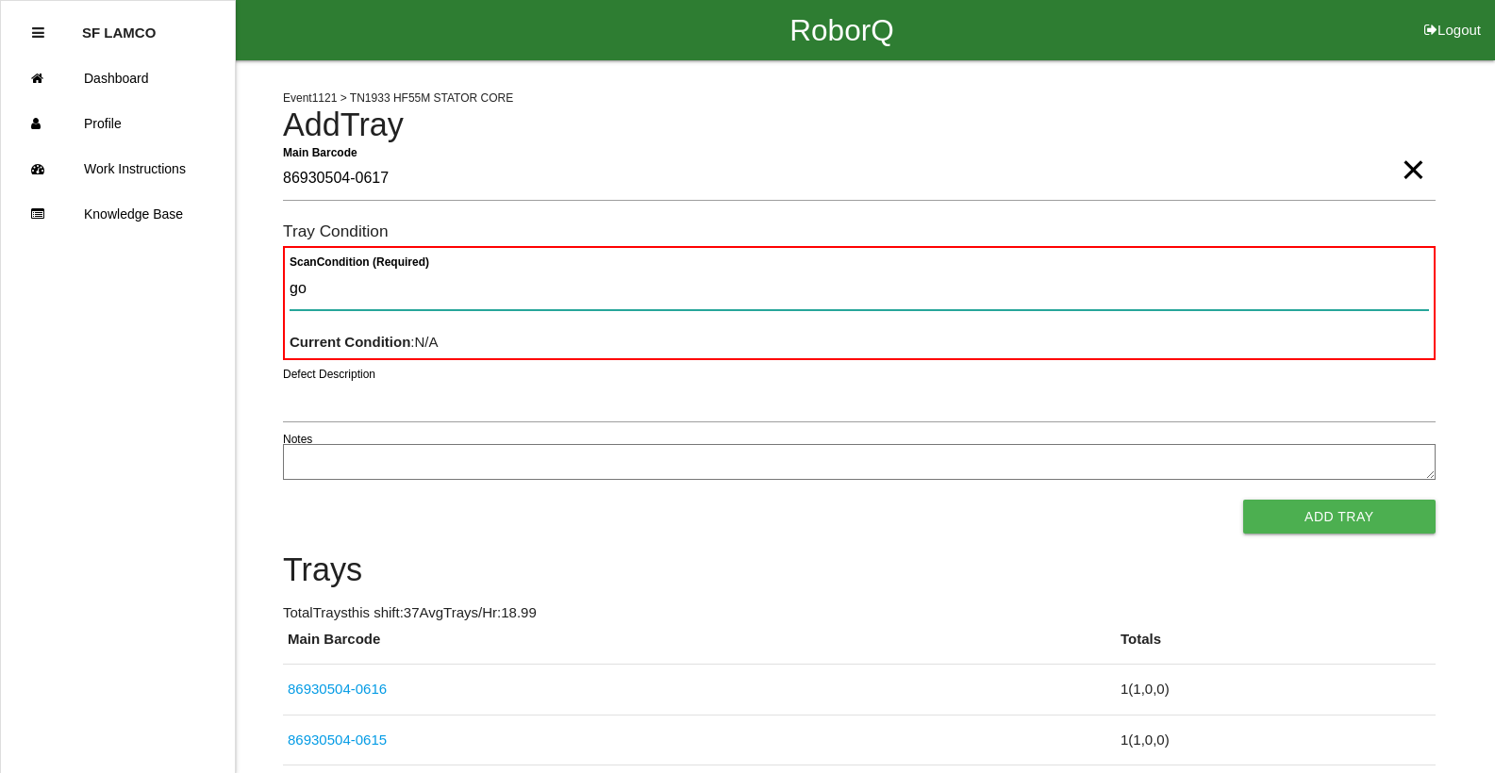
type Condition "goo"
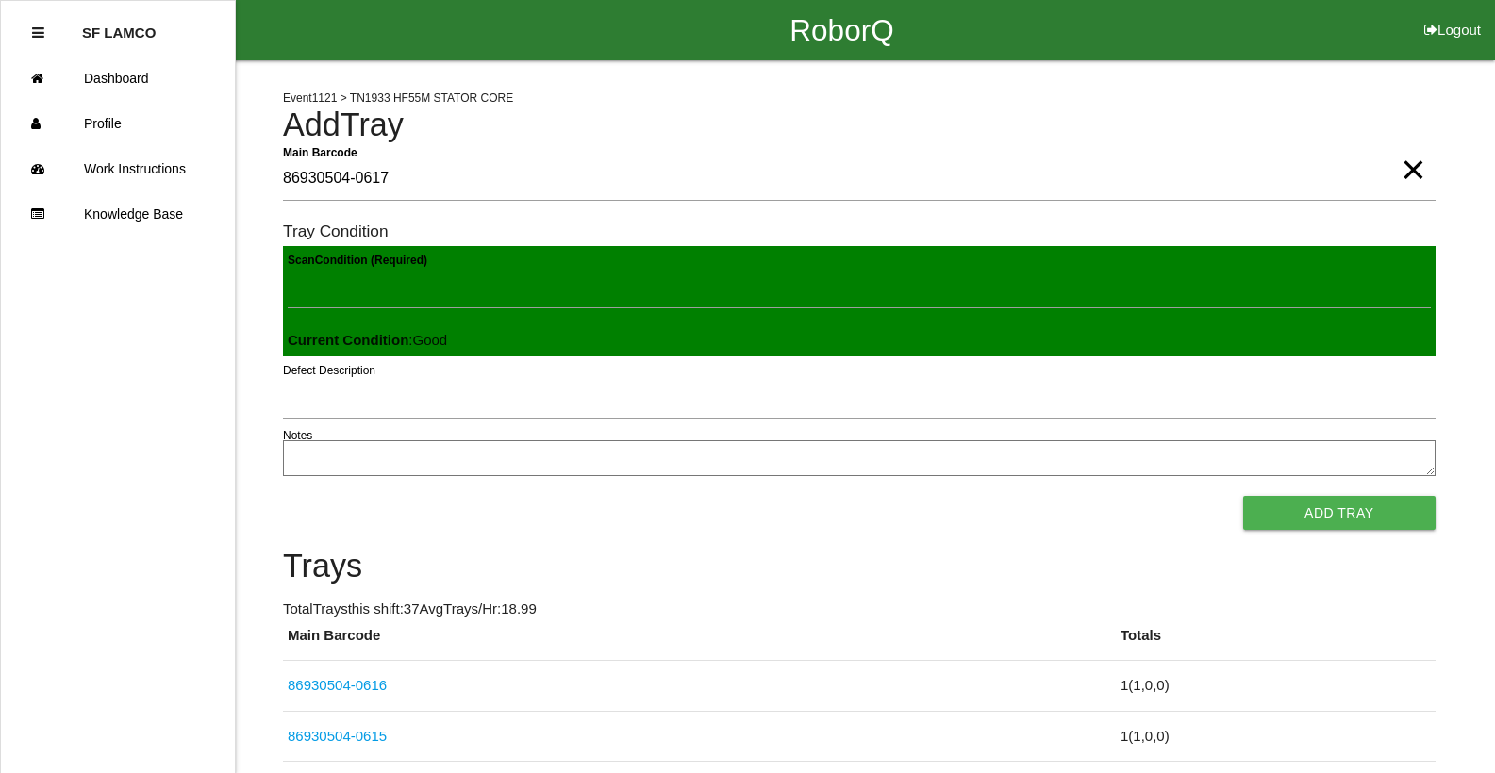
click at [1243, 496] on button "Add Tray" at bounding box center [1339, 513] width 192 height 34
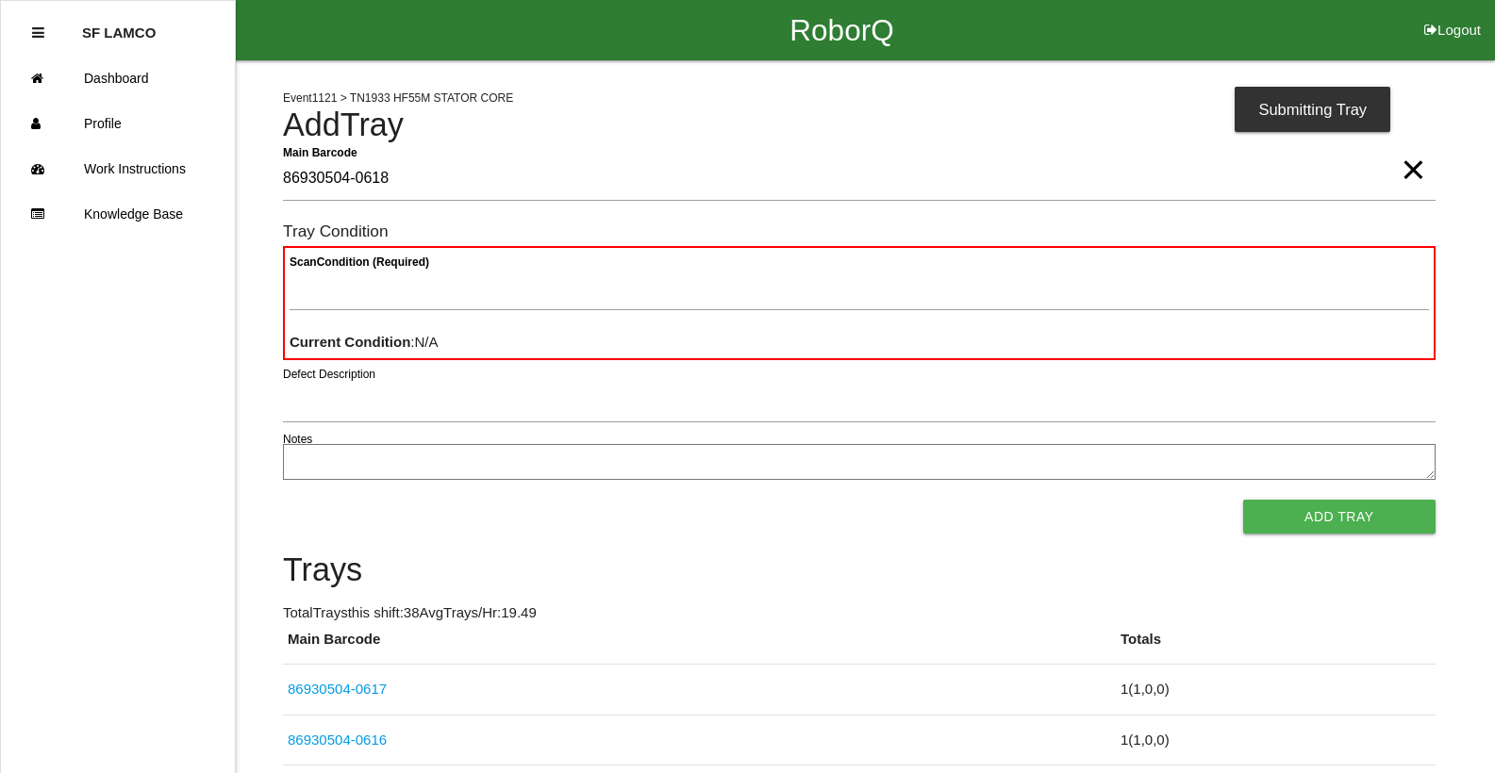
type Barcode "86930504-0618"
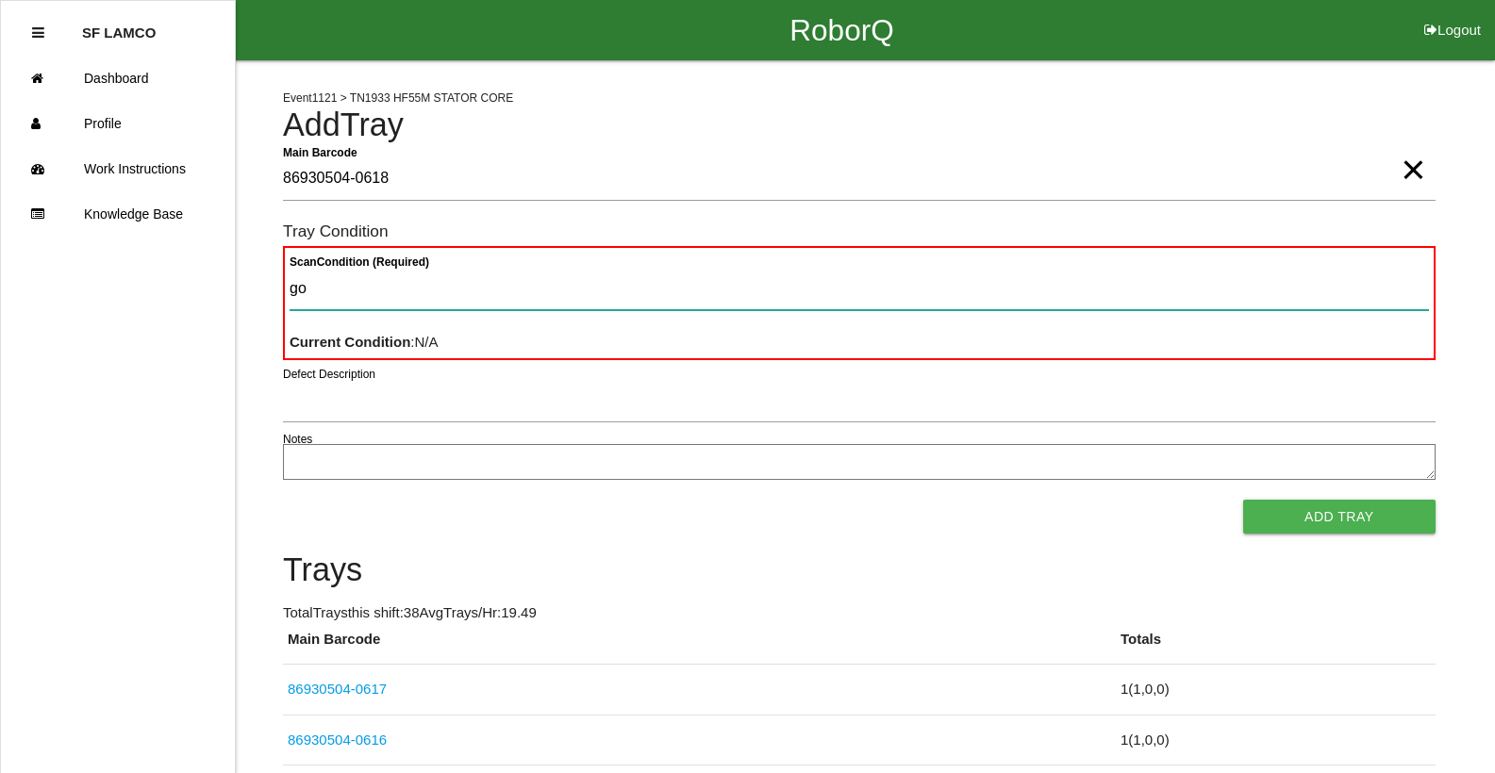
type Condition "goo"
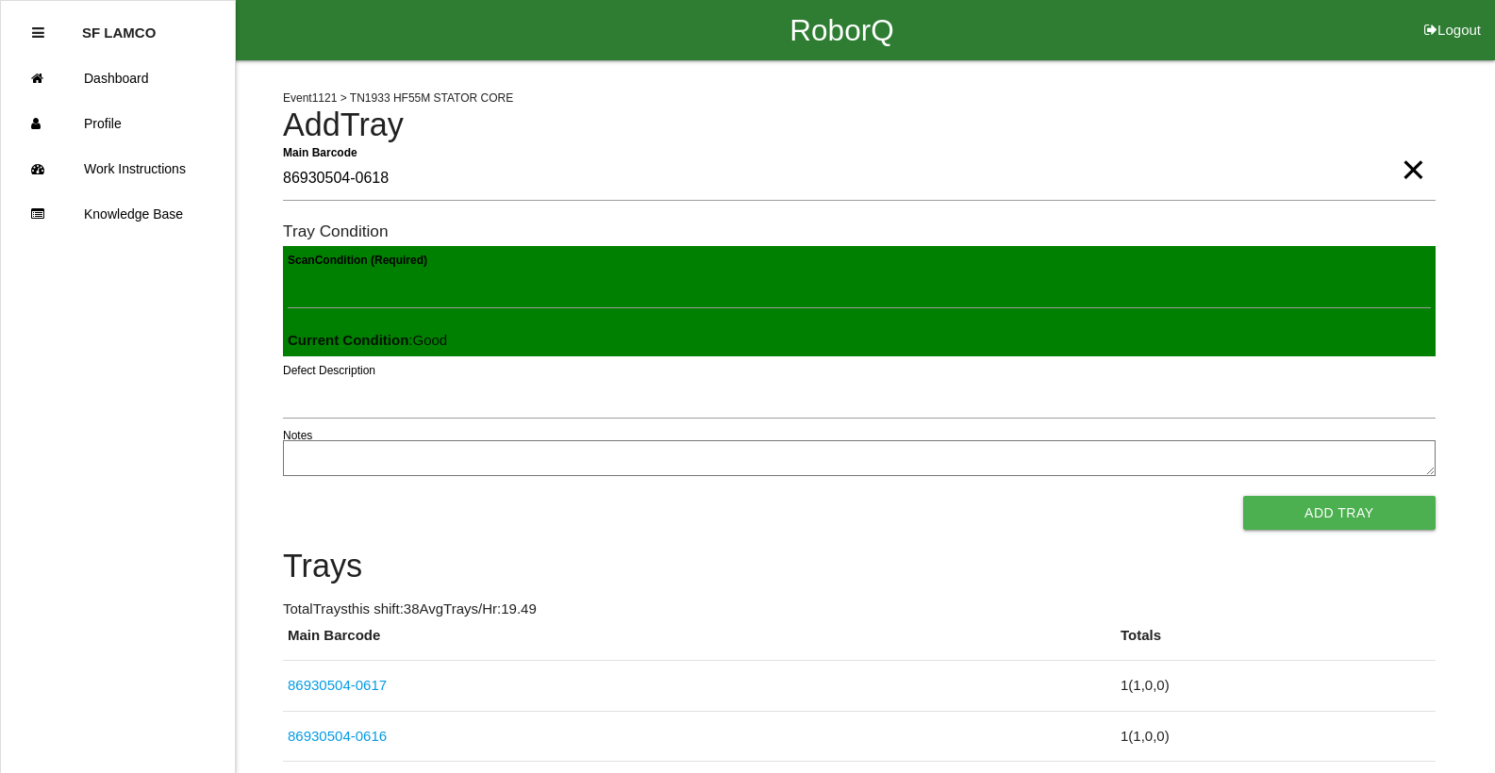
click at [1243, 496] on button "Add Tray" at bounding box center [1339, 513] width 192 height 34
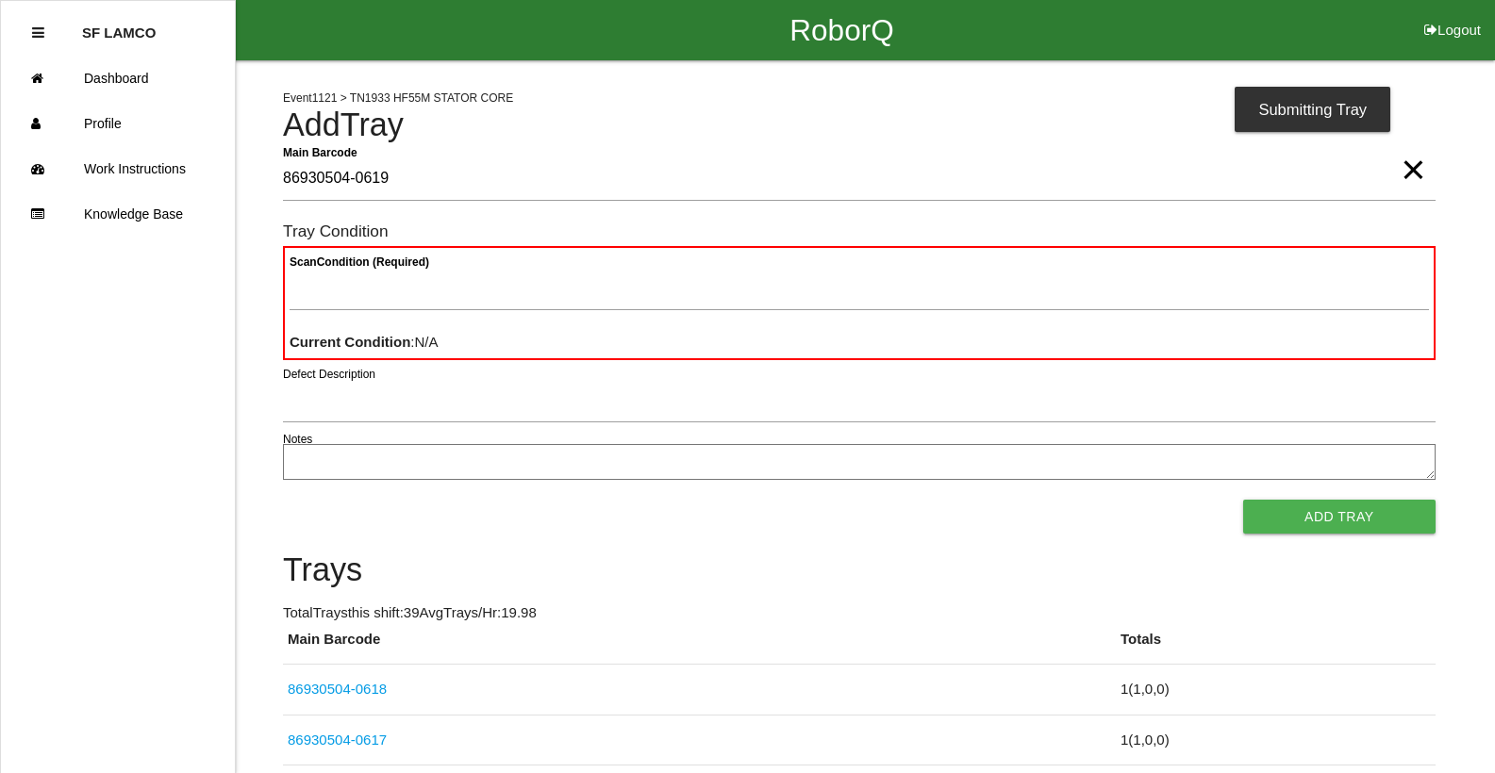
type Barcode "86930504-0619"
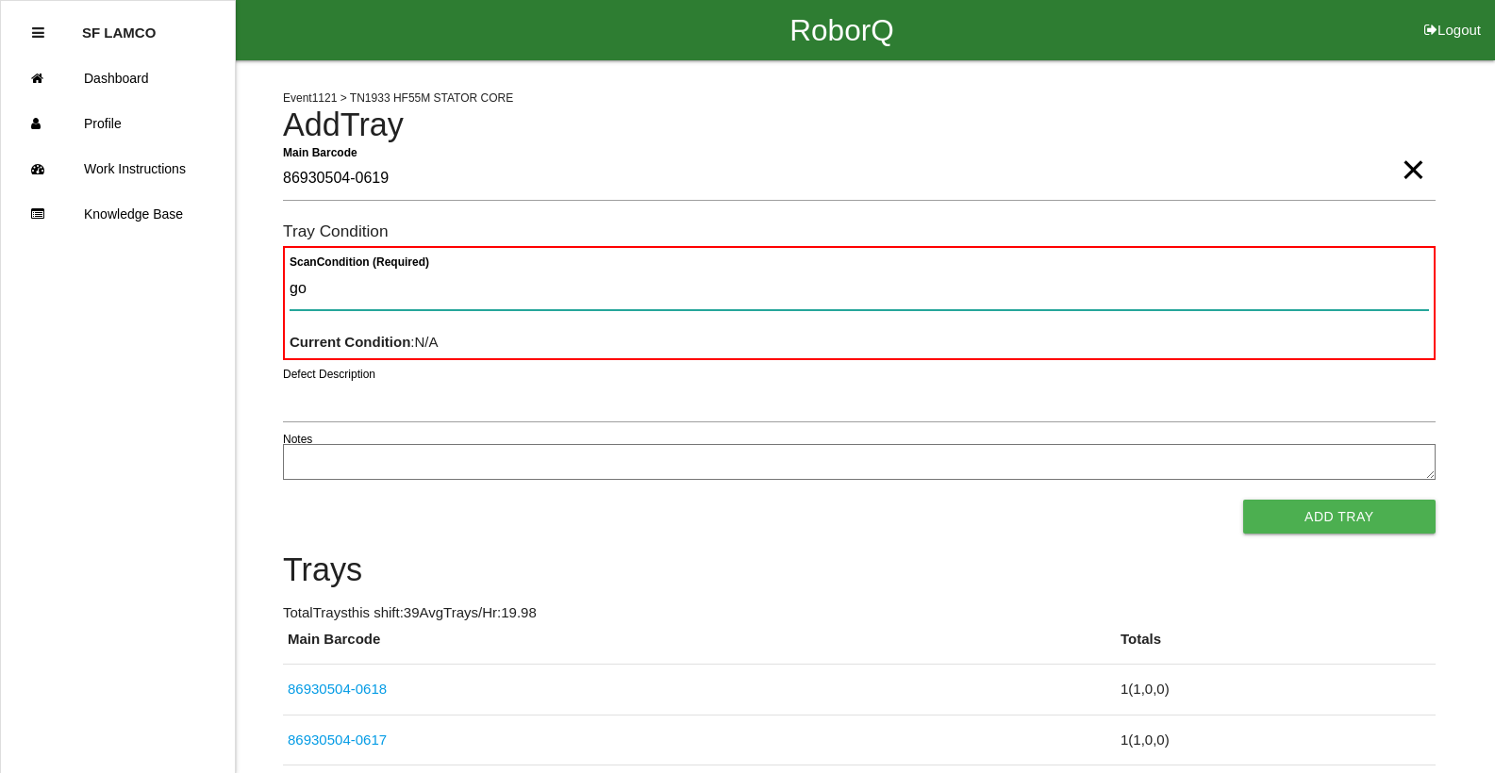
type Condition "goo"
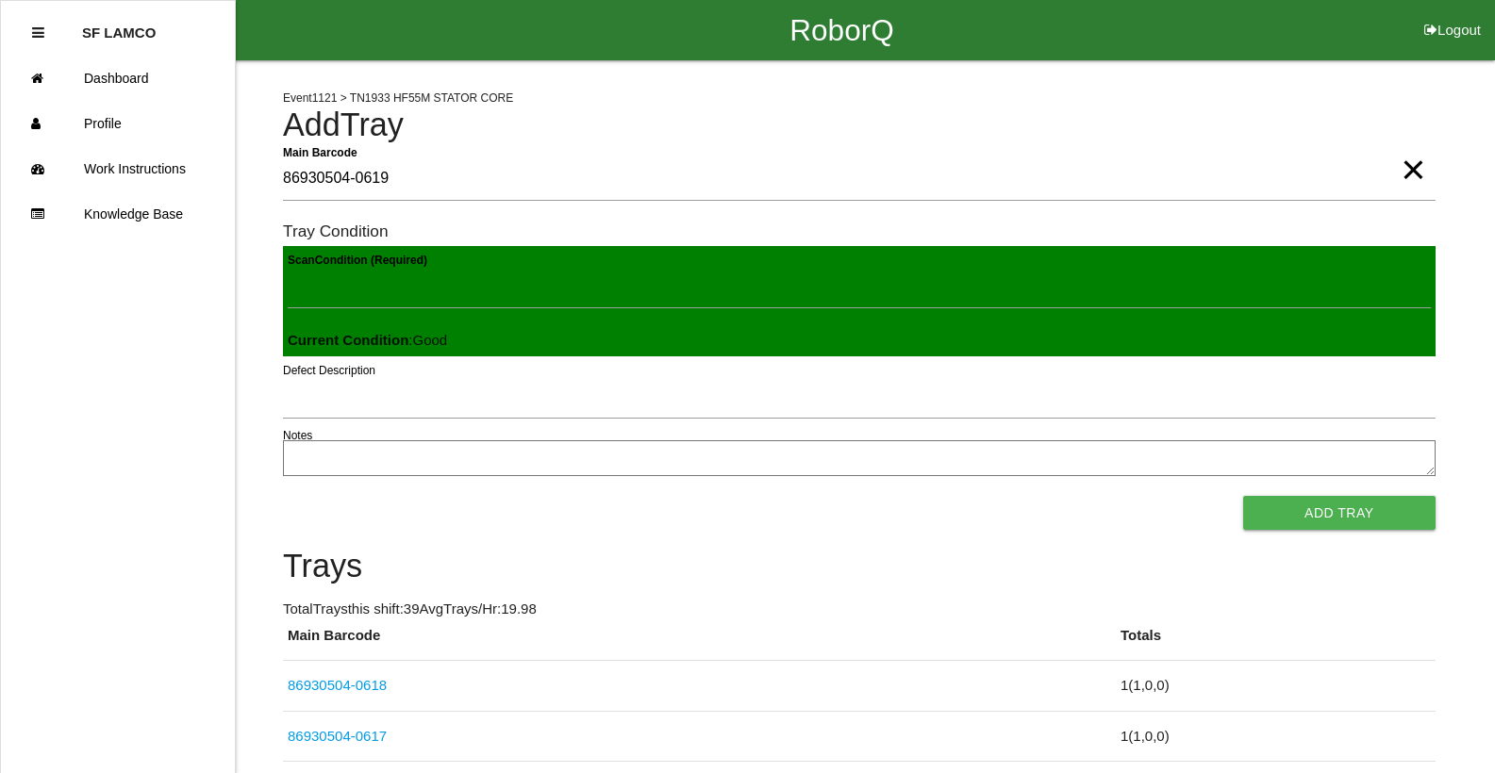
click at [1243, 496] on button "Add Tray" at bounding box center [1339, 513] width 192 height 34
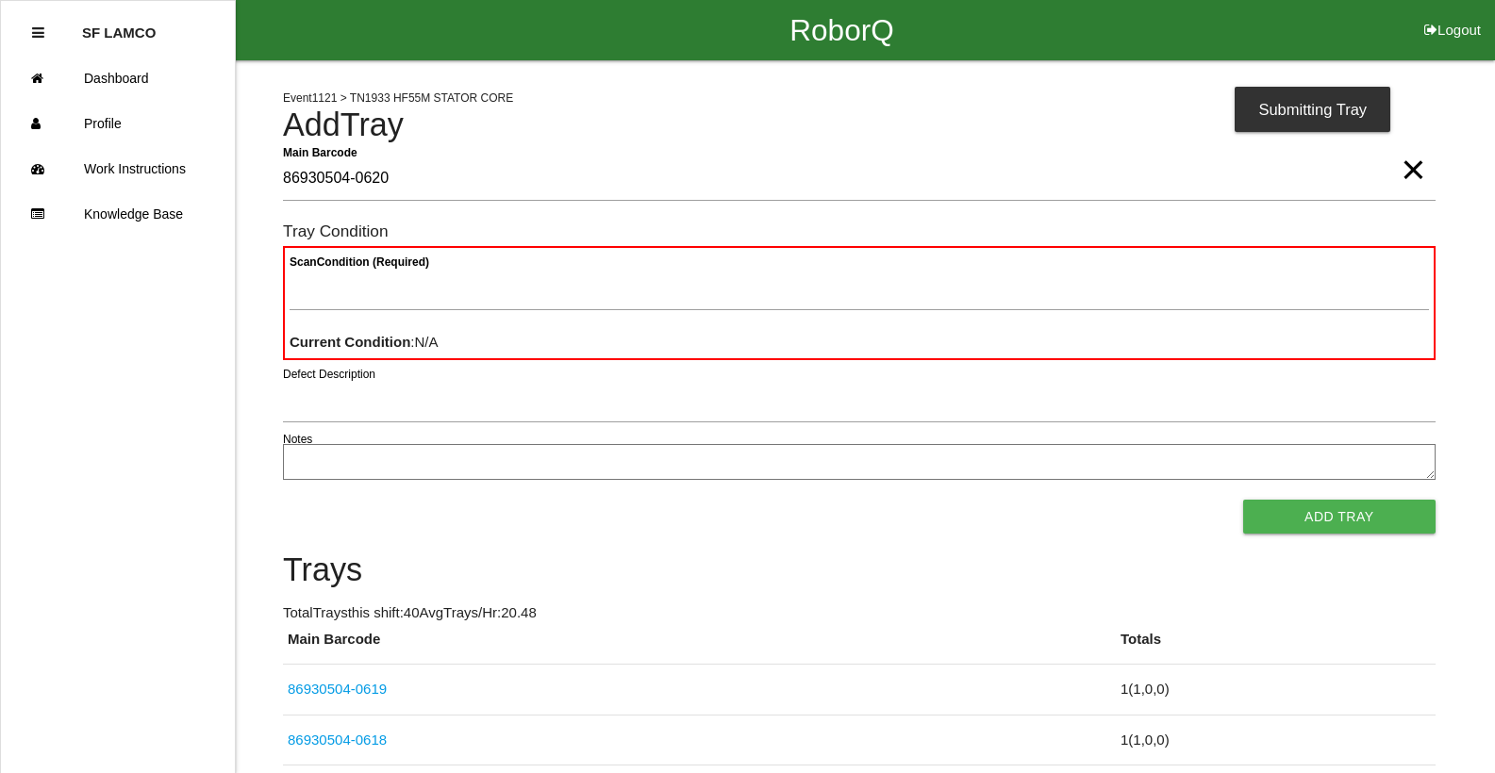
type Barcode "86930504-0620"
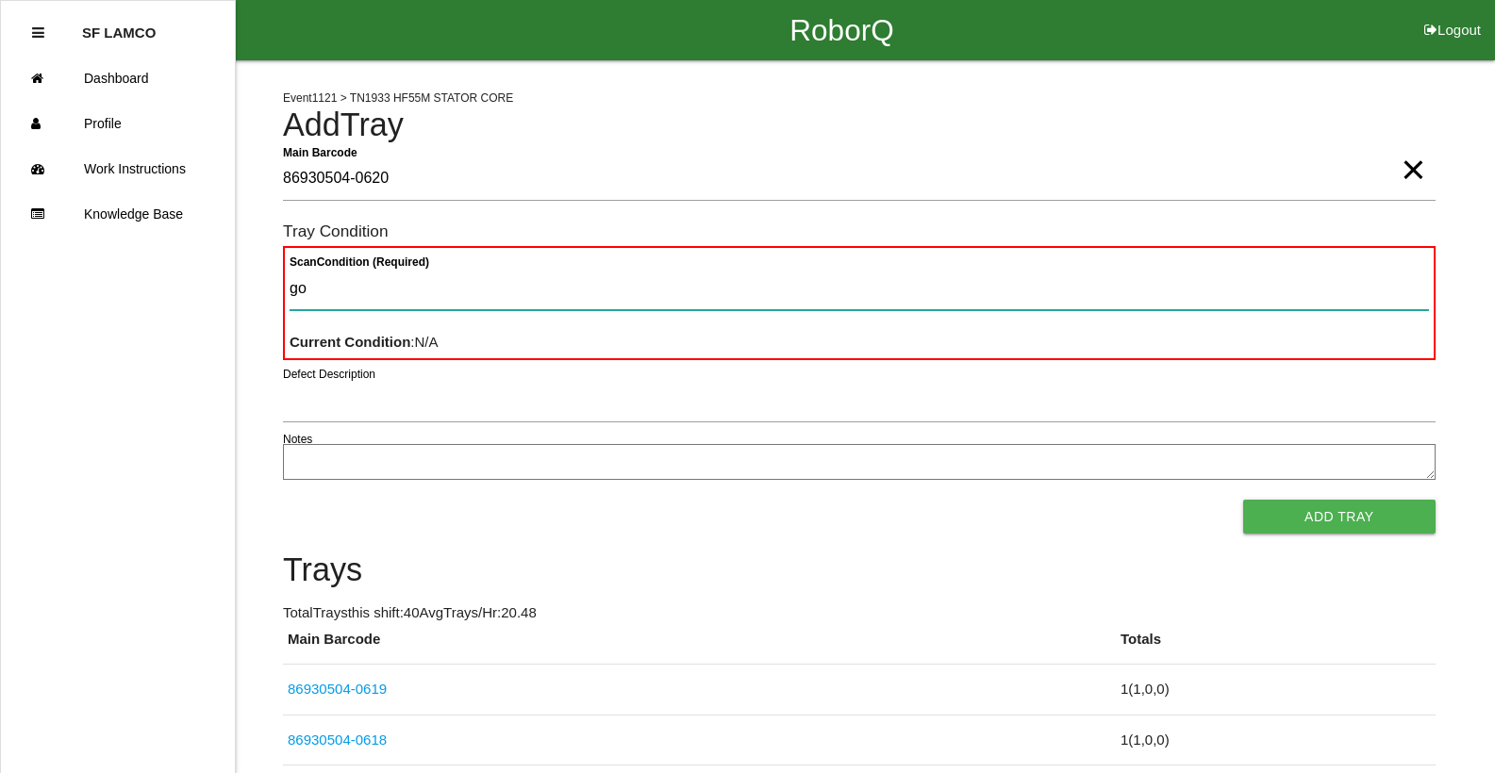
type Condition "goo"
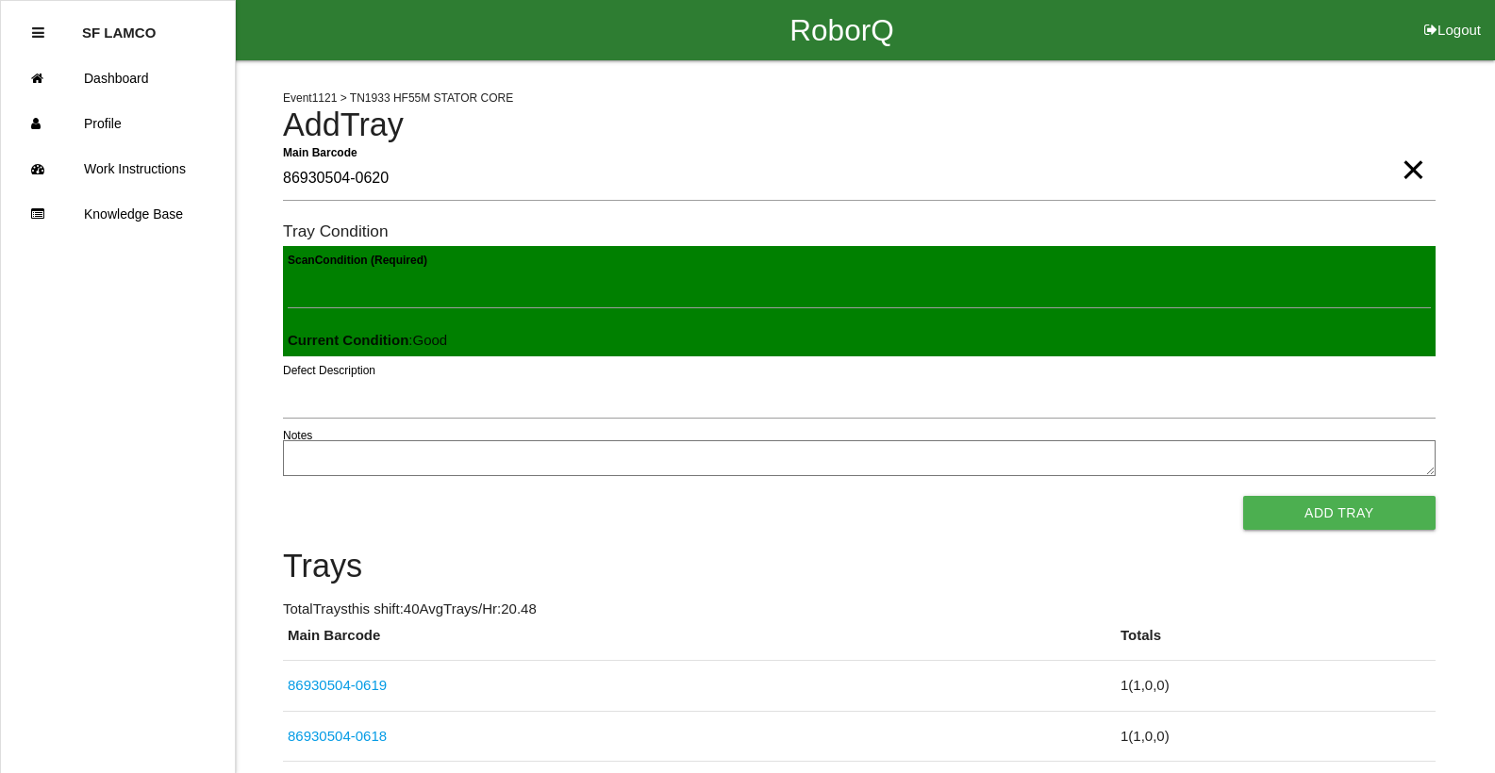
click button "Add Tray" at bounding box center [1339, 513] width 192 height 34
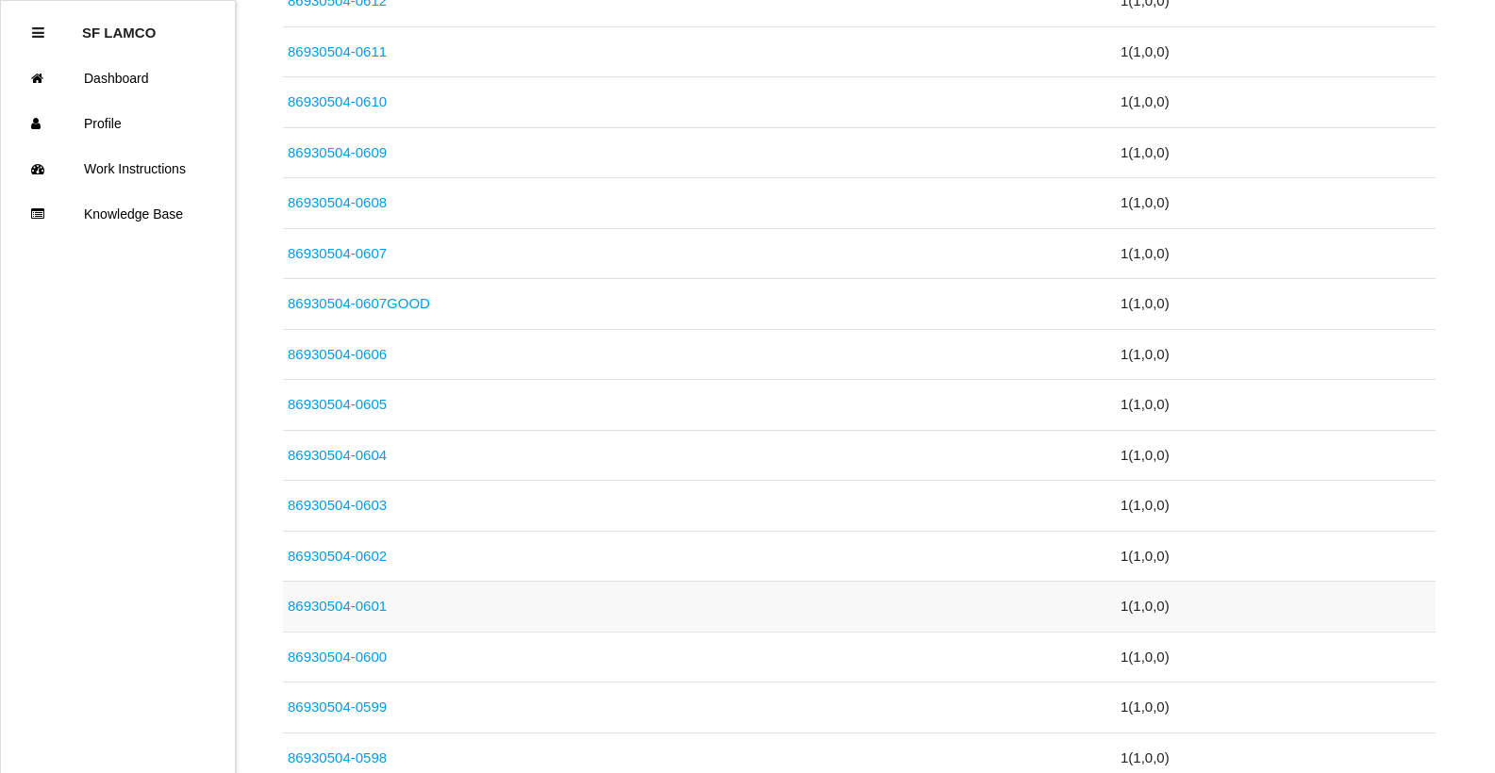
scroll to position [1132, 0]
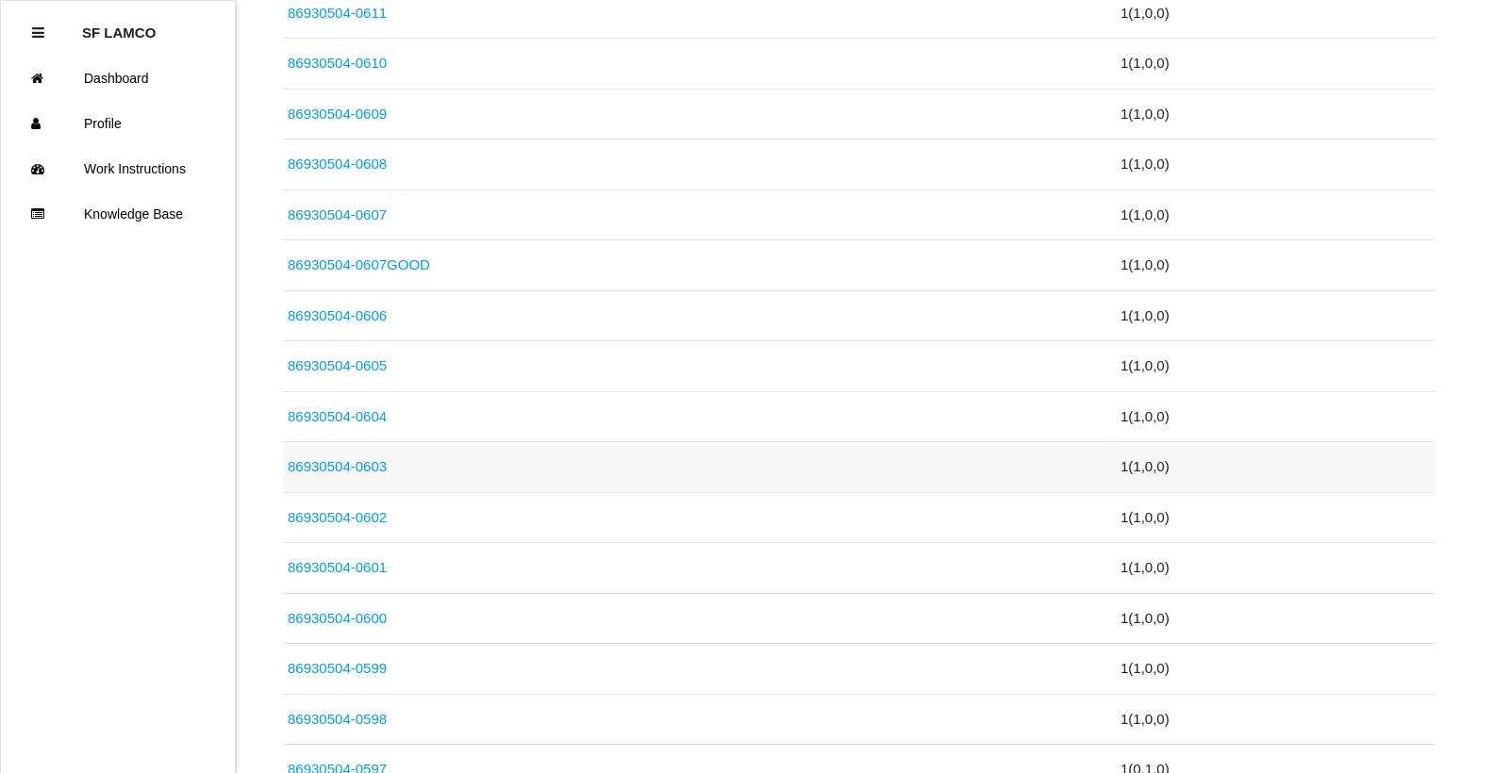
click at [329, 458] on link "86930504-0603" at bounding box center [337, 466] width 99 height 16
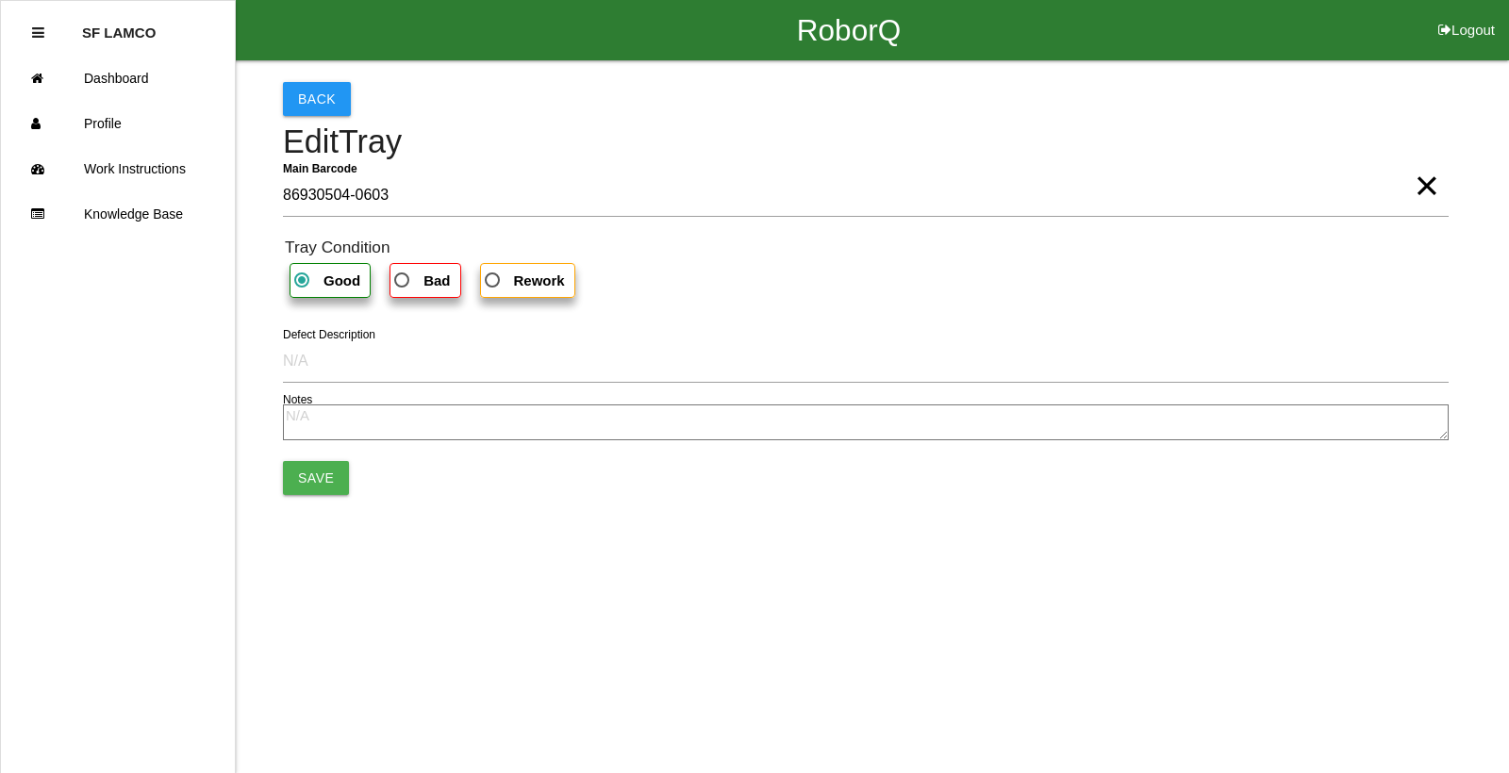
click at [427, 278] on b "Bad" at bounding box center [436, 281] width 26 height 16
click at [403, 278] on input "Bad" at bounding box center [396, 275] width 12 height 12
radio input "true"
click at [328, 471] on button "Save" at bounding box center [316, 478] width 66 height 34
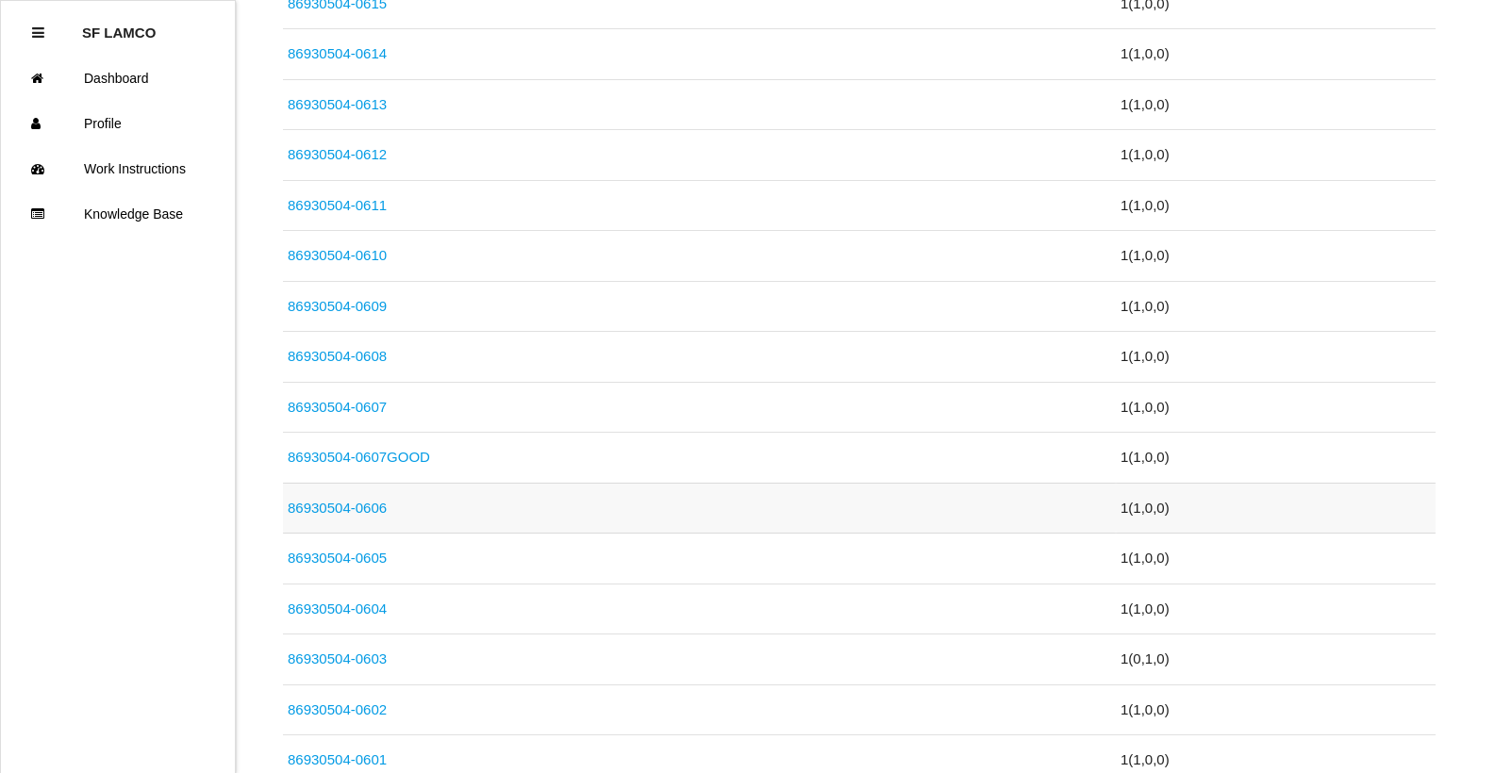
scroll to position [943, 0]
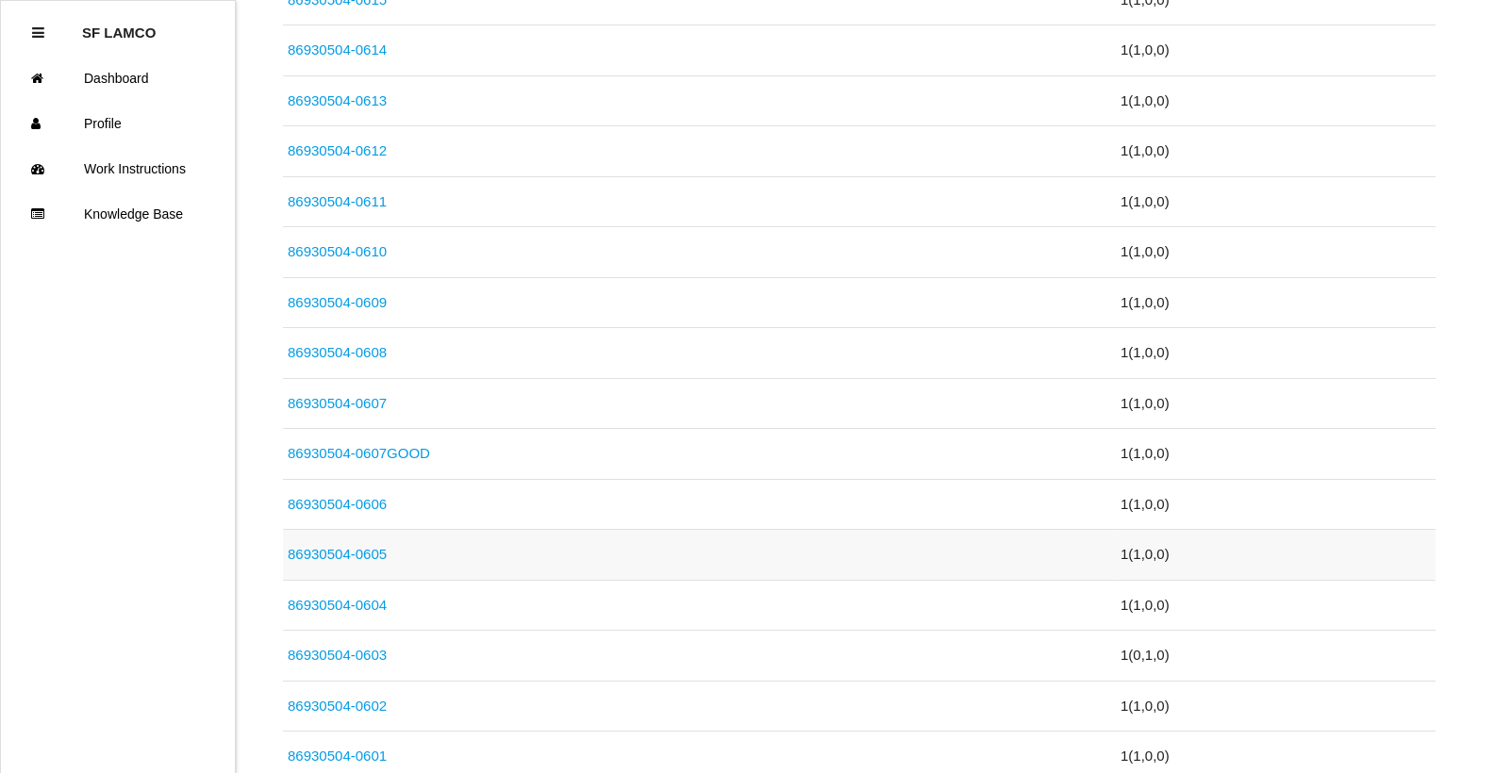
click at [361, 550] on link "86930504-0605" at bounding box center [337, 554] width 99 height 16
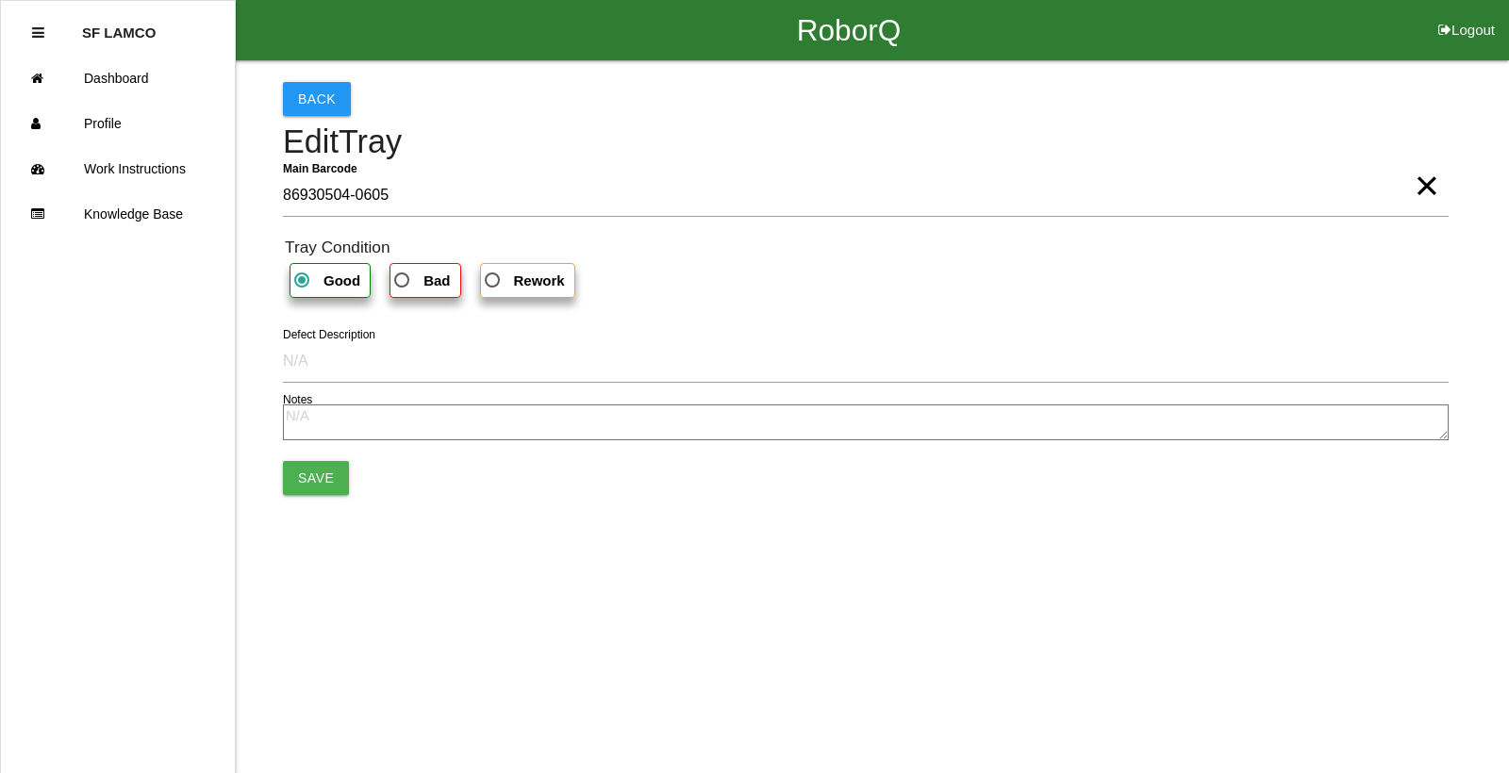
click at [430, 281] on b "Bad" at bounding box center [436, 281] width 26 height 16
click at [403, 281] on input "Bad" at bounding box center [396, 275] width 12 height 12
radio input "true"
click at [336, 476] on button "Save" at bounding box center [316, 478] width 66 height 34
